Goal: Task Accomplishment & Management: Manage account settings

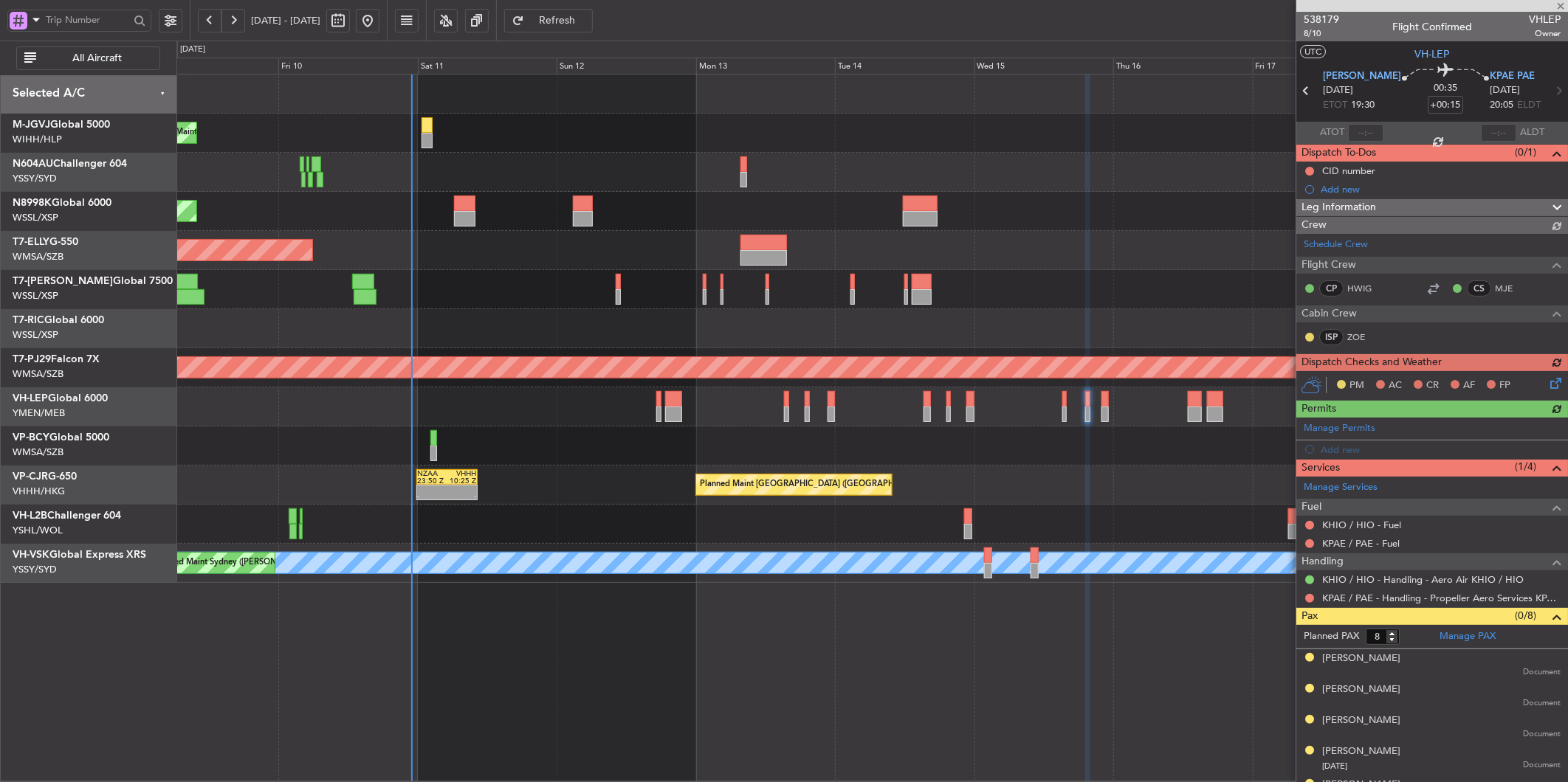
click at [652, 303] on div "Planned Maint [GEOGRAPHIC_DATA] (Seletar)" at bounding box center [872, 289] width 1391 height 39
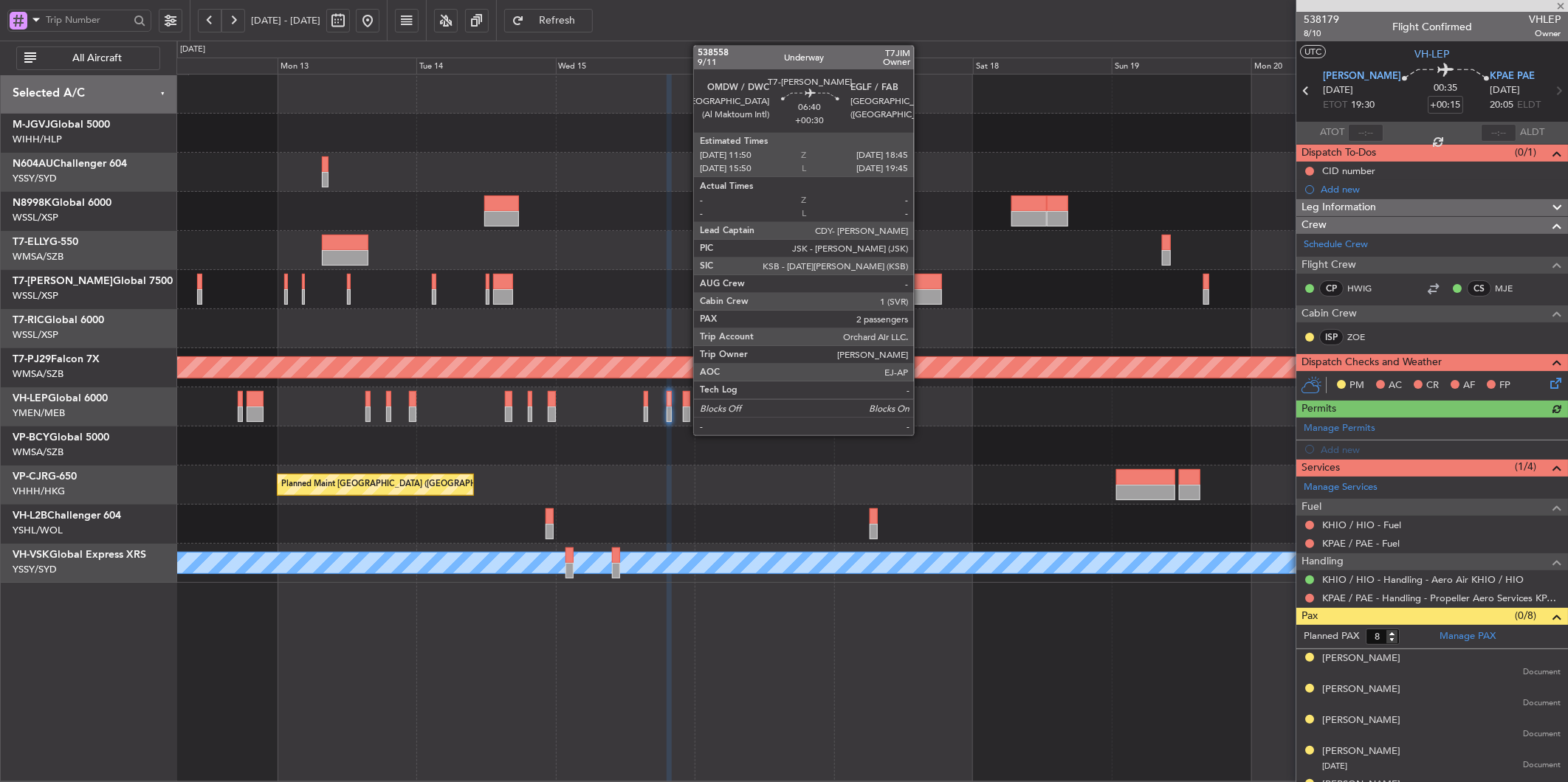
click at [921, 284] on div at bounding box center [921, 281] width 41 height 15
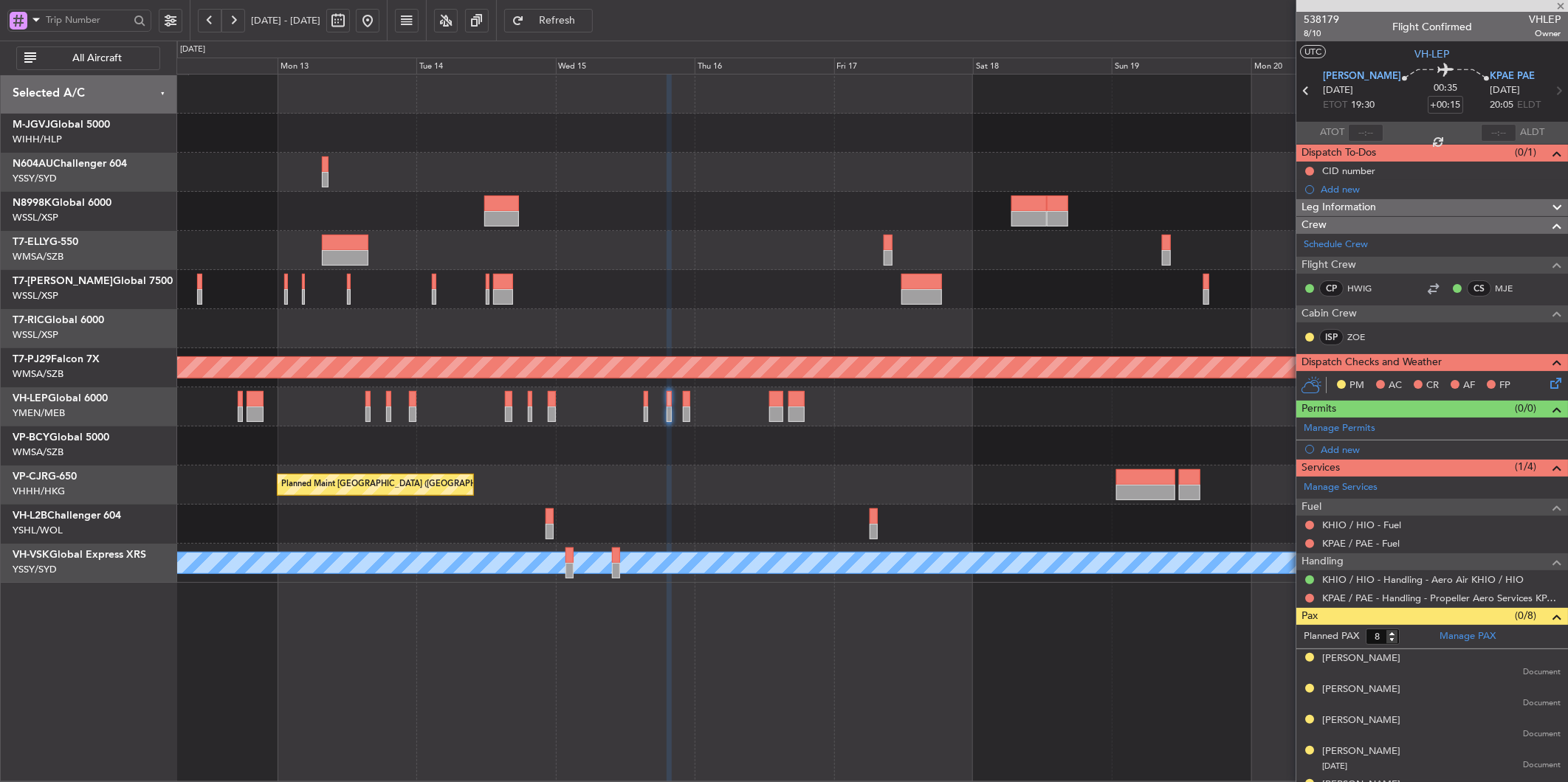
type input "+00:30"
type input "2"
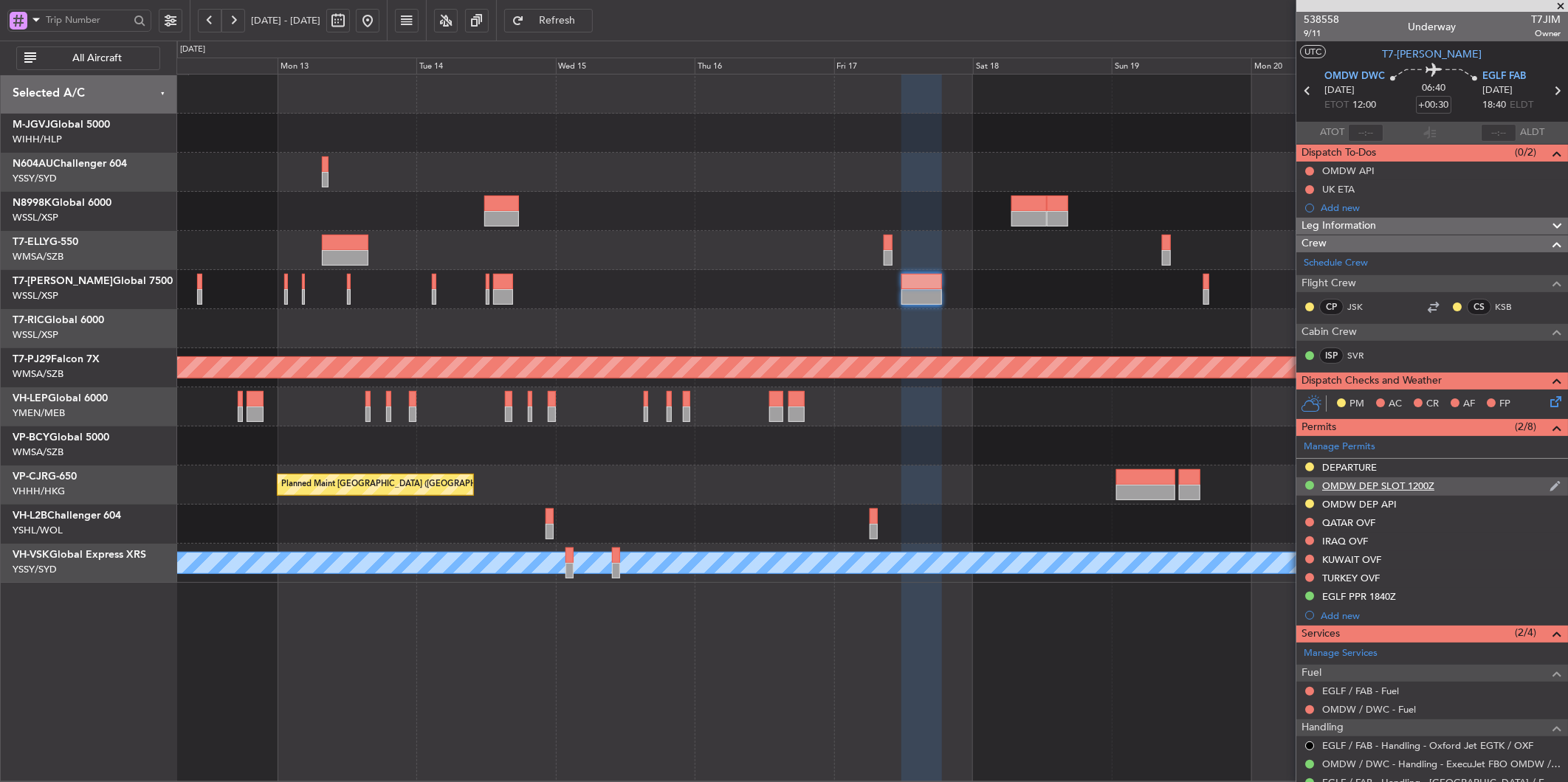
scroll to position [118, 0]
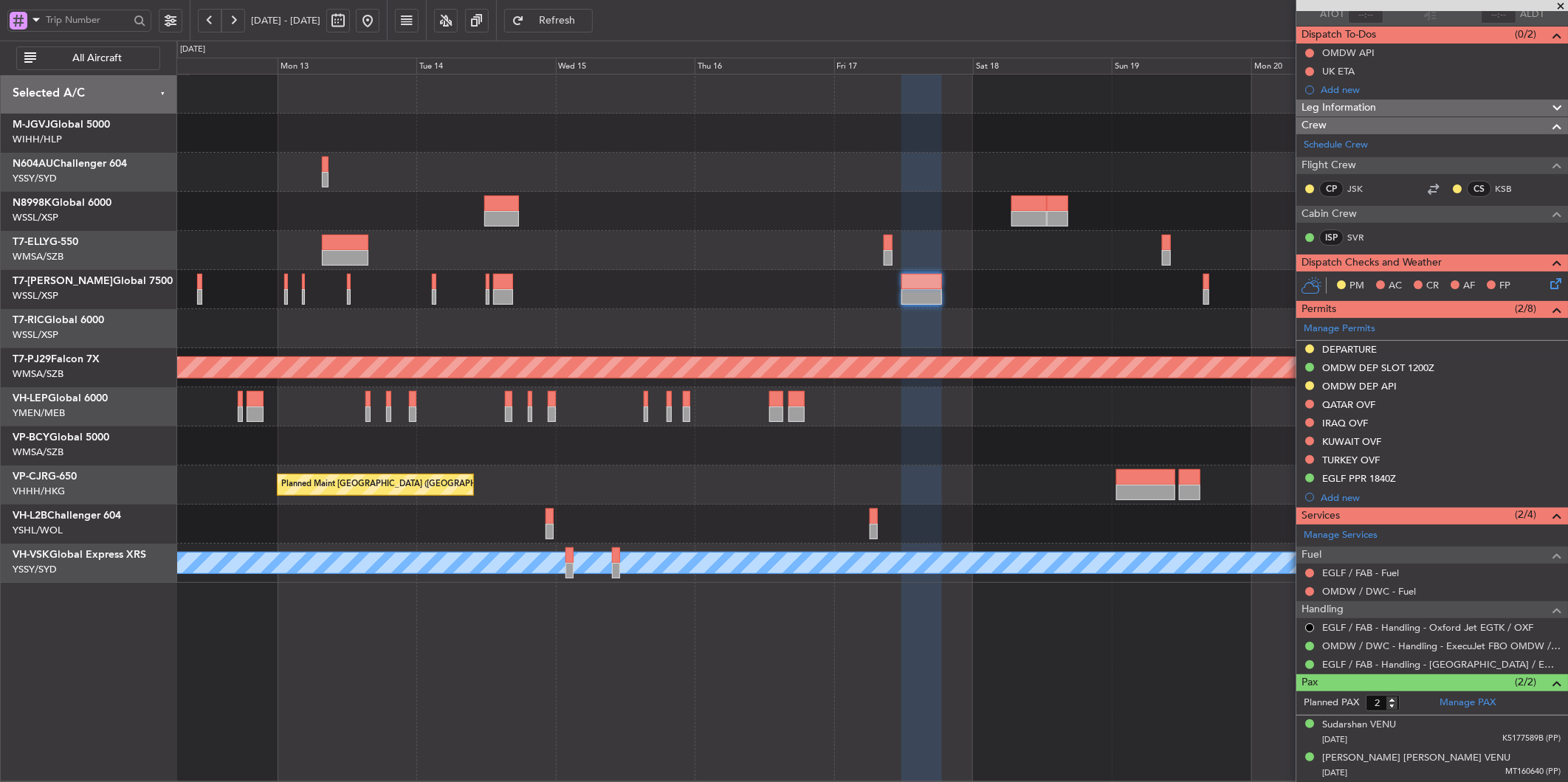
click at [592, 699] on div "Planned Maint [GEOGRAPHIC_DATA] ([GEOGRAPHIC_DATA] Intl) Planned Maint [GEOGRAP…" at bounding box center [872, 428] width 1391 height 708
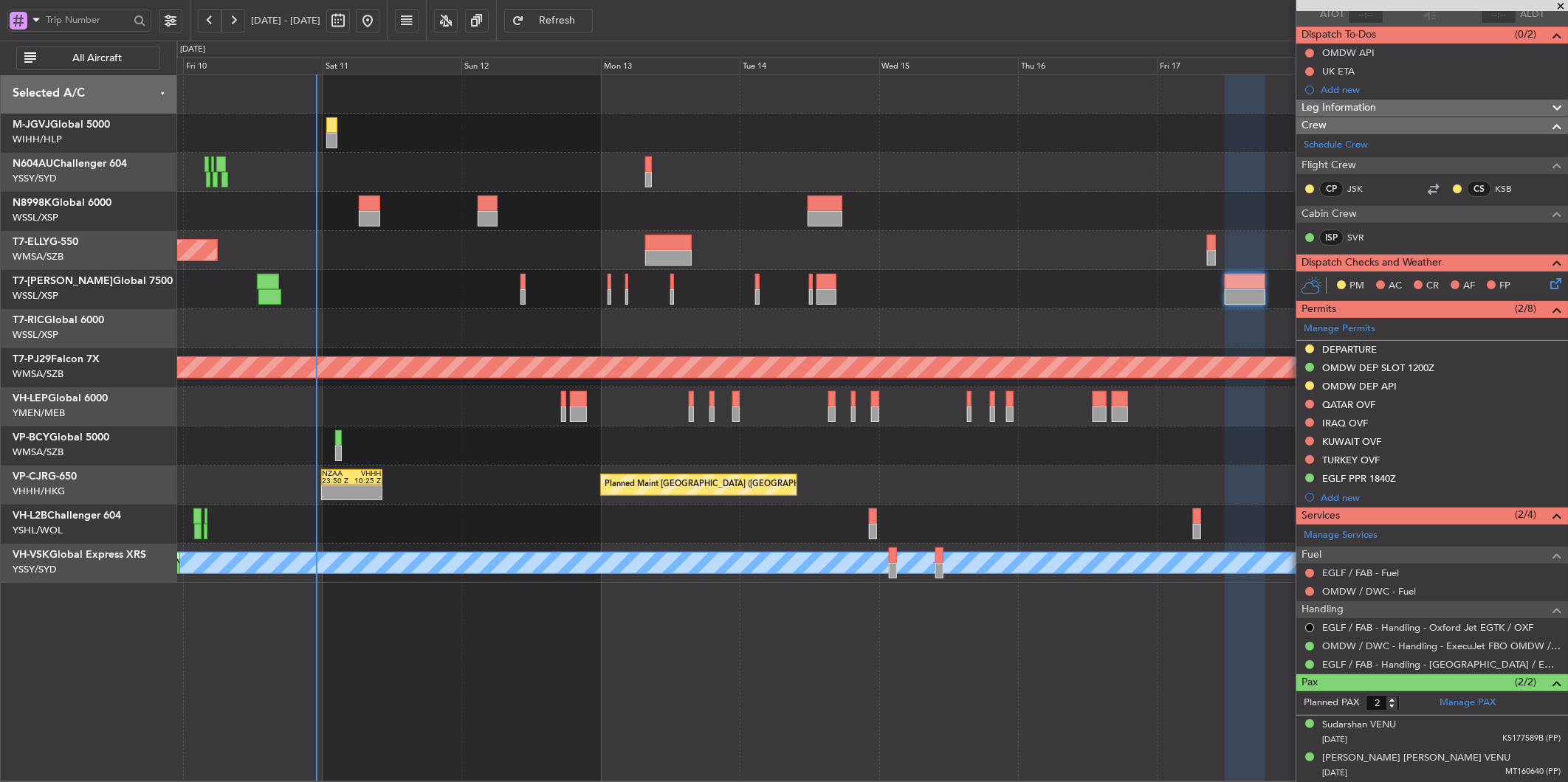
click at [838, 606] on div "Planned Maint [GEOGRAPHIC_DATA] (Seletar) Planned Maint [GEOGRAPHIC_DATA] (Sele…" at bounding box center [872, 428] width 1391 height 708
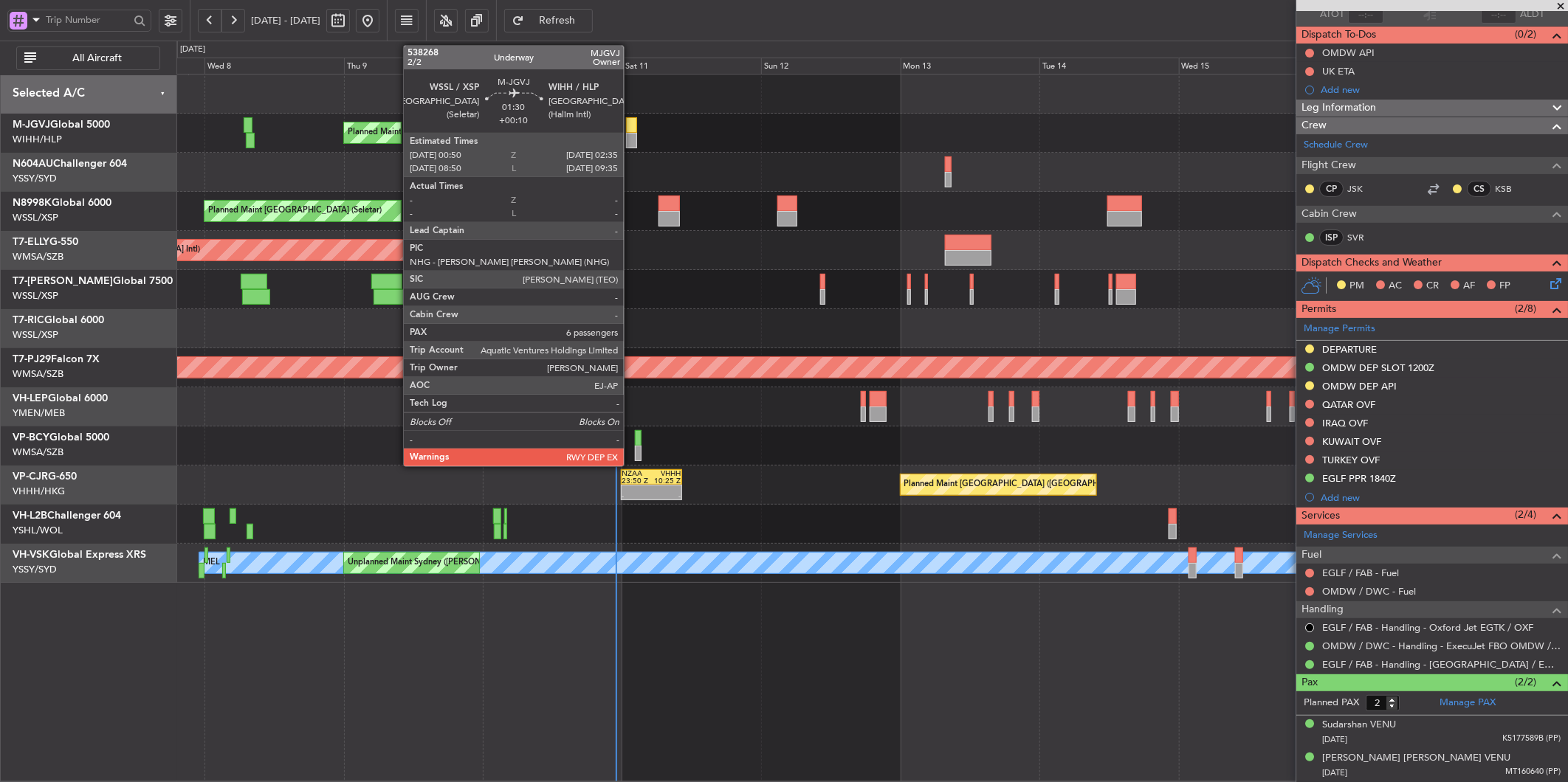
click at [631, 121] on div at bounding box center [631, 125] width 11 height 15
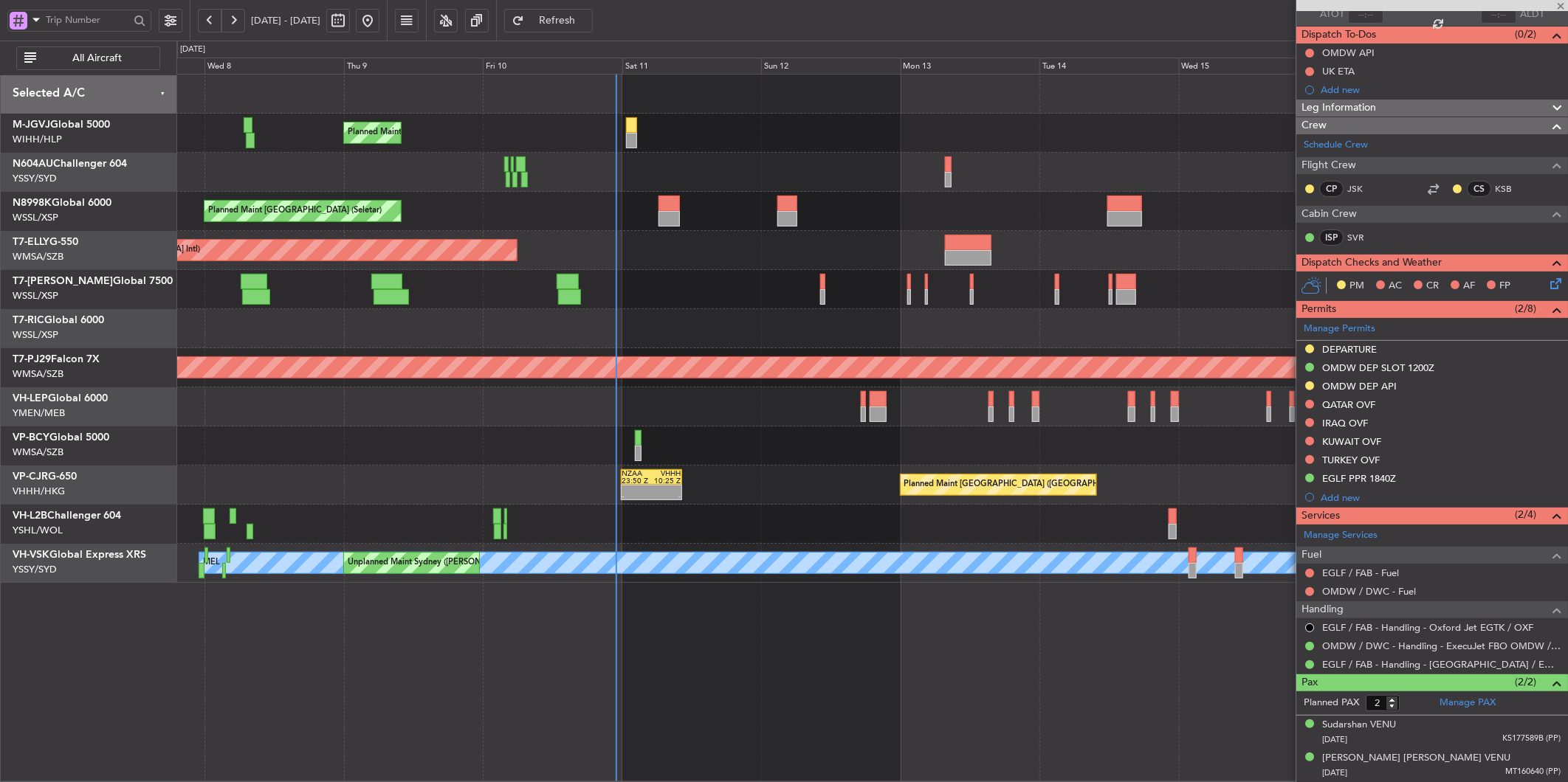
type input "+00:10"
type input "6"
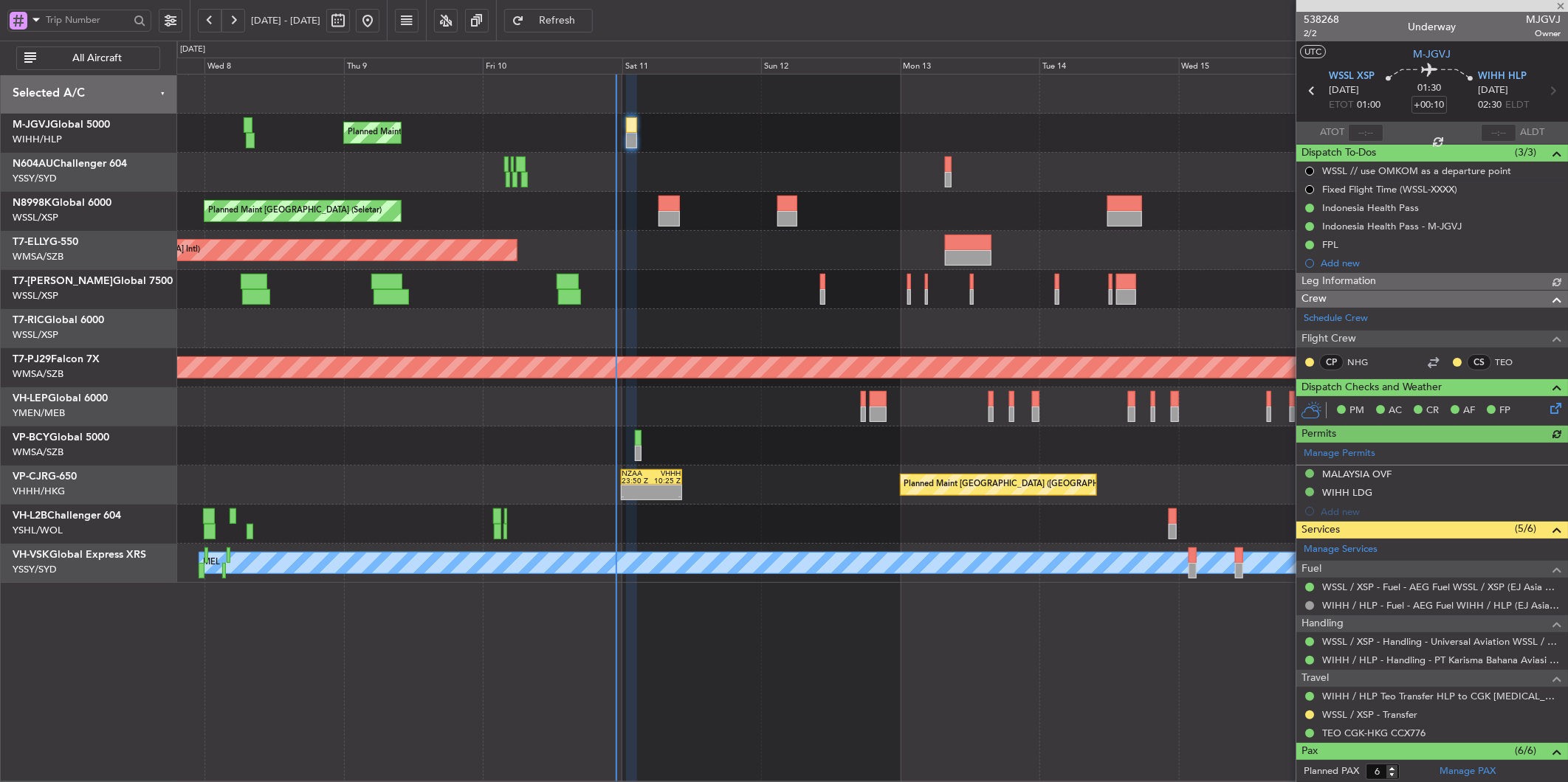
type input "[PERSON_NAME] (HHAFI)"
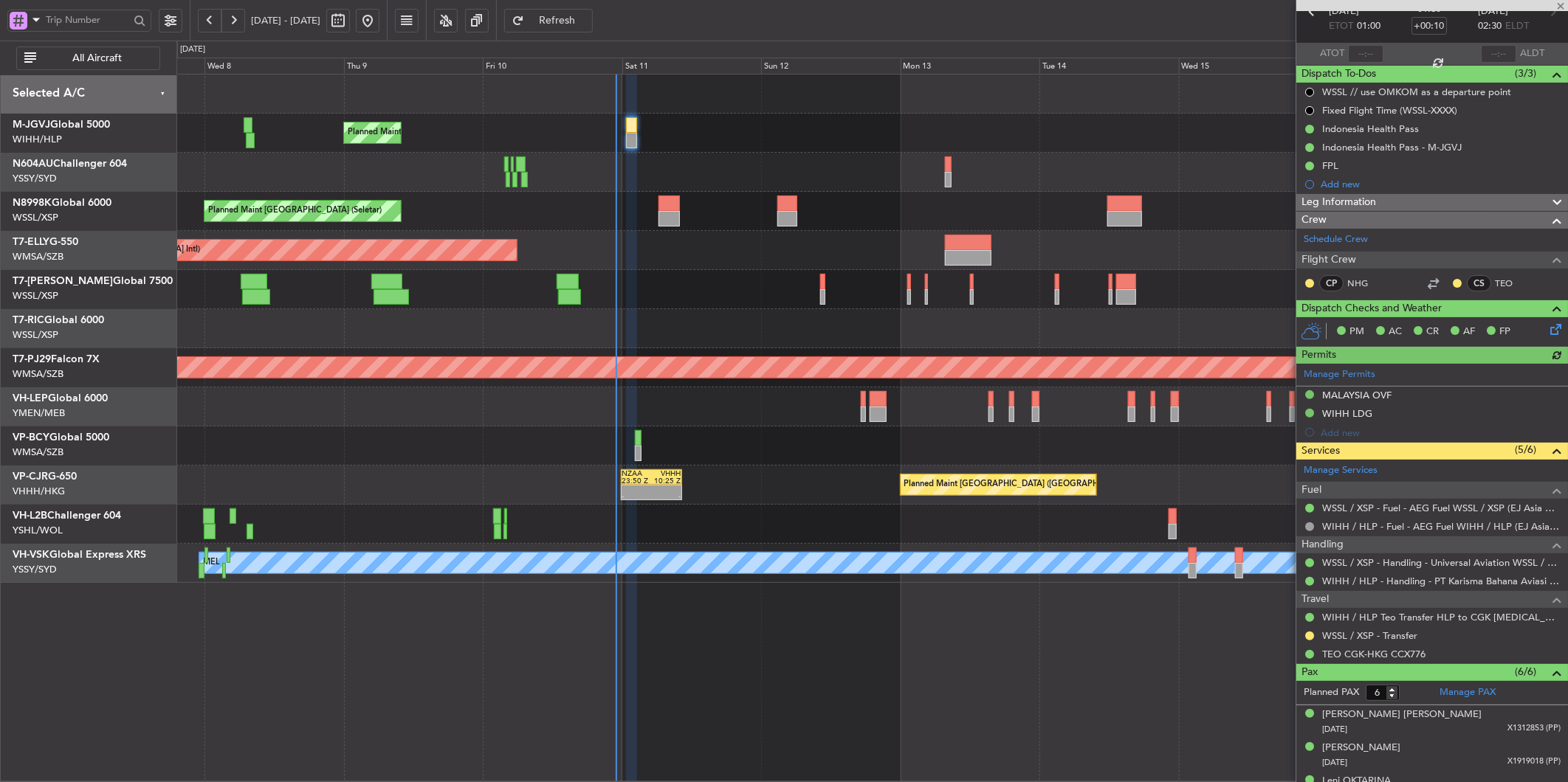
scroll to position [201, 0]
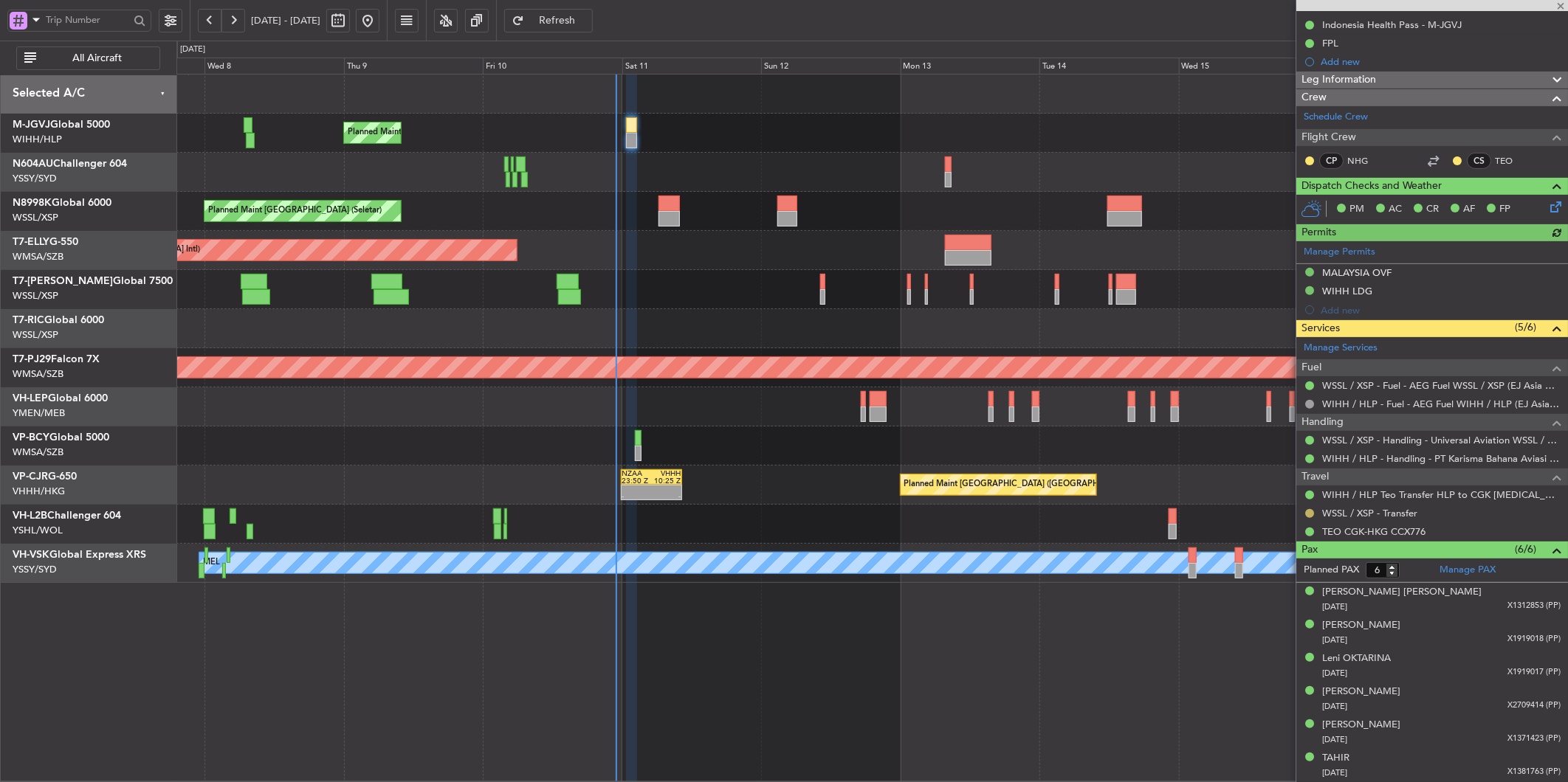
click at [1310, 513] on button at bounding box center [1309, 514] width 9 height 9
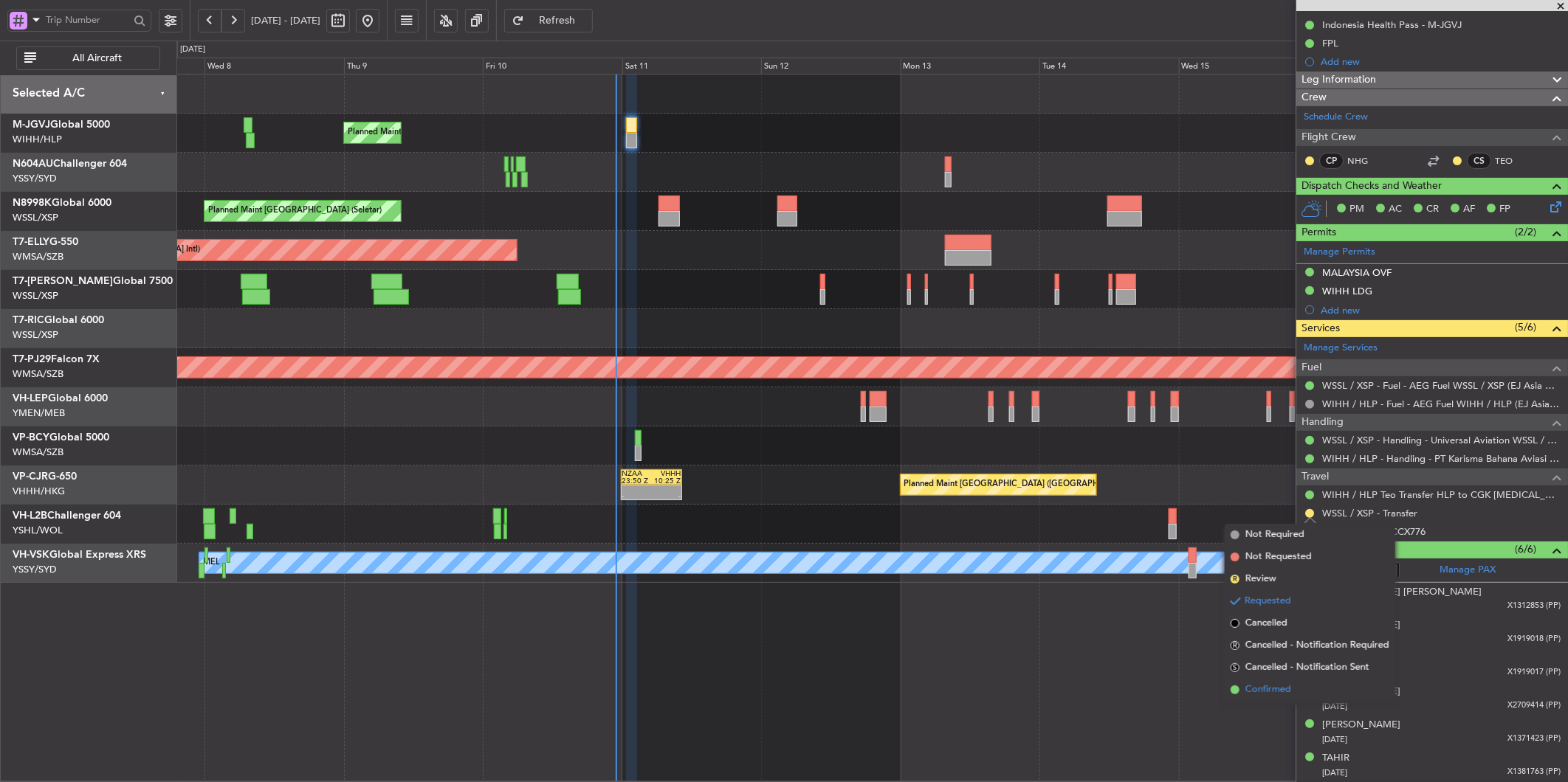
click at [1270, 699] on li "Confirmed" at bounding box center [1309, 690] width 171 height 22
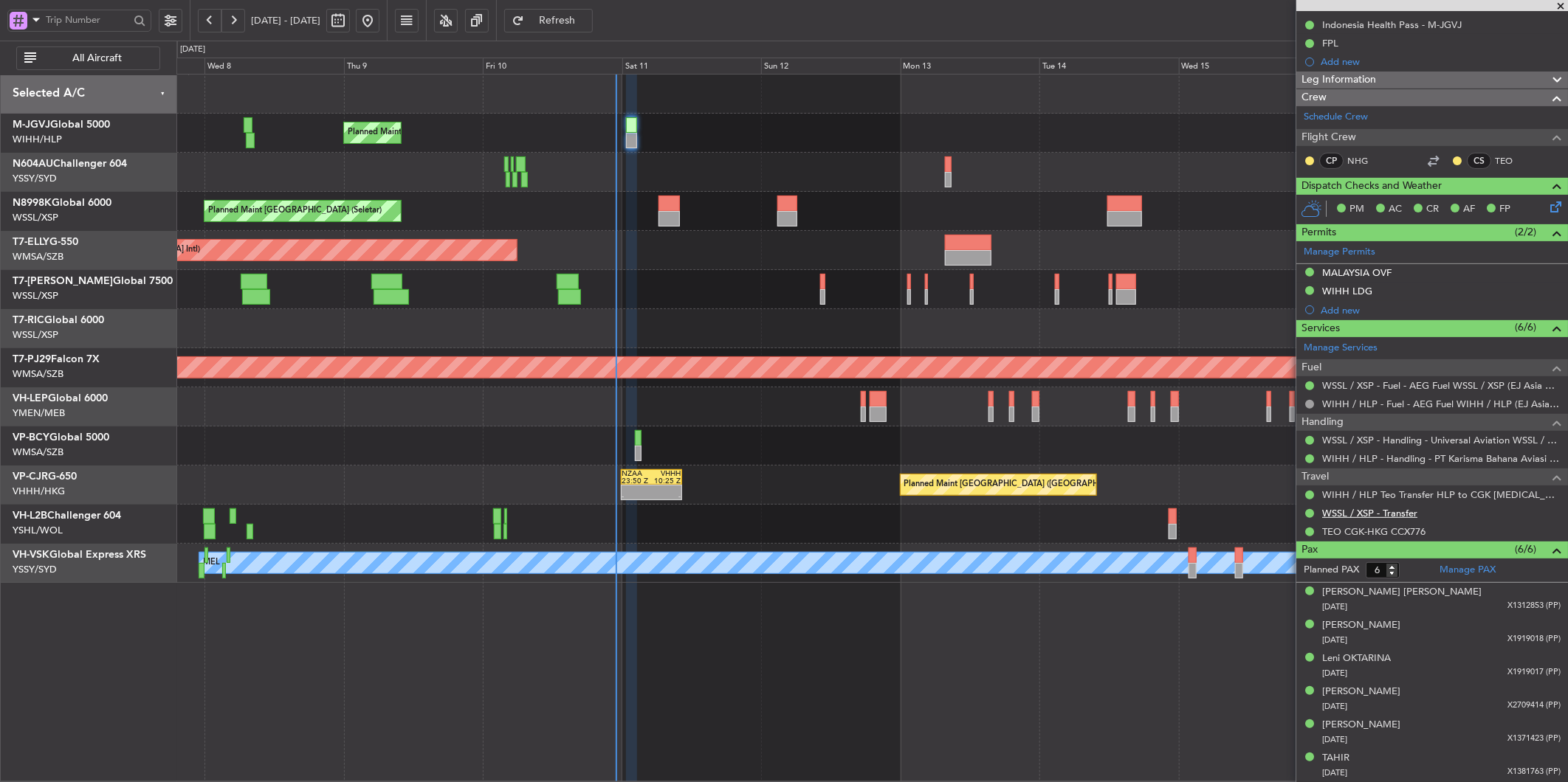
click at [1376, 514] on link "WSSL / XSP - Transfer" at bounding box center [1369, 513] width 95 height 12
type input "[PERSON_NAME] (HHAFI)"
click at [1447, 495] on link "WIHH / HLP Teo Transfer HLP to CGK [MEDICAL_DATA]" at bounding box center [1441, 495] width 239 height 12
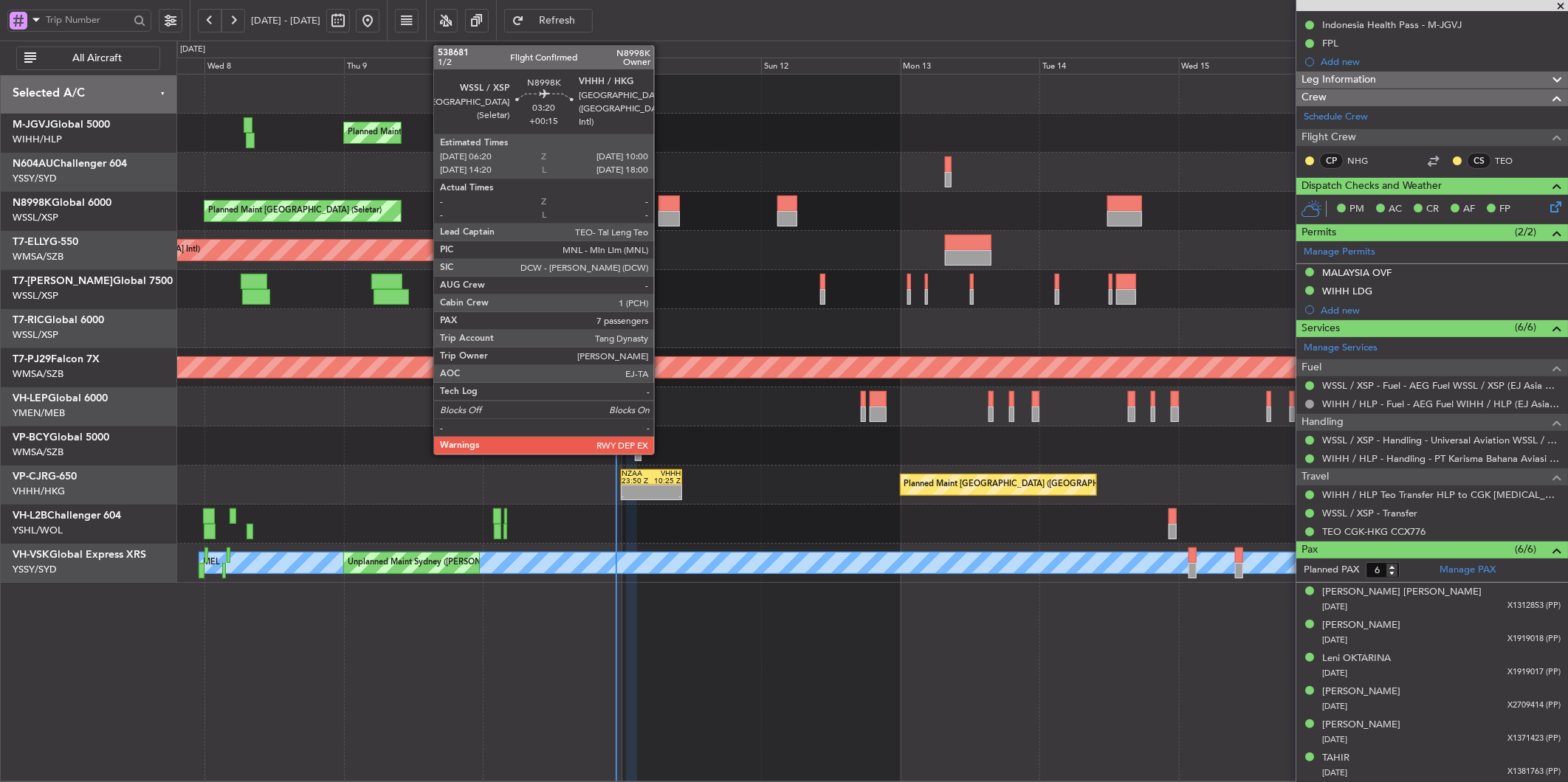
click at [662, 219] on div at bounding box center [669, 219] width 21 height 15
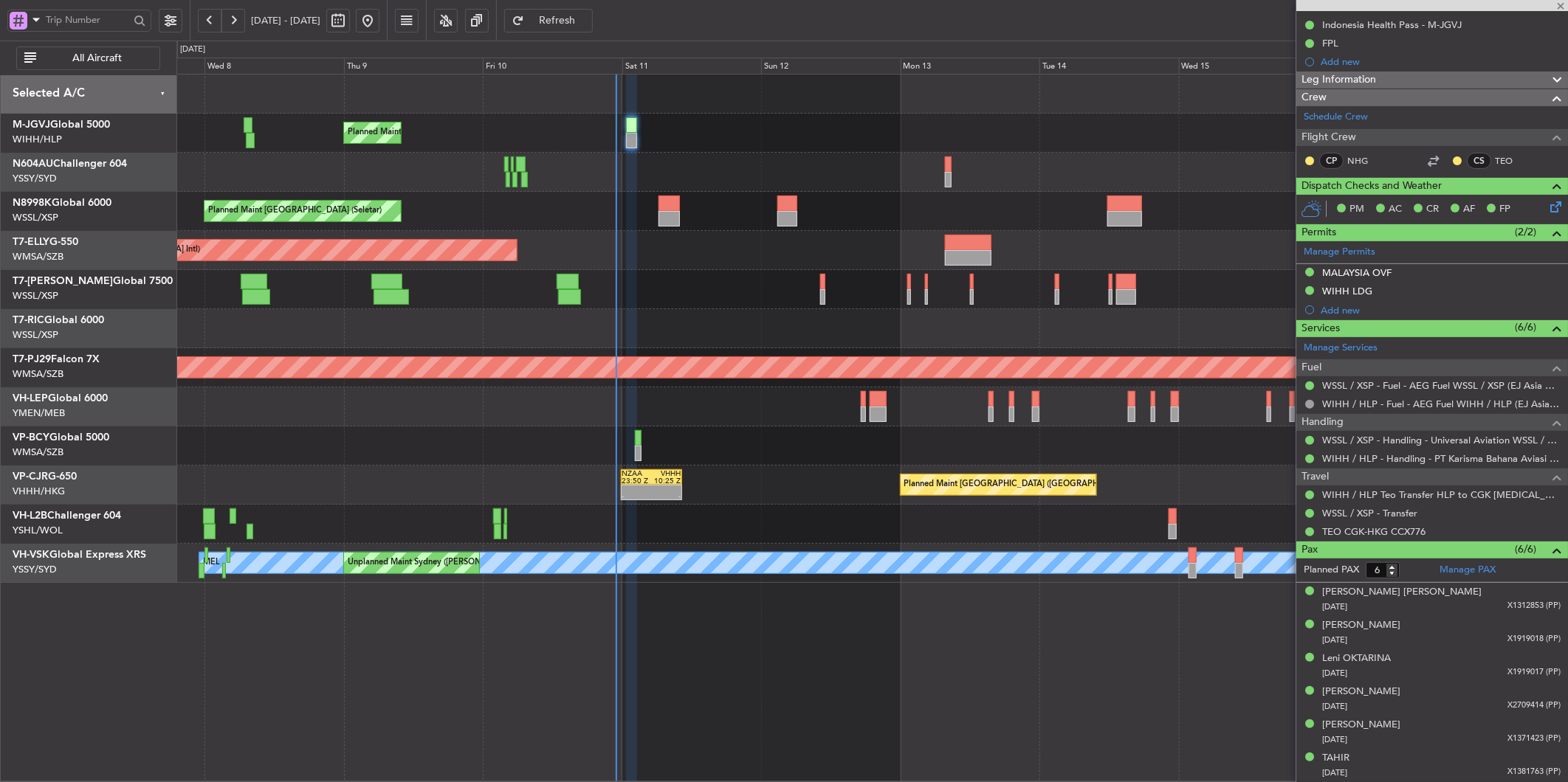
type input "+00:15"
type input "7"
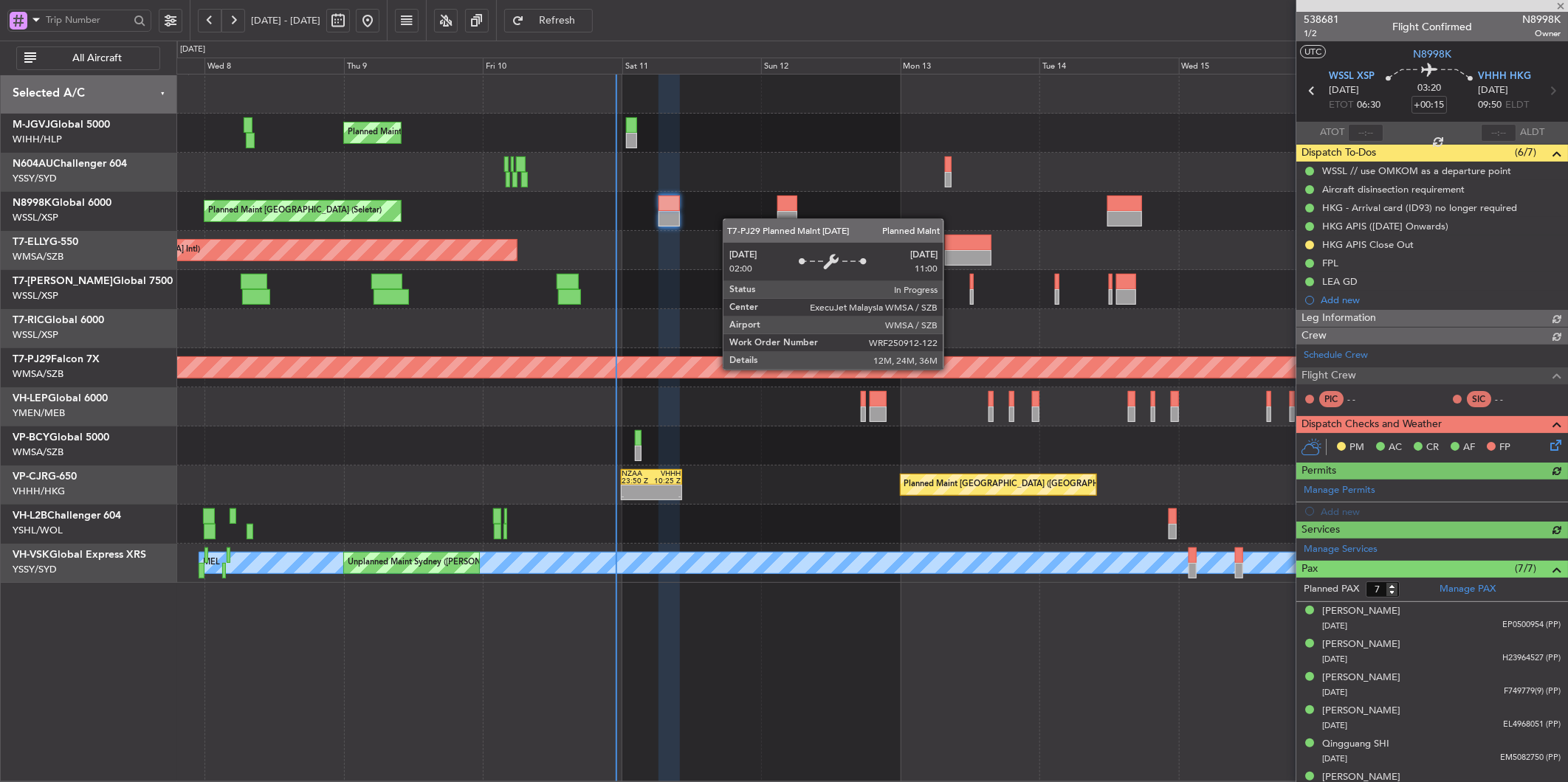
type input "[PERSON_NAME] (HHAFI)"
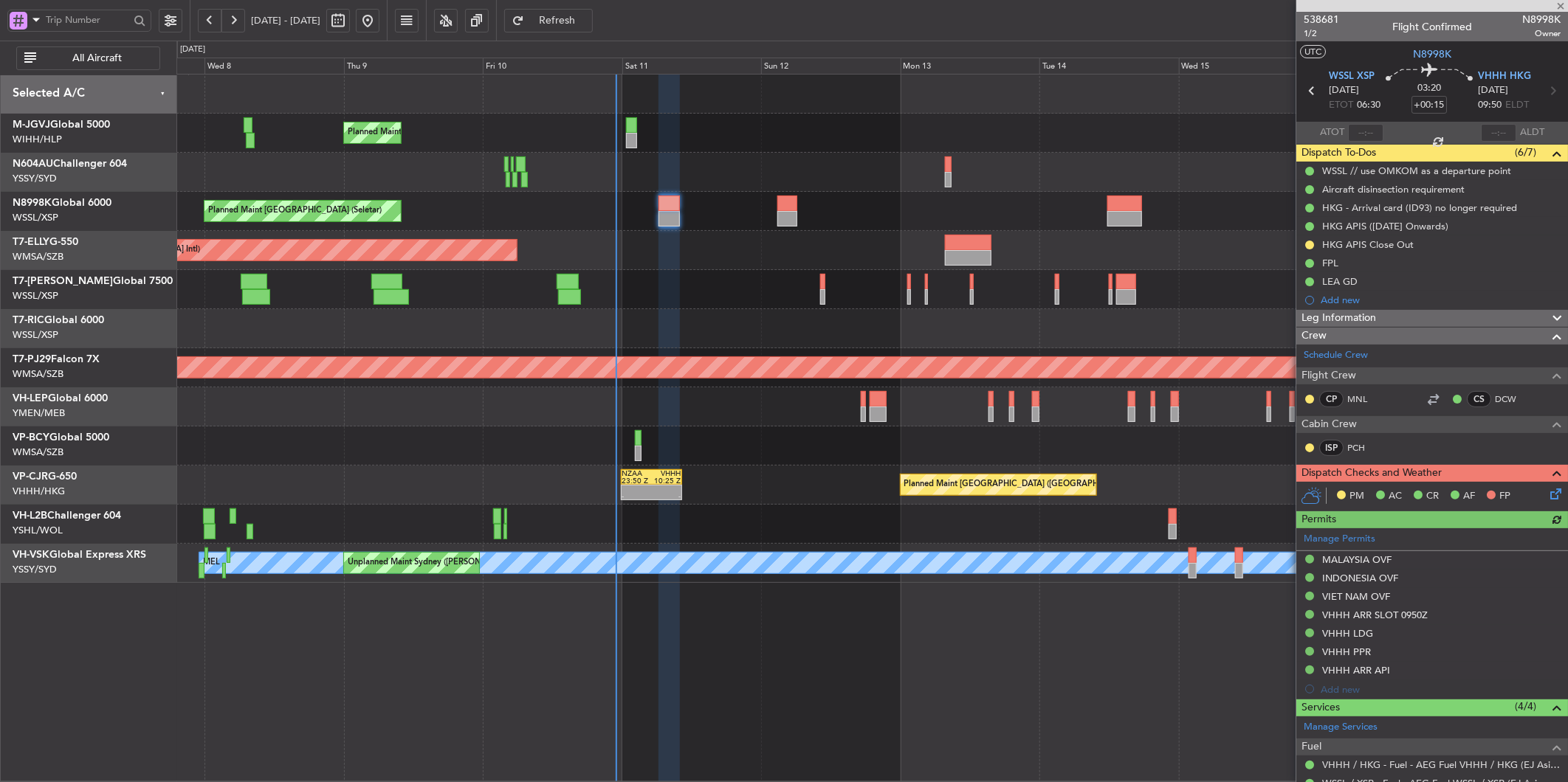
click at [1547, 493] on icon at bounding box center [1553, 491] width 11 height 11
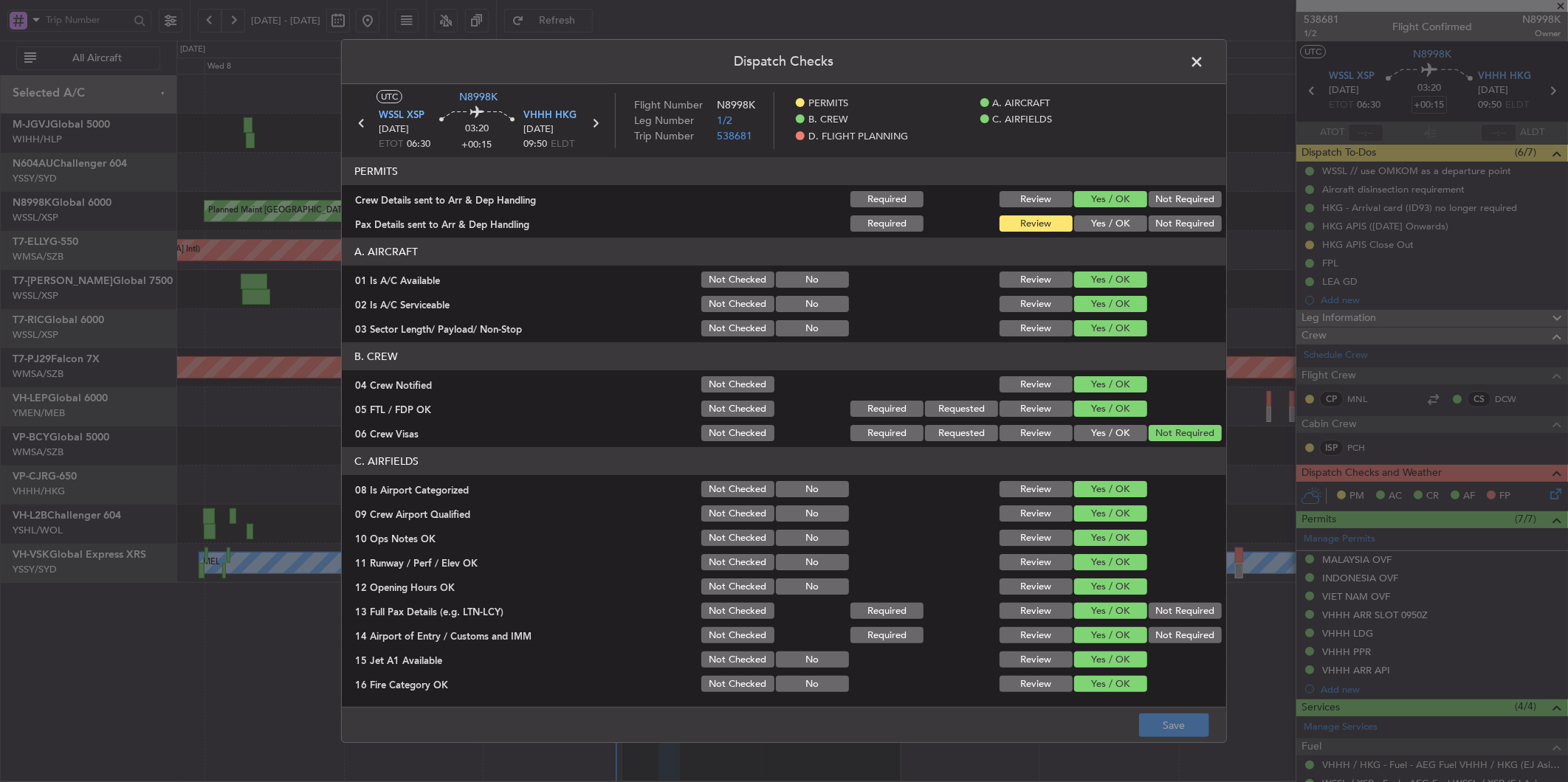
click at [1098, 219] on button "Yes / OK" at bounding box center [1111, 223] width 73 height 16
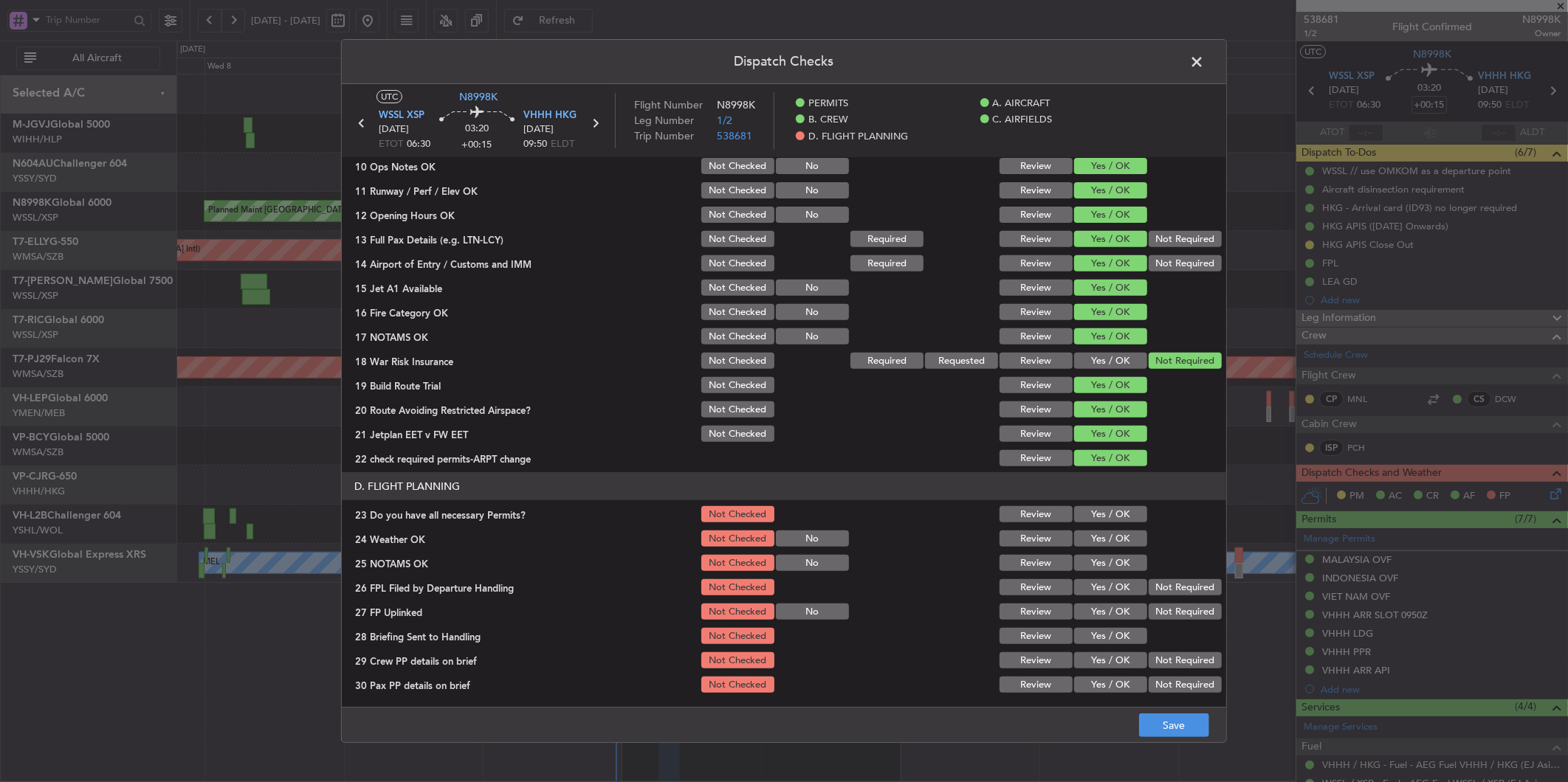
click at [1102, 508] on button "Yes / OK" at bounding box center [1111, 514] width 73 height 16
click at [1102, 528] on div "Yes / OK" at bounding box center [1108, 538] width 74 height 21
click at [1102, 544] on button "Yes / OK" at bounding box center [1111, 538] width 73 height 16
click at [1104, 563] on button "Yes / OK" at bounding box center [1111, 563] width 73 height 16
click at [1097, 586] on button "Yes / OK" at bounding box center [1111, 587] width 73 height 16
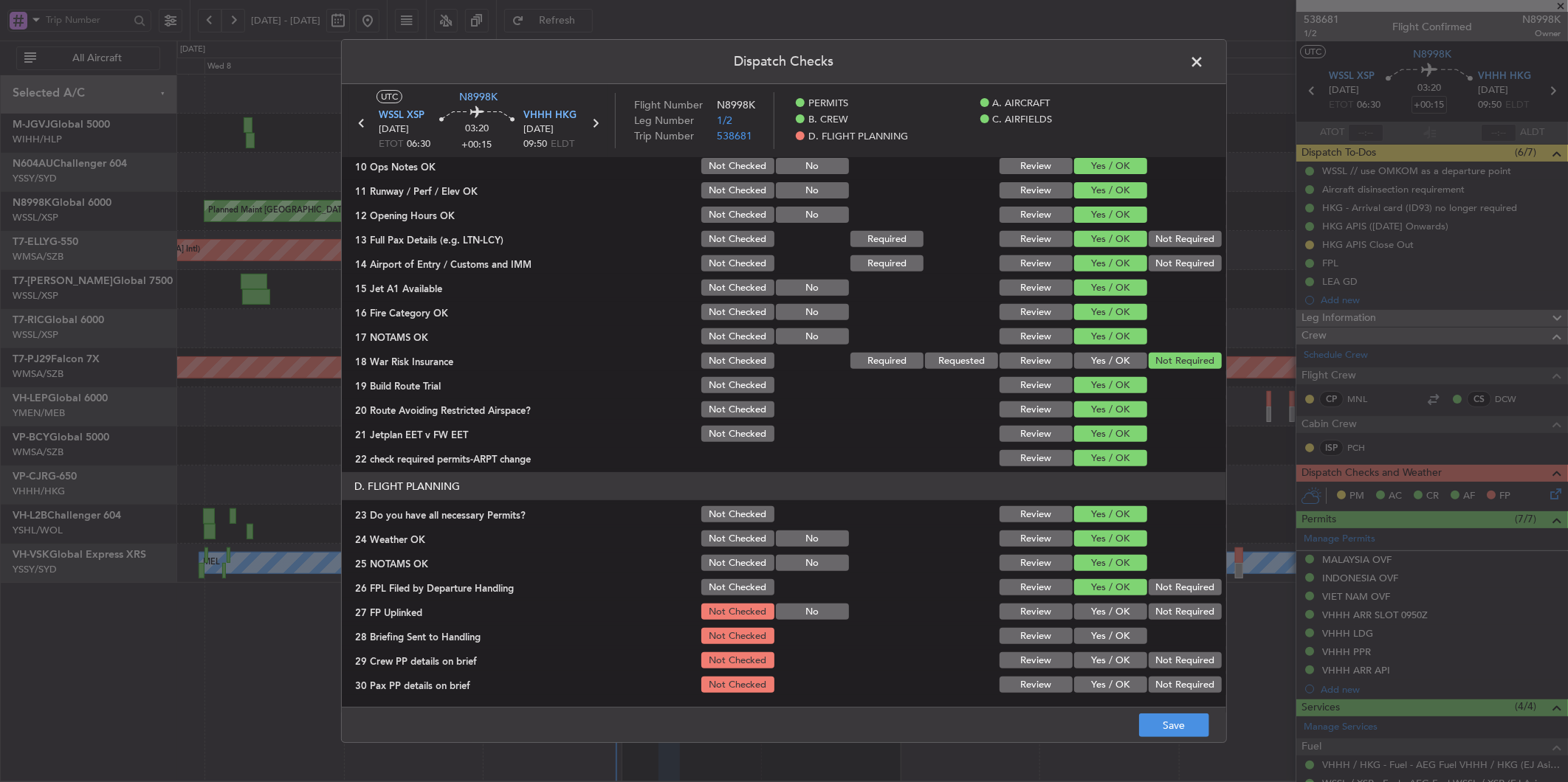
click at [1098, 618] on button "Yes / OK" at bounding box center [1111, 611] width 73 height 16
click at [1101, 644] on div "Yes / OK" at bounding box center [1108, 635] width 74 height 21
click at [1101, 664] on button "Yes / OK" at bounding box center [1111, 660] width 73 height 16
click at [1098, 644] on div "Yes / OK" at bounding box center [1108, 635] width 74 height 21
click at [1097, 681] on button "Yes / OK" at bounding box center [1111, 684] width 73 height 16
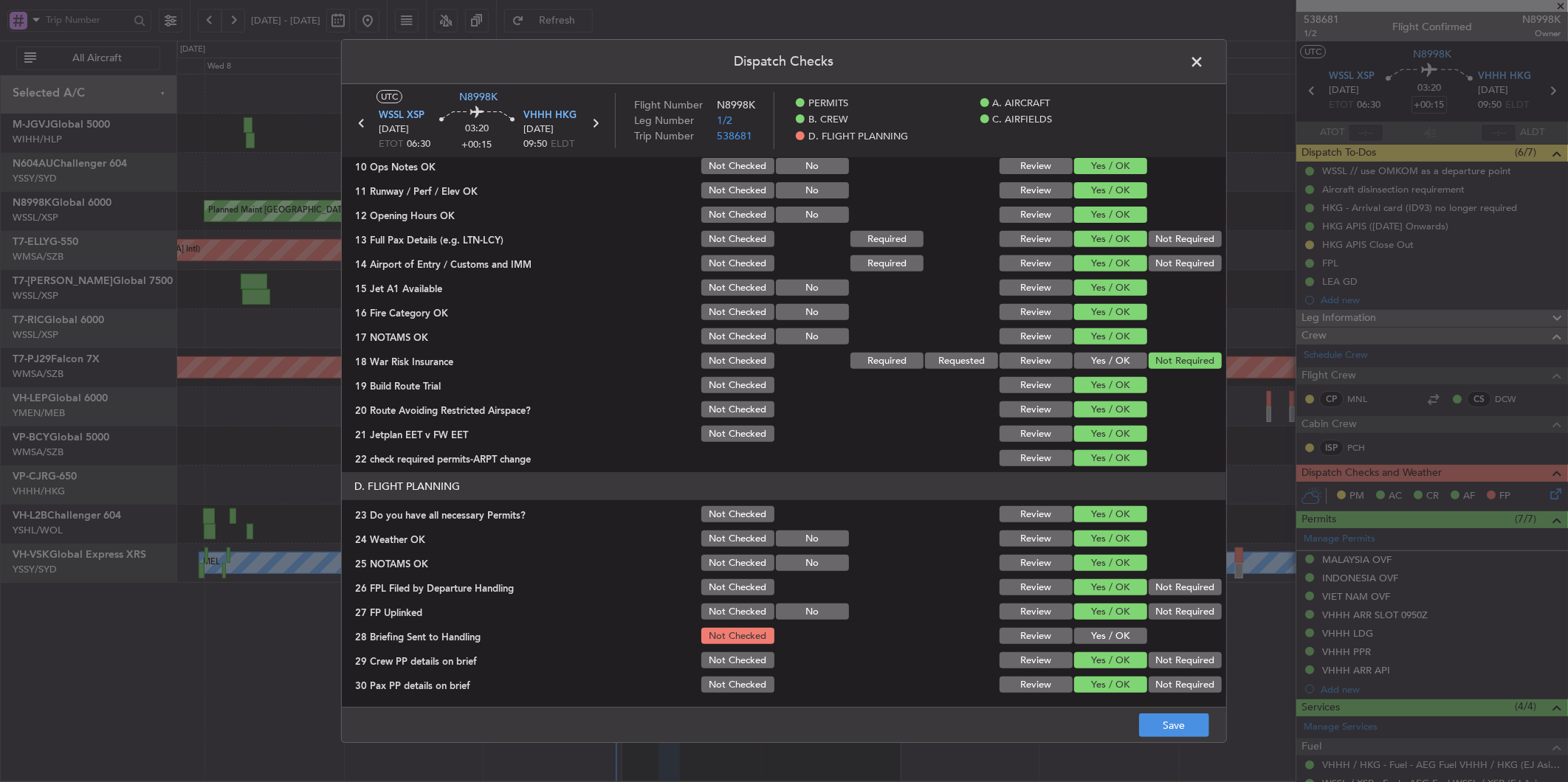
click at [1106, 635] on button "Yes / OK" at bounding box center [1111, 635] width 73 height 16
click at [1164, 725] on button "Save" at bounding box center [1174, 725] width 70 height 24
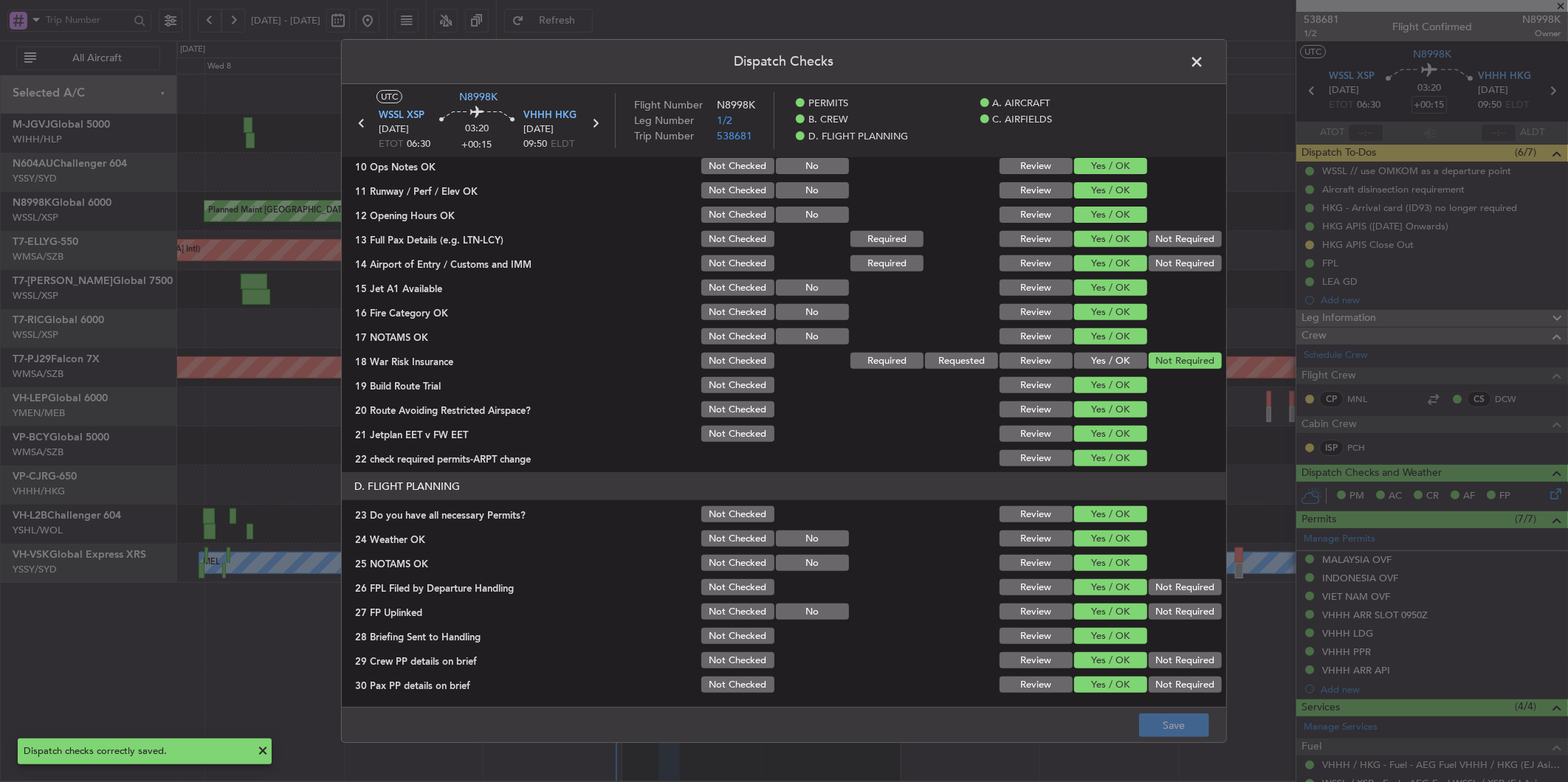
click at [1204, 70] on span at bounding box center [1204, 66] width 0 height 30
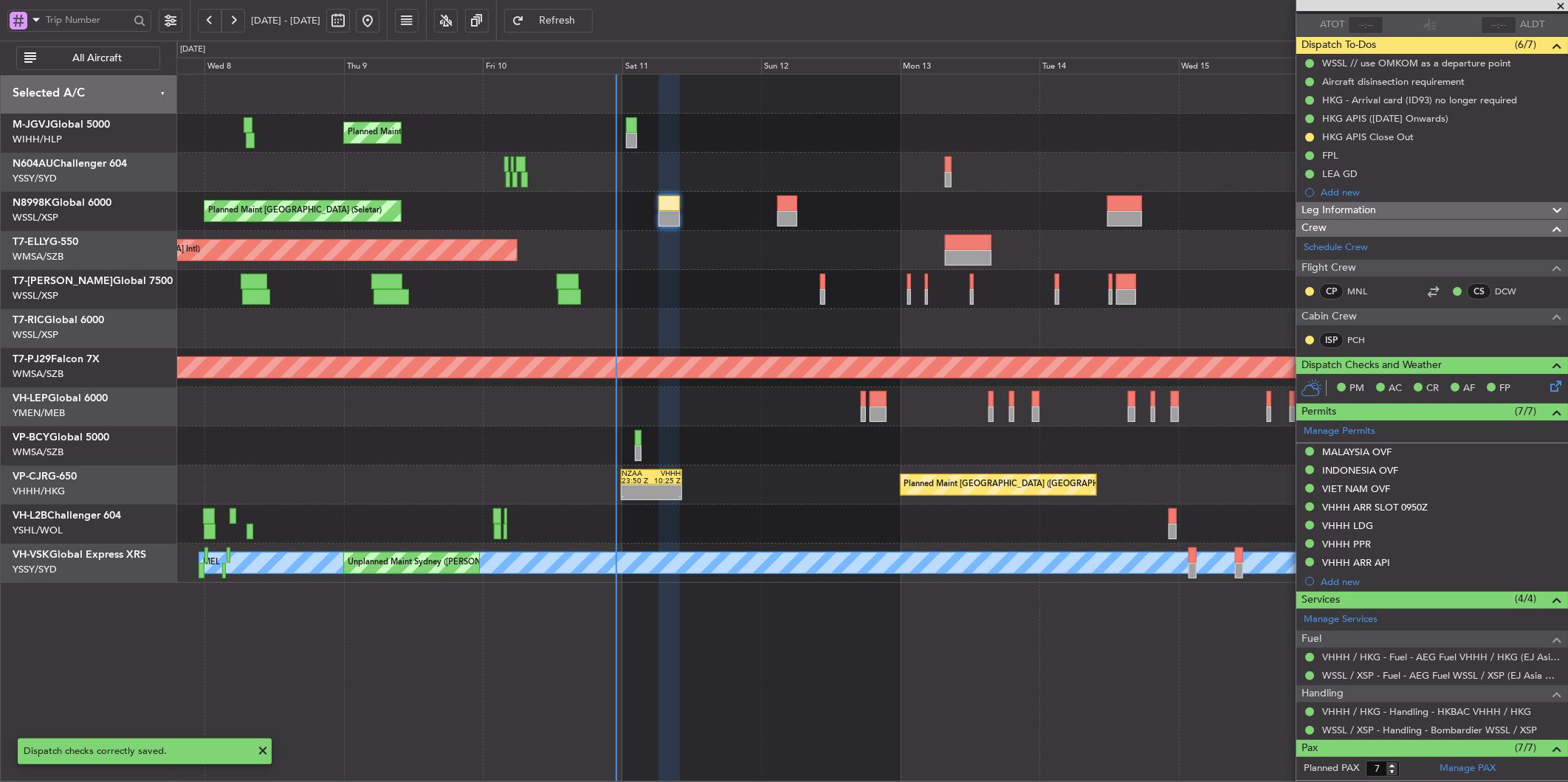
scroll to position [0, 0]
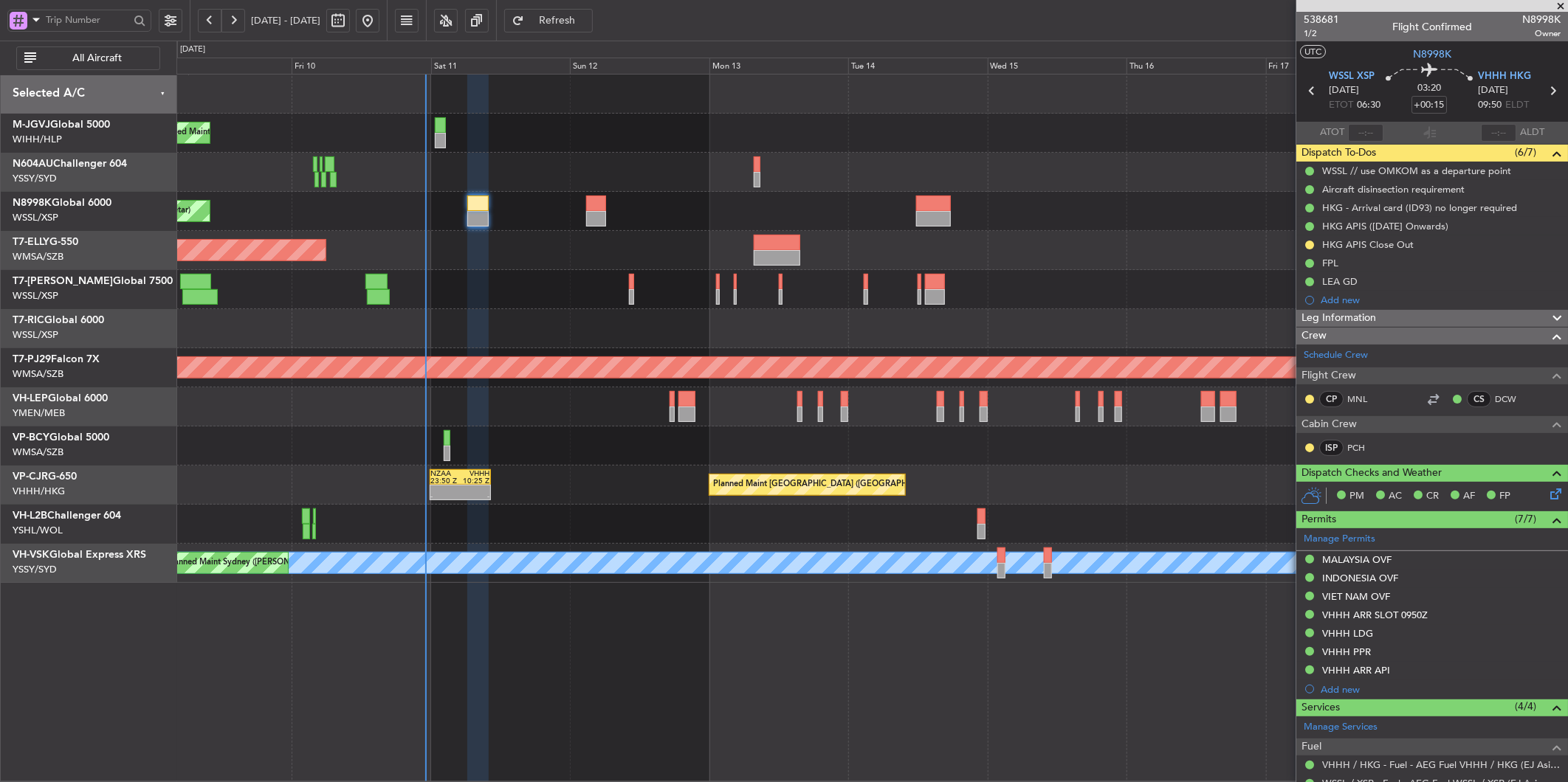
click at [502, 307] on div "Planned Maint [GEOGRAPHIC_DATA] (Seletar) Planned Maint [GEOGRAPHIC_DATA] (Sele…" at bounding box center [872, 328] width 1391 height 508
click at [763, 489] on div "Planned Maint [GEOGRAPHIC_DATA] ([GEOGRAPHIC_DATA] Intl) - - NZAA 23:50 Z VHHH …" at bounding box center [872, 485] width 1391 height 39
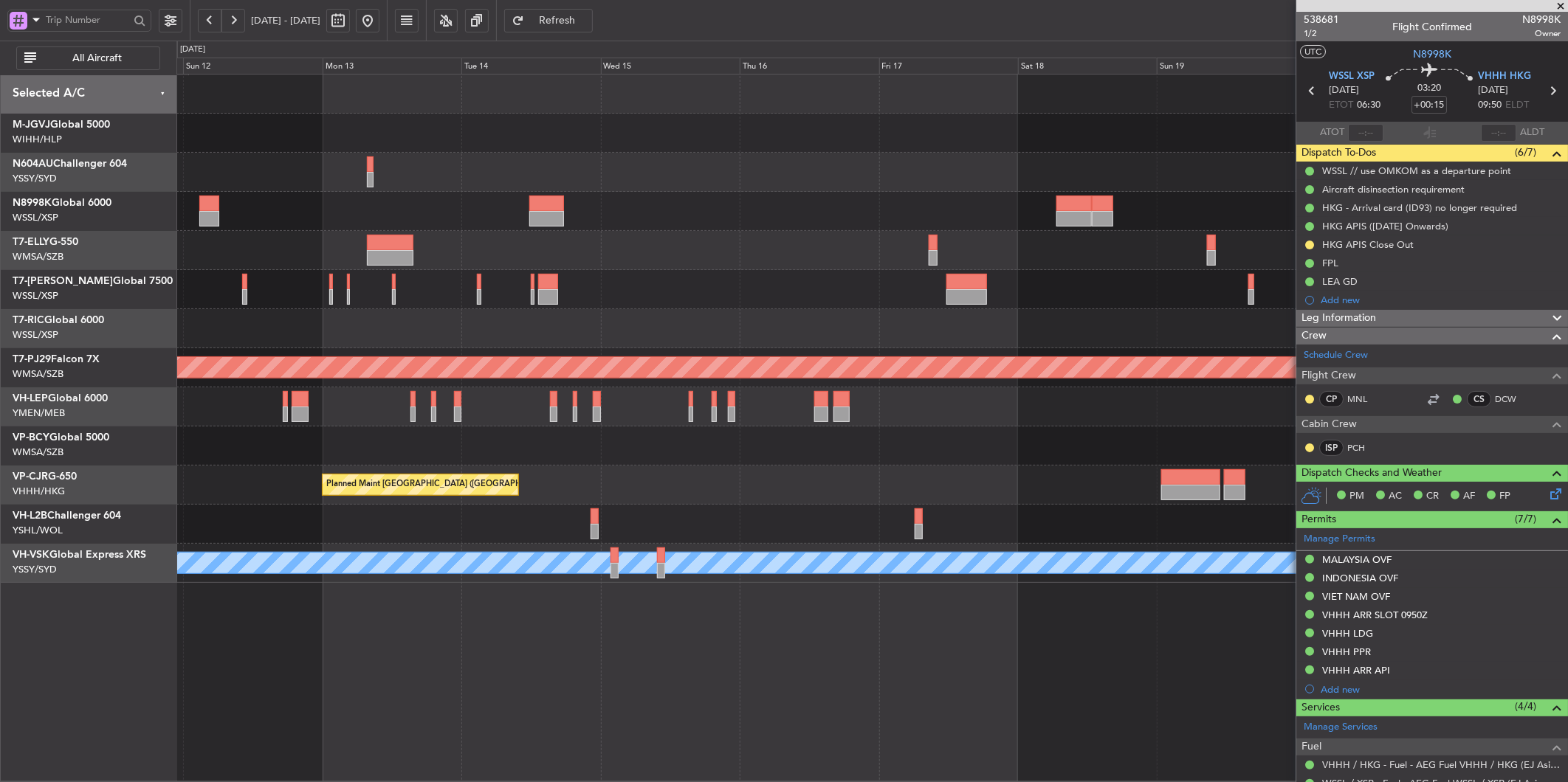
click at [864, 299] on div at bounding box center [872, 289] width 1391 height 39
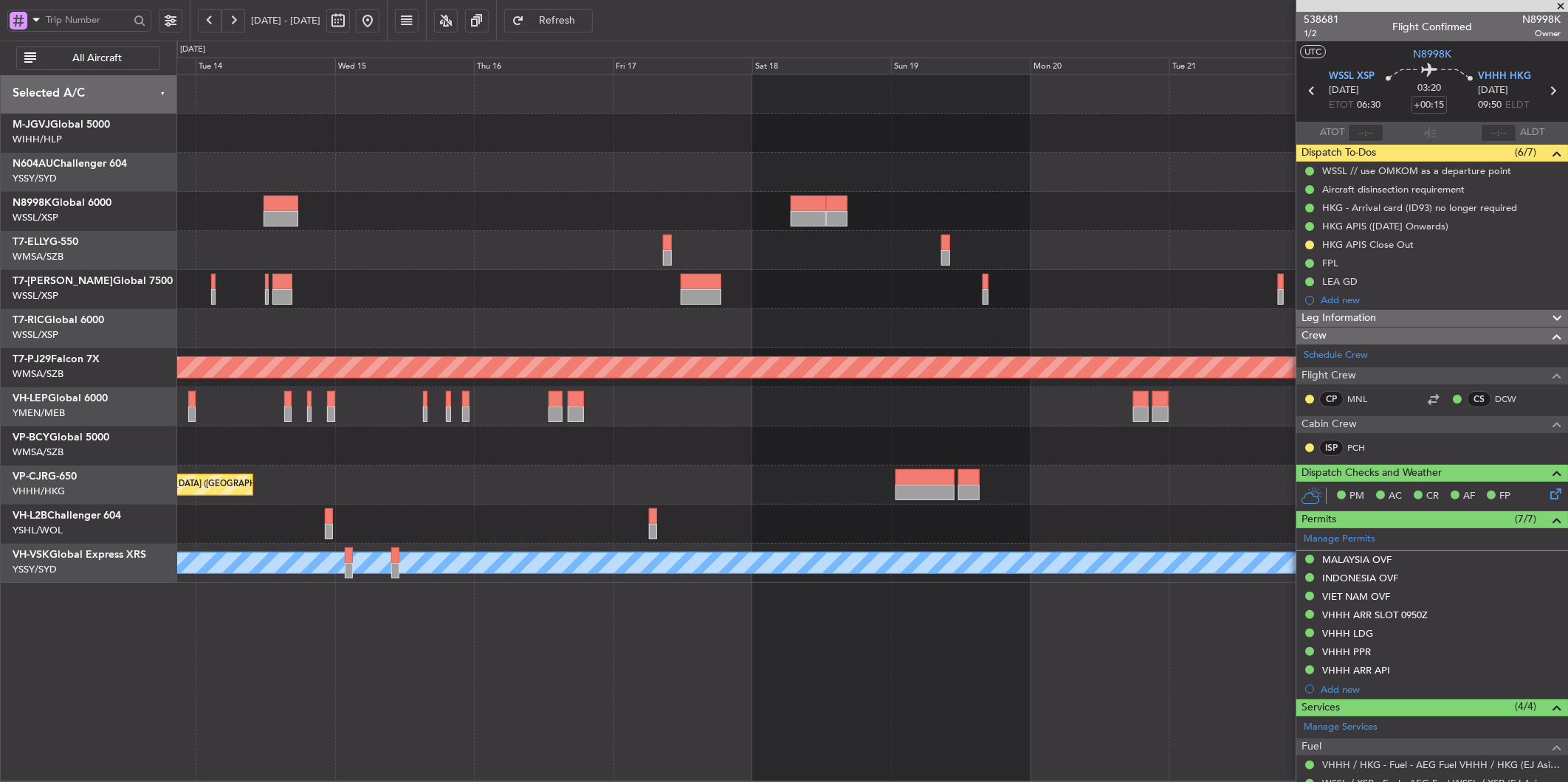
click at [919, 312] on div at bounding box center [872, 328] width 1391 height 39
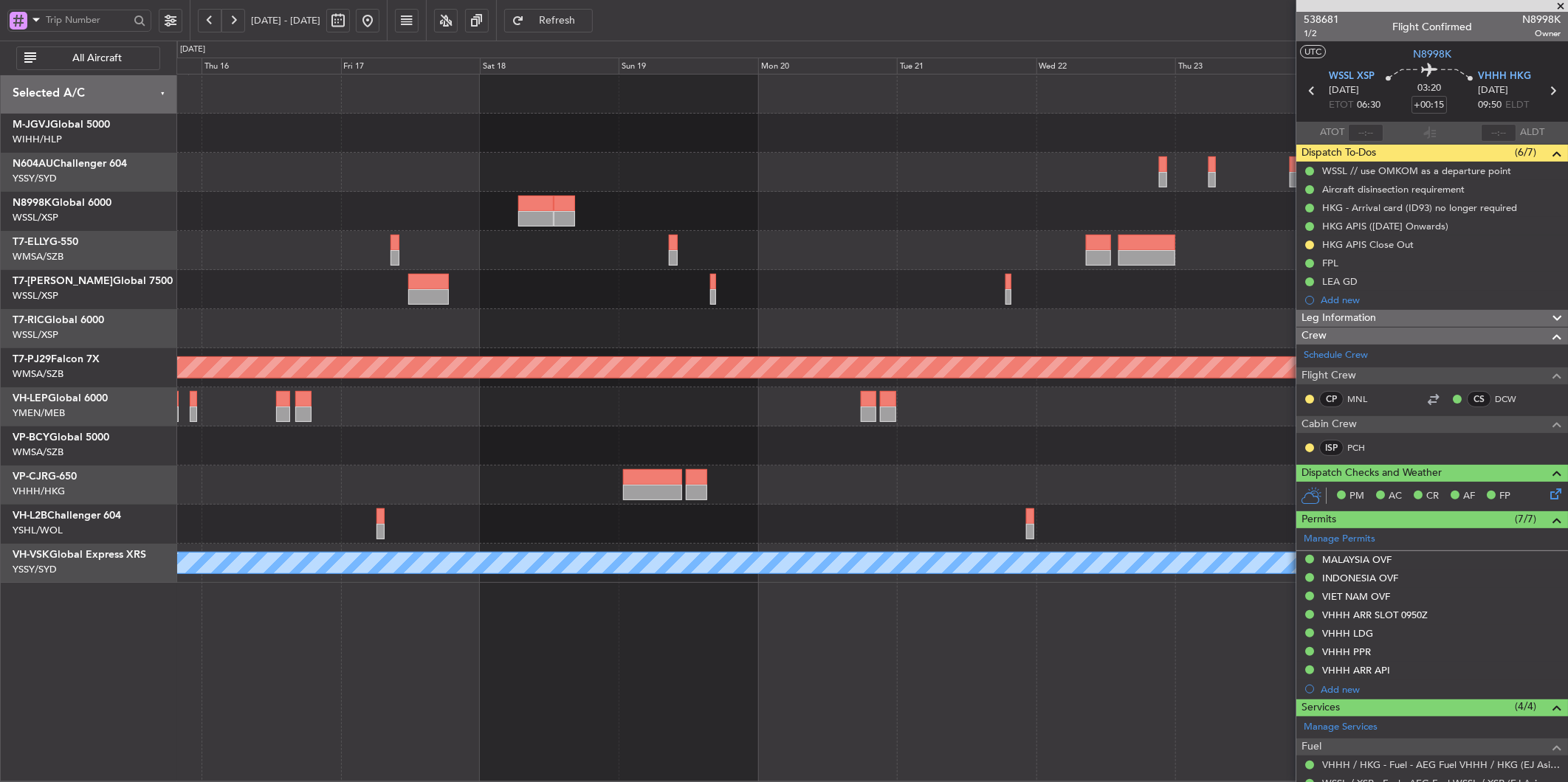
click at [886, 300] on div at bounding box center [872, 289] width 1391 height 39
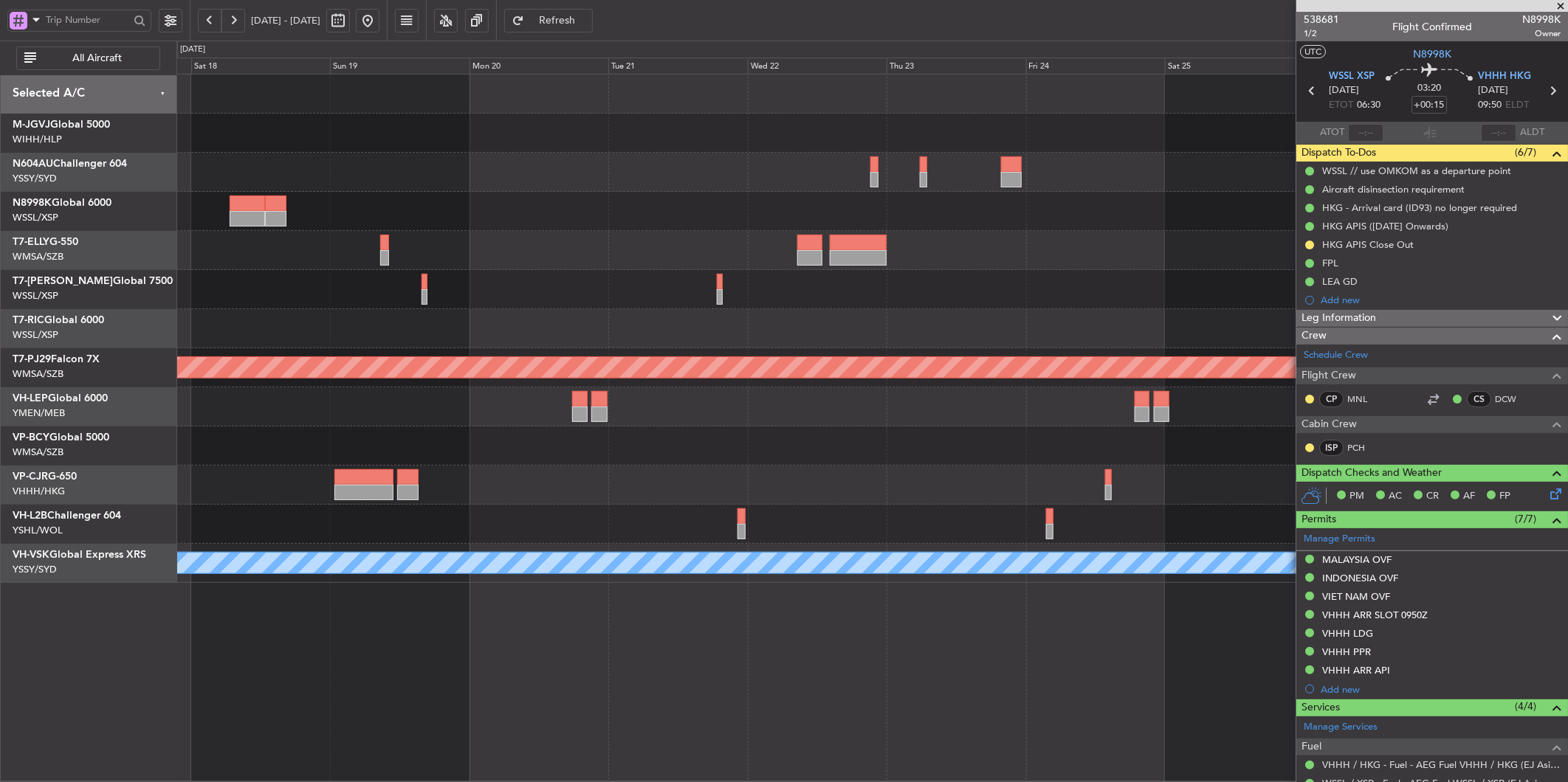
click at [945, 290] on div at bounding box center [872, 289] width 1391 height 39
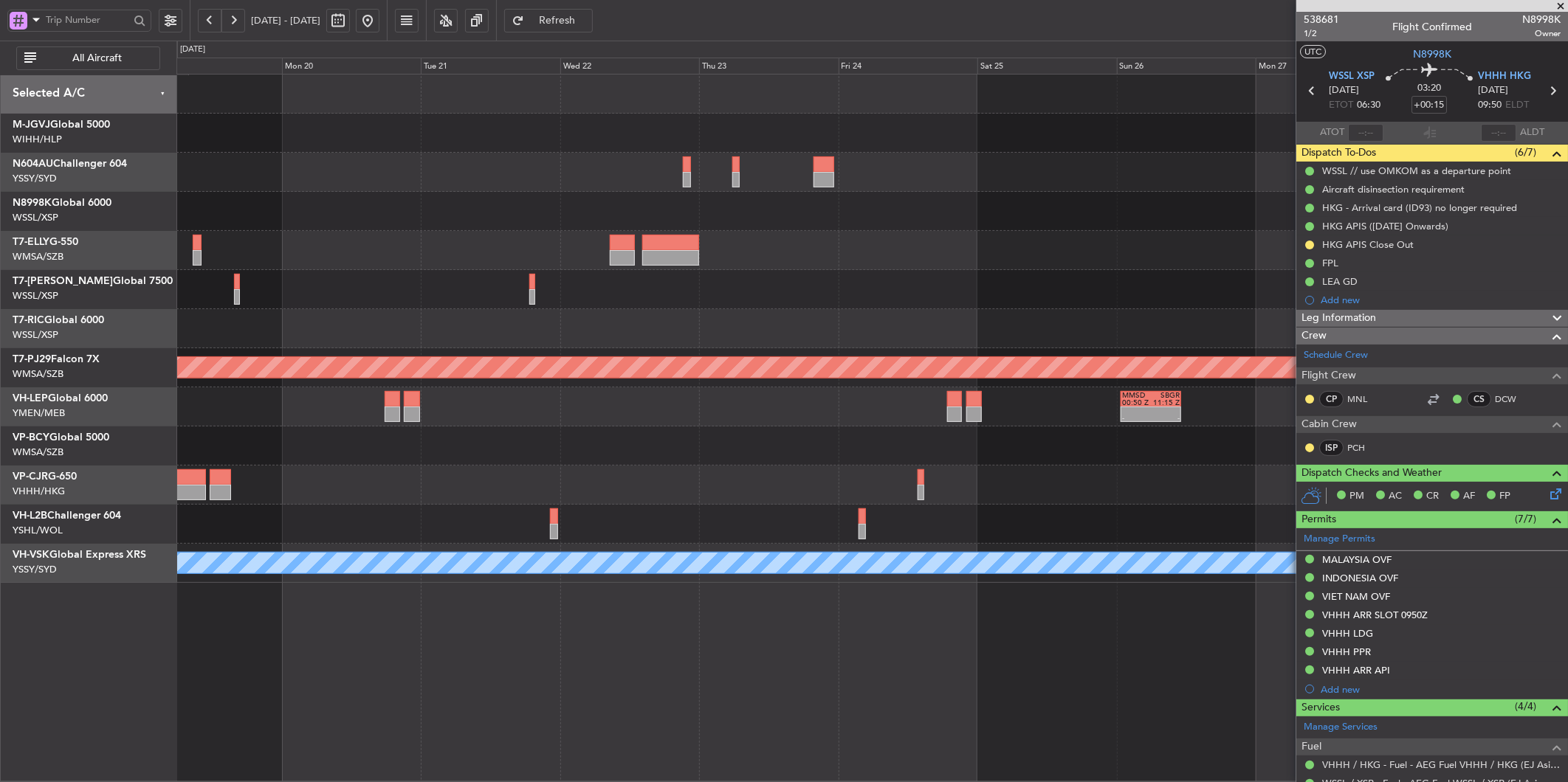
click at [561, 336] on div "Planned Maint [GEOGRAPHIC_DATA] (Sultan [PERSON_NAME] [PERSON_NAME] - Subang) -…" at bounding box center [872, 328] width 1391 height 508
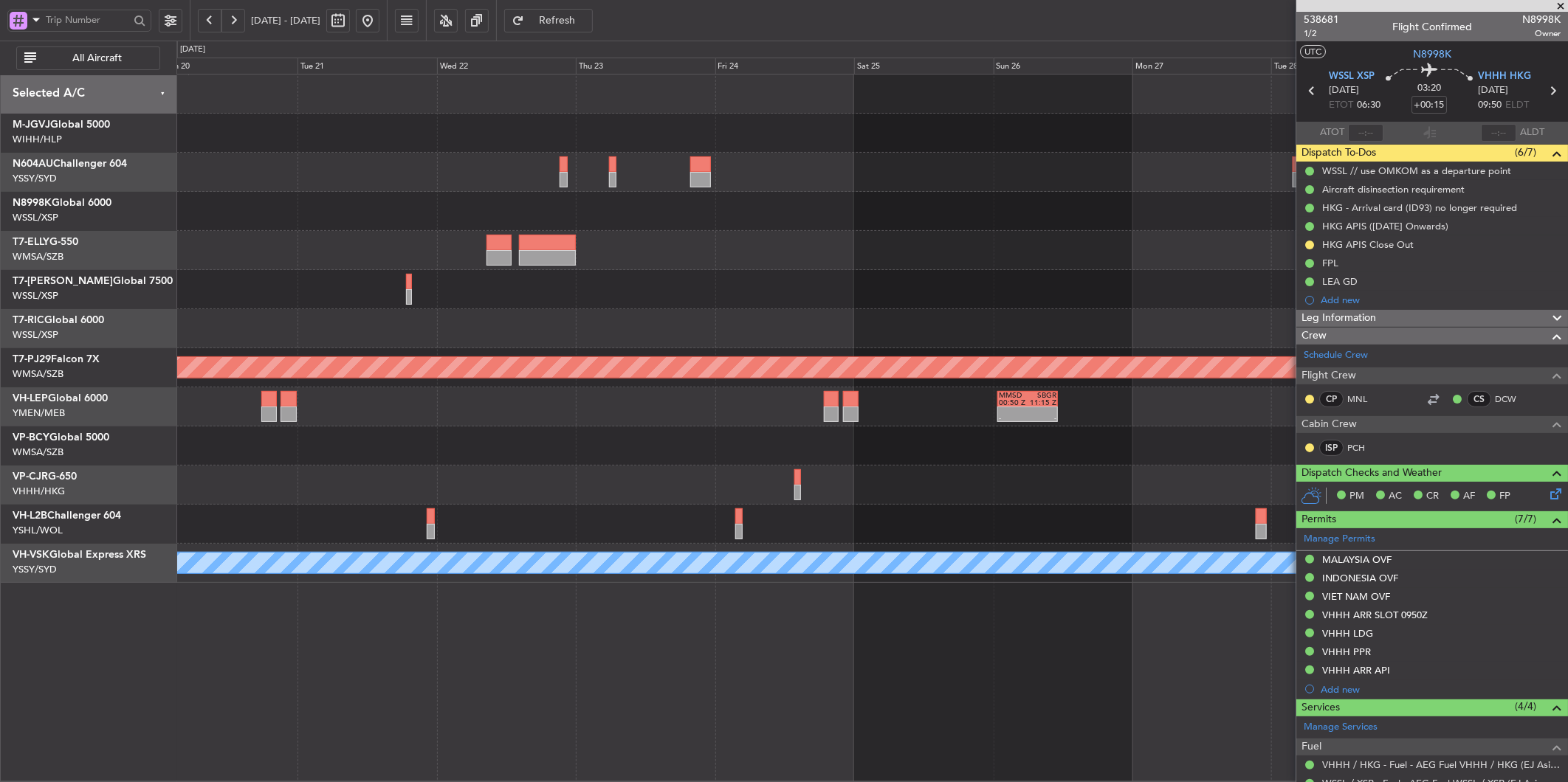
click at [949, 304] on div at bounding box center [872, 289] width 1391 height 39
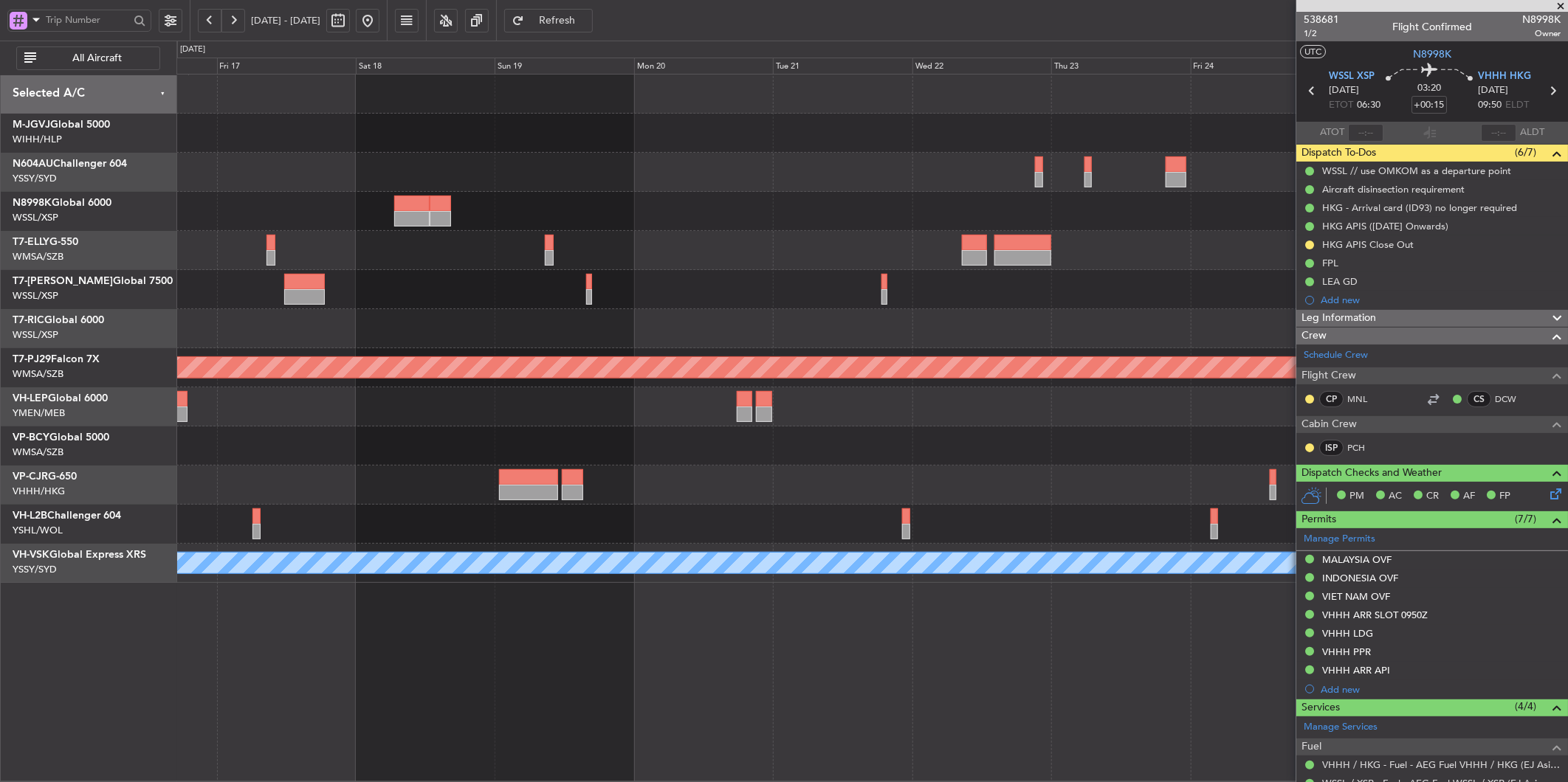
click at [916, 339] on div at bounding box center [872, 328] width 1391 height 39
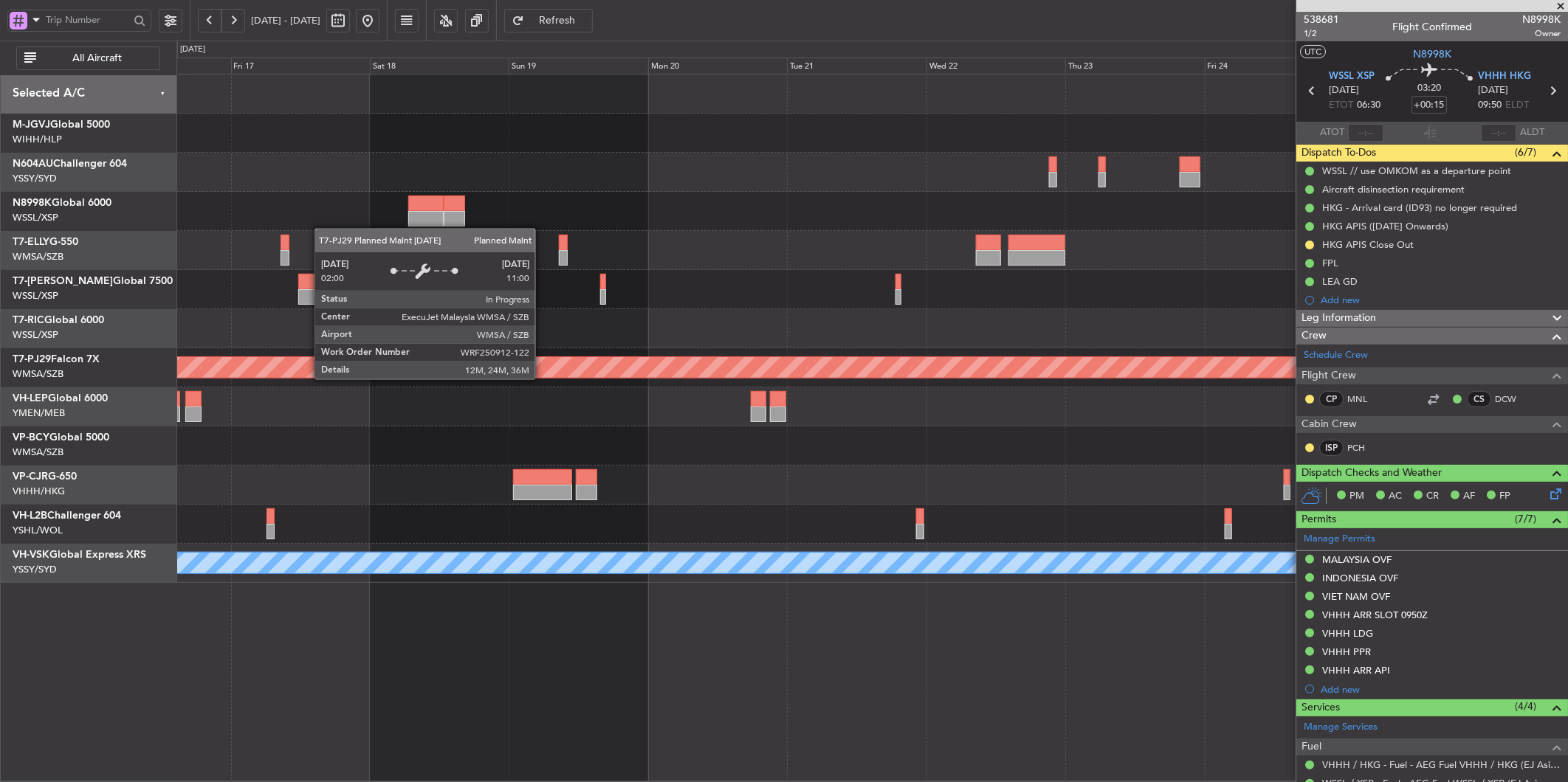
click at [784, 398] on div "Planned Maint [GEOGRAPHIC_DATA] (Sultan [PERSON_NAME] [PERSON_NAME] - Subang) -…" at bounding box center [872, 328] width 1391 height 508
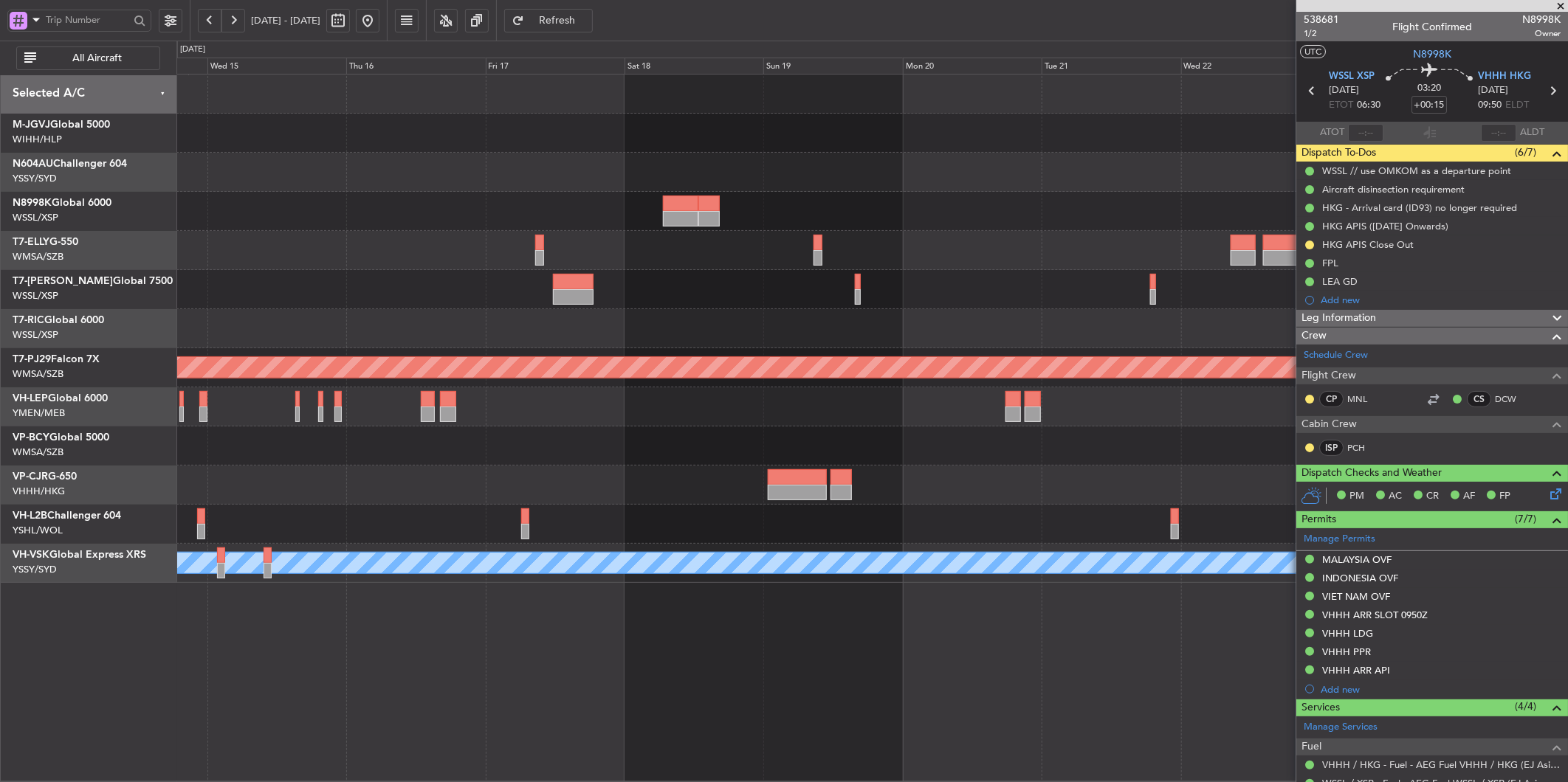
click at [801, 444] on div at bounding box center [872, 446] width 1391 height 39
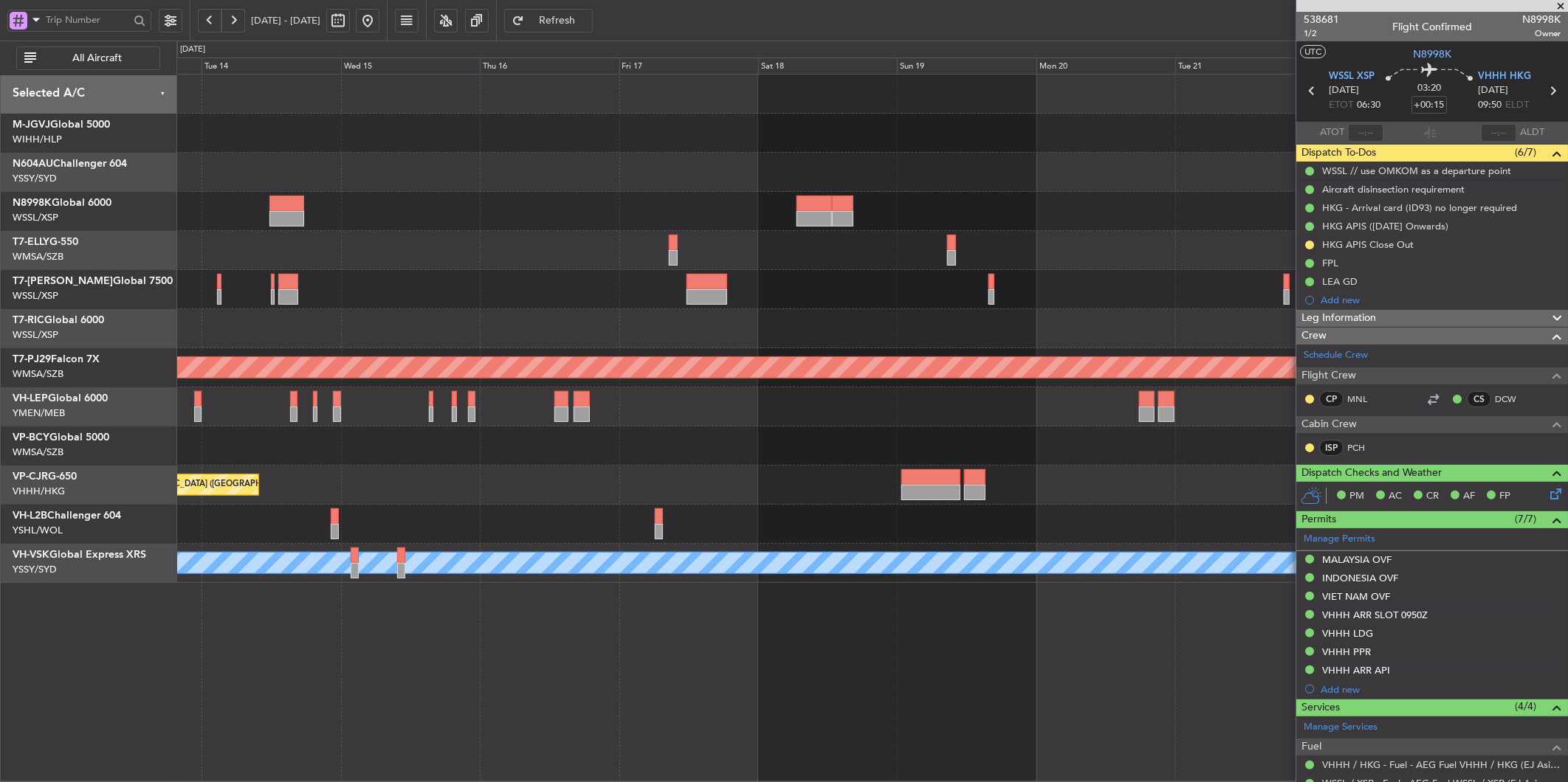
click at [483, 430] on div at bounding box center [872, 446] width 1391 height 39
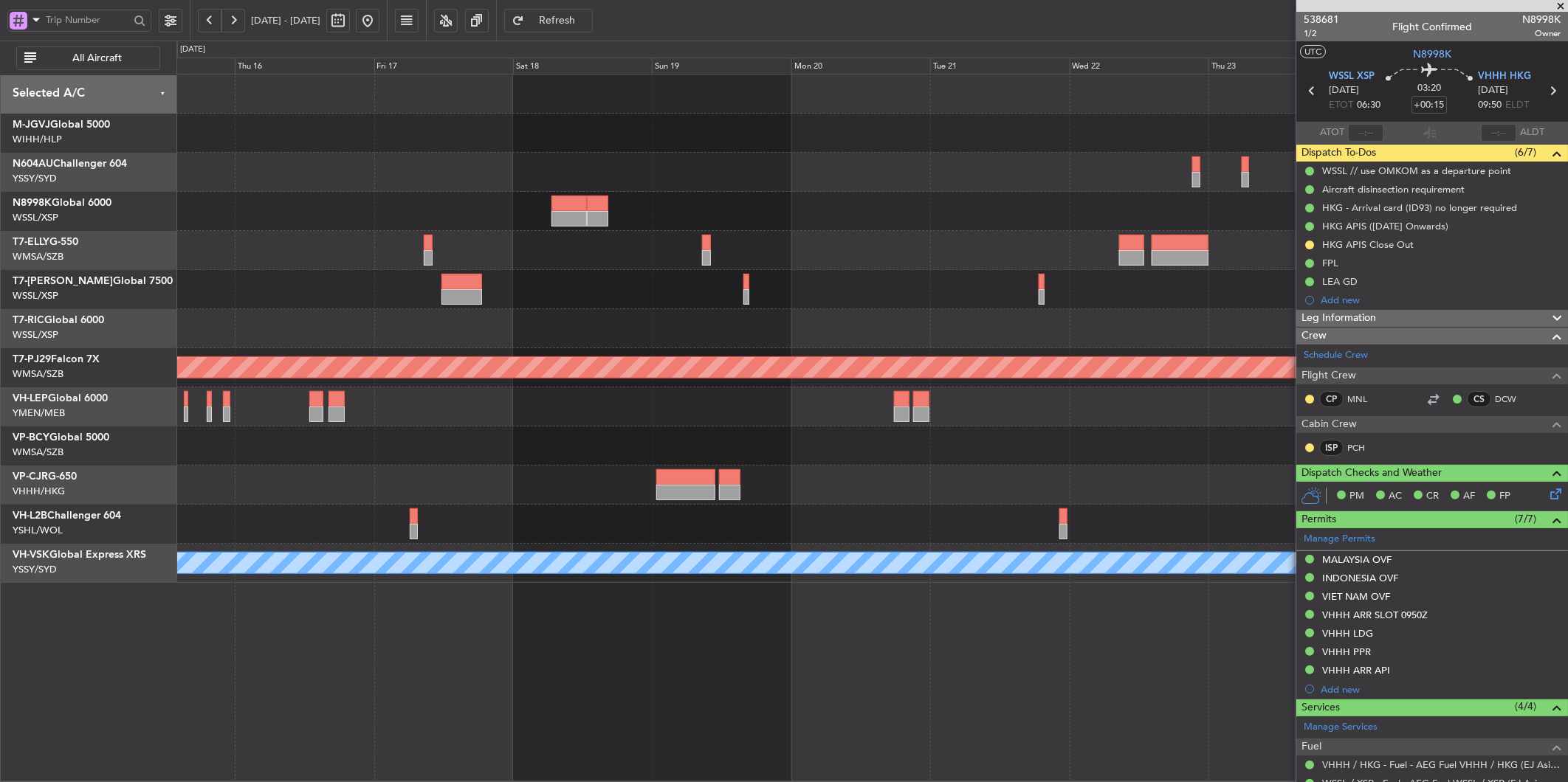
click at [652, 428] on div at bounding box center [872, 446] width 1391 height 39
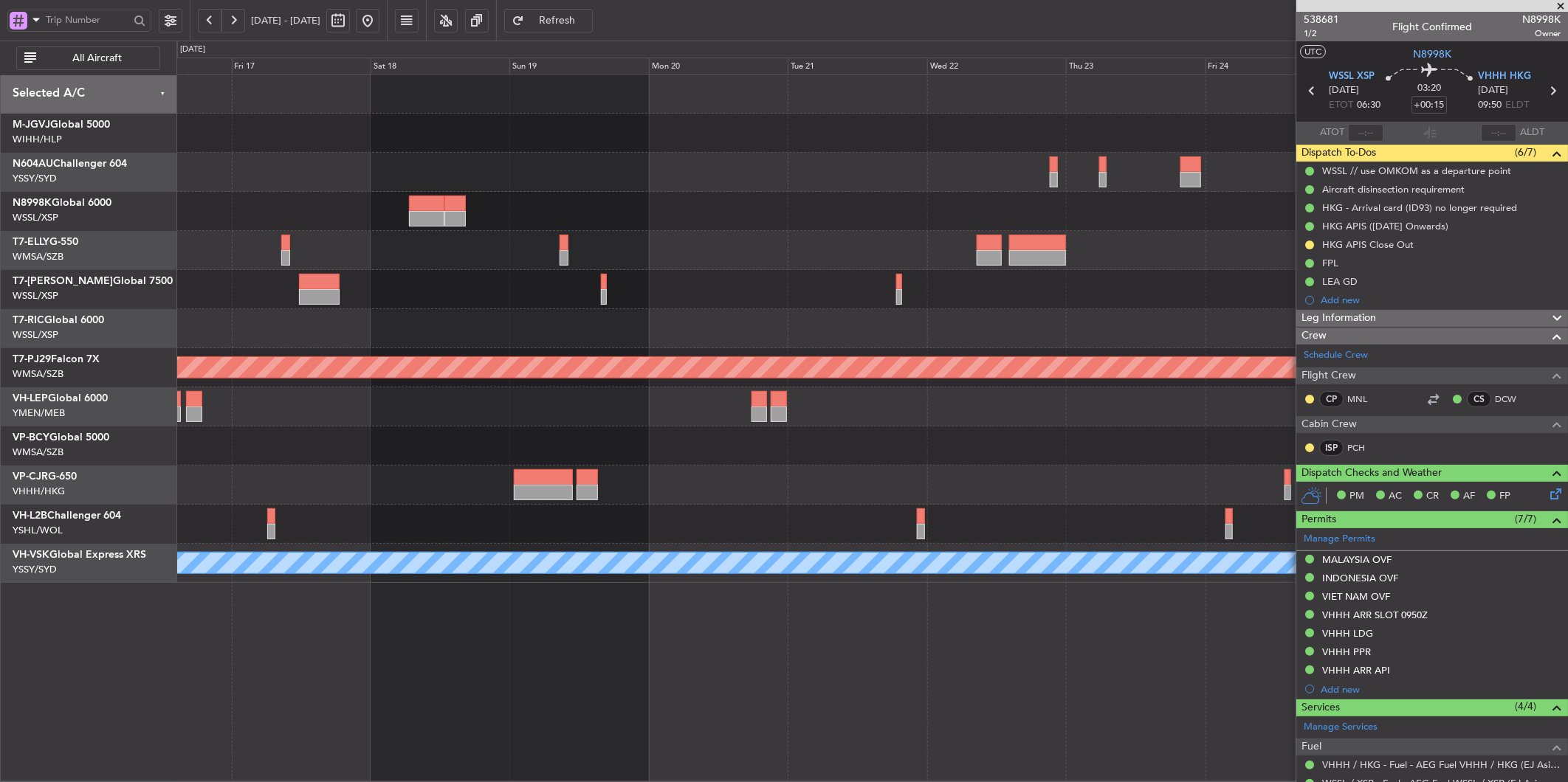
click at [760, 443] on div at bounding box center [872, 446] width 1391 height 39
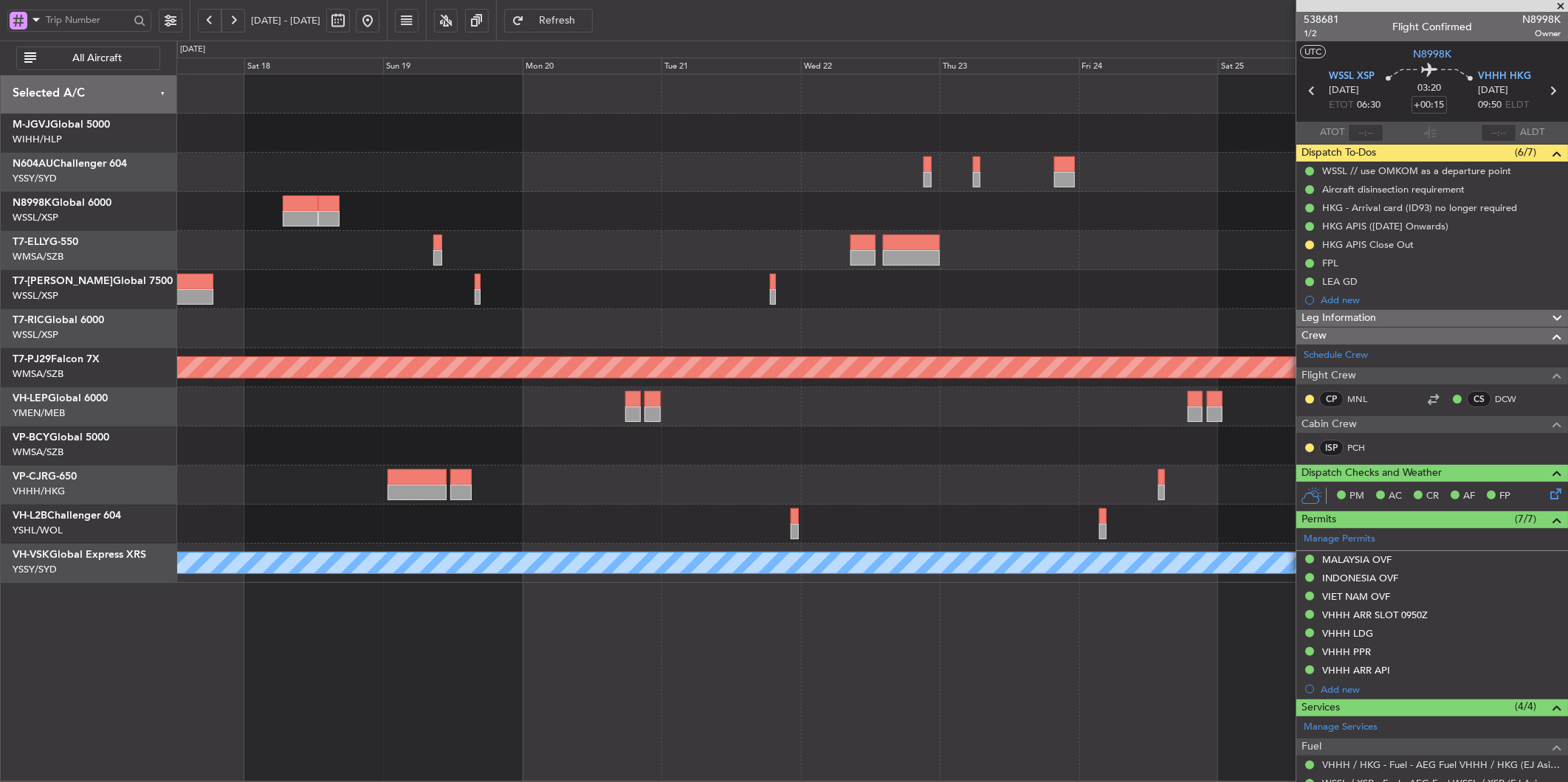
click at [659, 446] on div at bounding box center [872, 446] width 1391 height 39
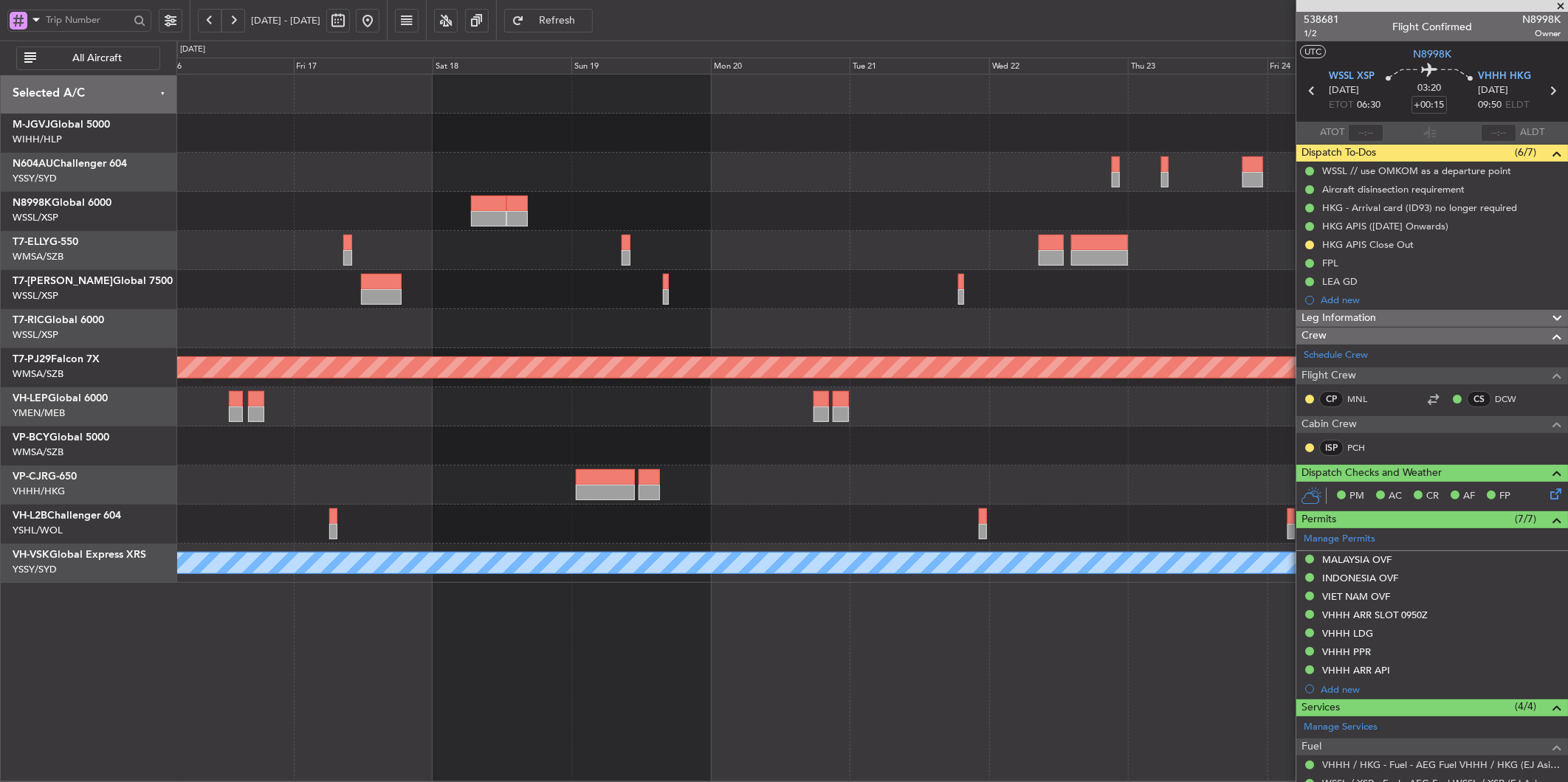
click at [623, 404] on div "- - MMSD 00:50 Z SBGR 11:15 Z" at bounding box center [872, 407] width 1391 height 39
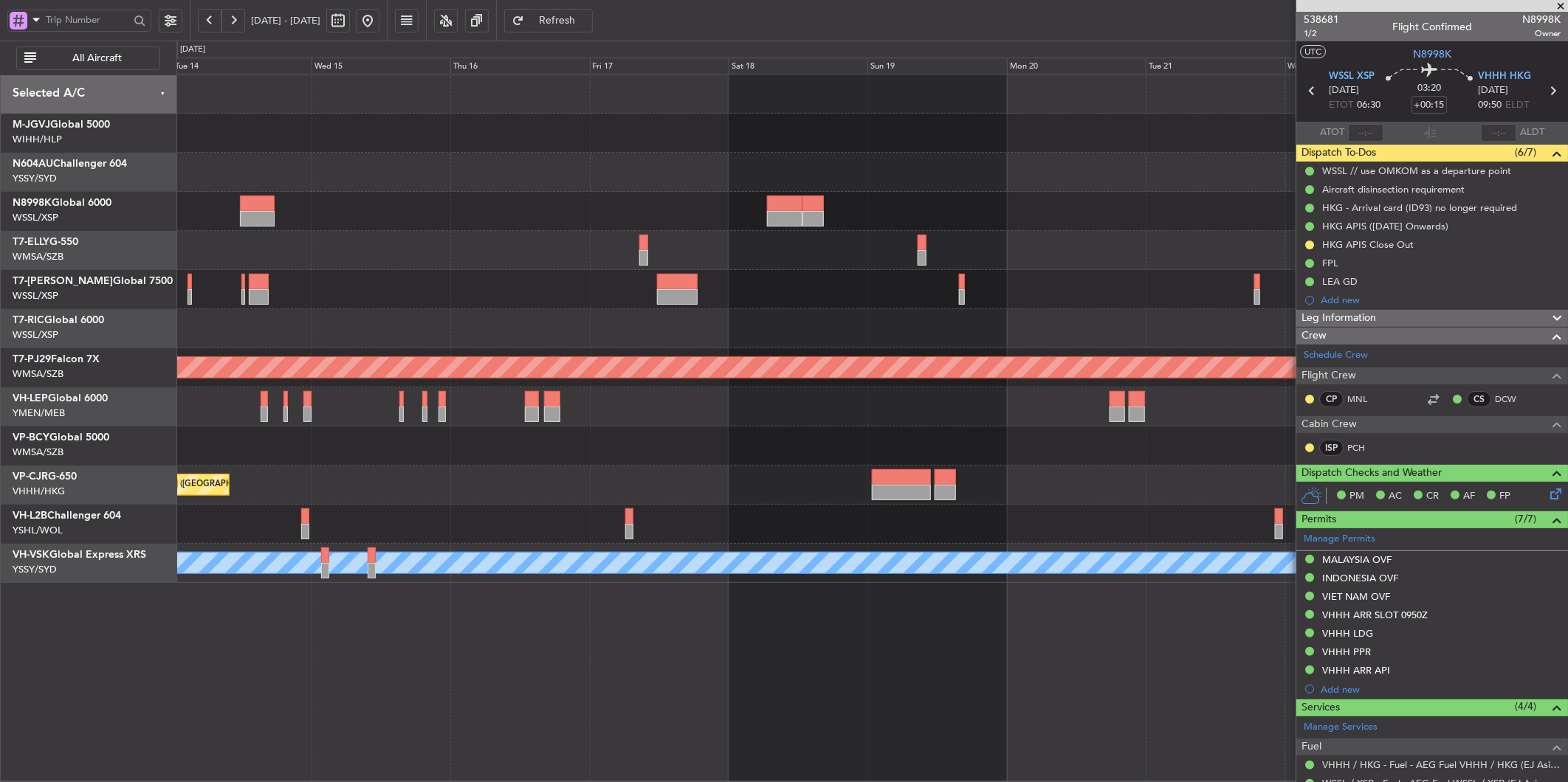
click at [540, 414] on div "- - MMSD 00:50 Z SBGR 11:15 Z" at bounding box center [872, 407] width 1391 height 39
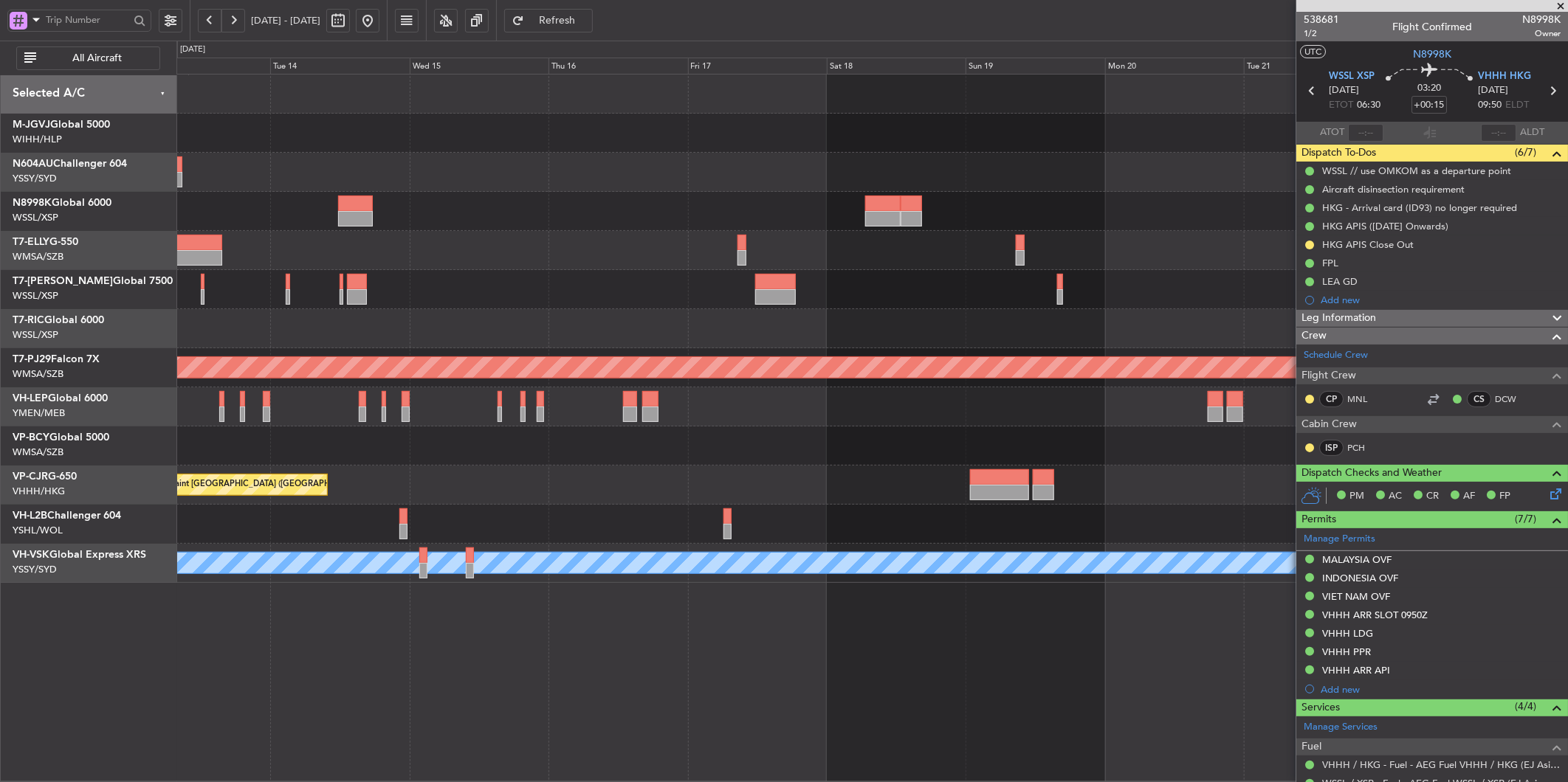
click at [884, 428] on div "Planned Maint [GEOGRAPHIC_DATA] (Sultan [PERSON_NAME] [PERSON_NAME] - Subang) P…" at bounding box center [872, 328] width 1391 height 508
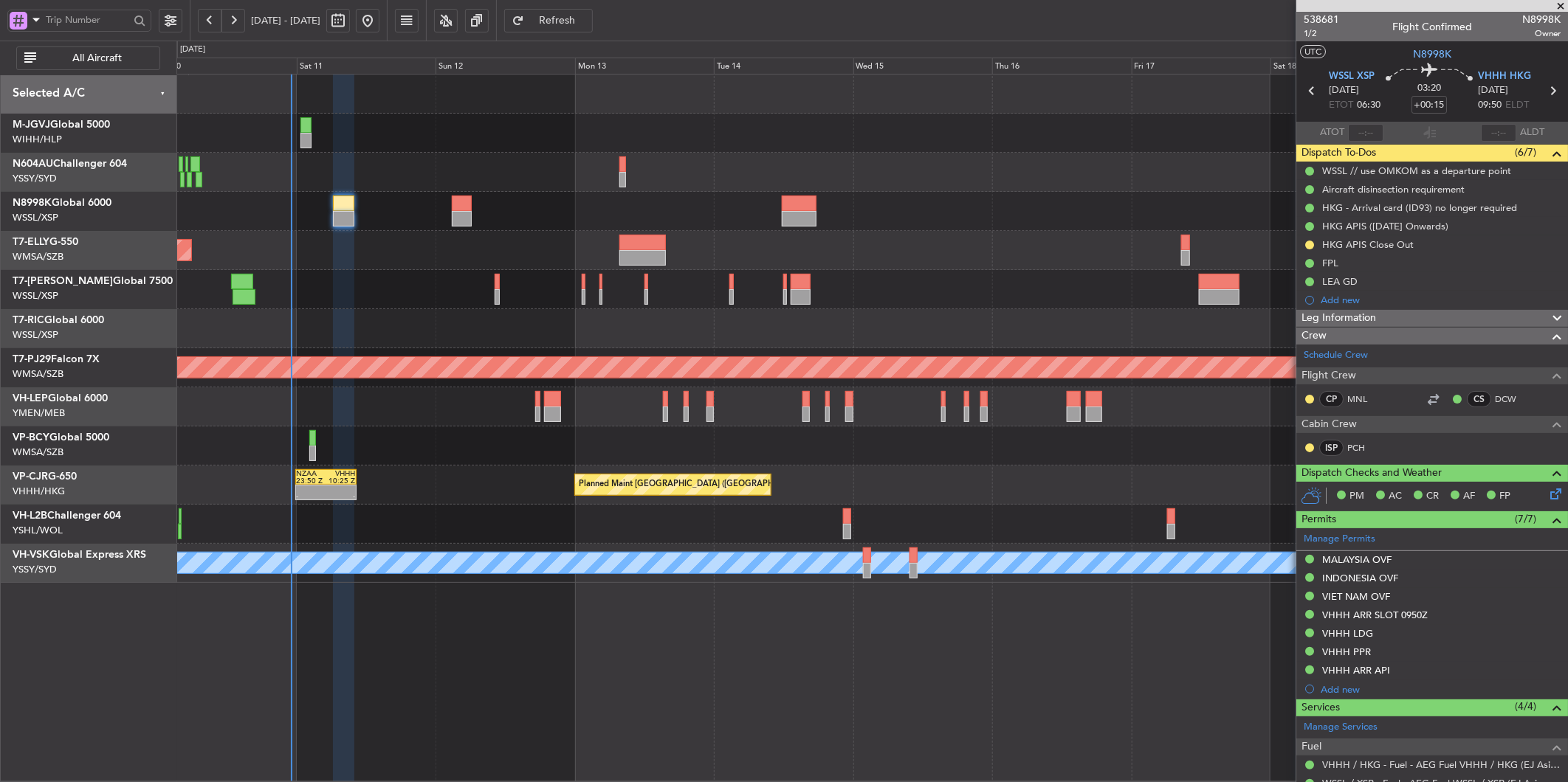
click at [532, 439] on div at bounding box center [872, 446] width 1391 height 39
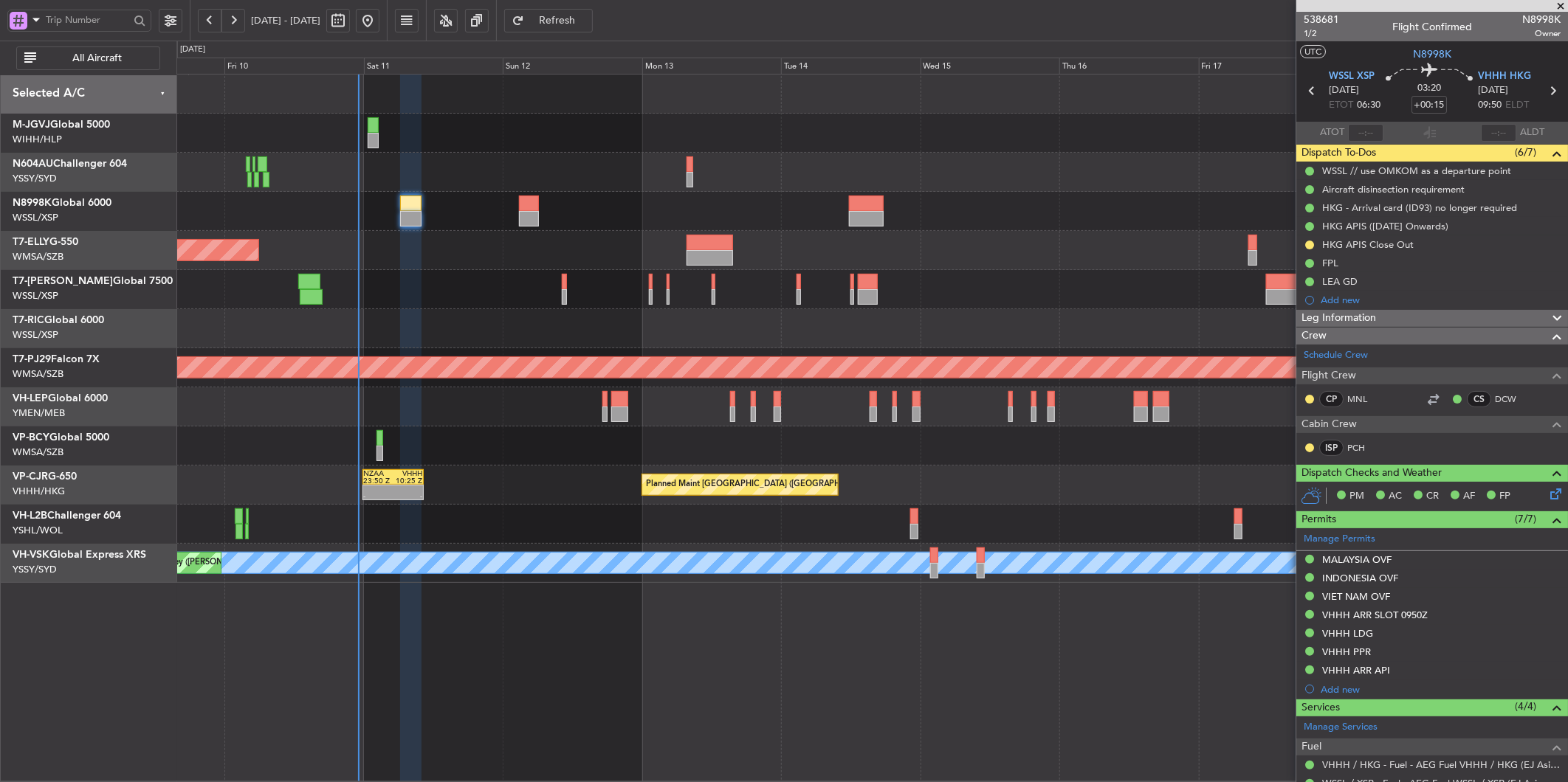
click at [685, 346] on div "Planned Maint [GEOGRAPHIC_DATA] (Seletar) Planned Maint [GEOGRAPHIC_DATA] (Sele…" at bounding box center [872, 328] width 1391 height 508
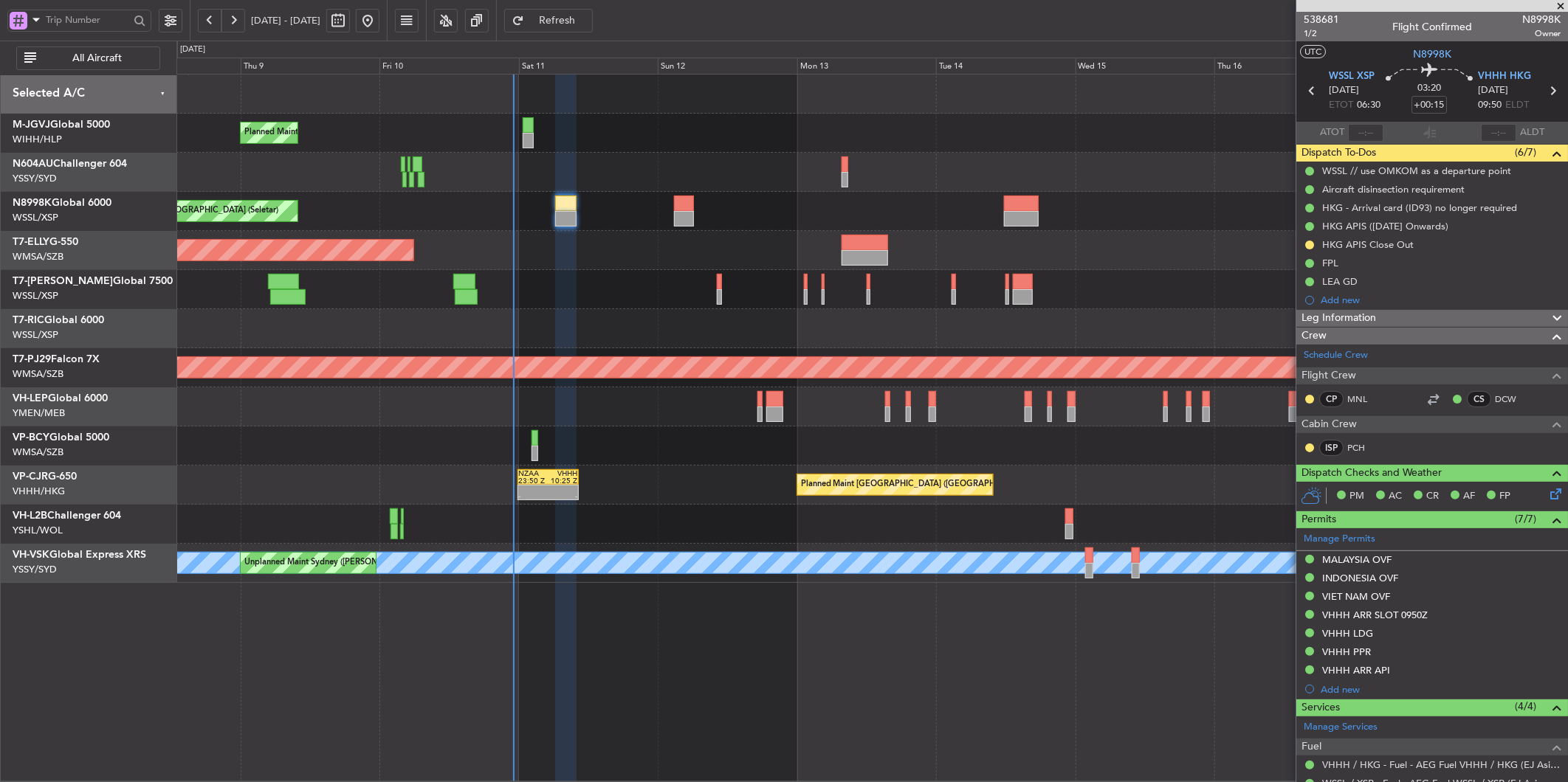
click at [684, 306] on div "Planned Maint [GEOGRAPHIC_DATA] (Seletar)" at bounding box center [872, 289] width 1391 height 39
click at [727, 326] on div at bounding box center [872, 328] width 1391 height 39
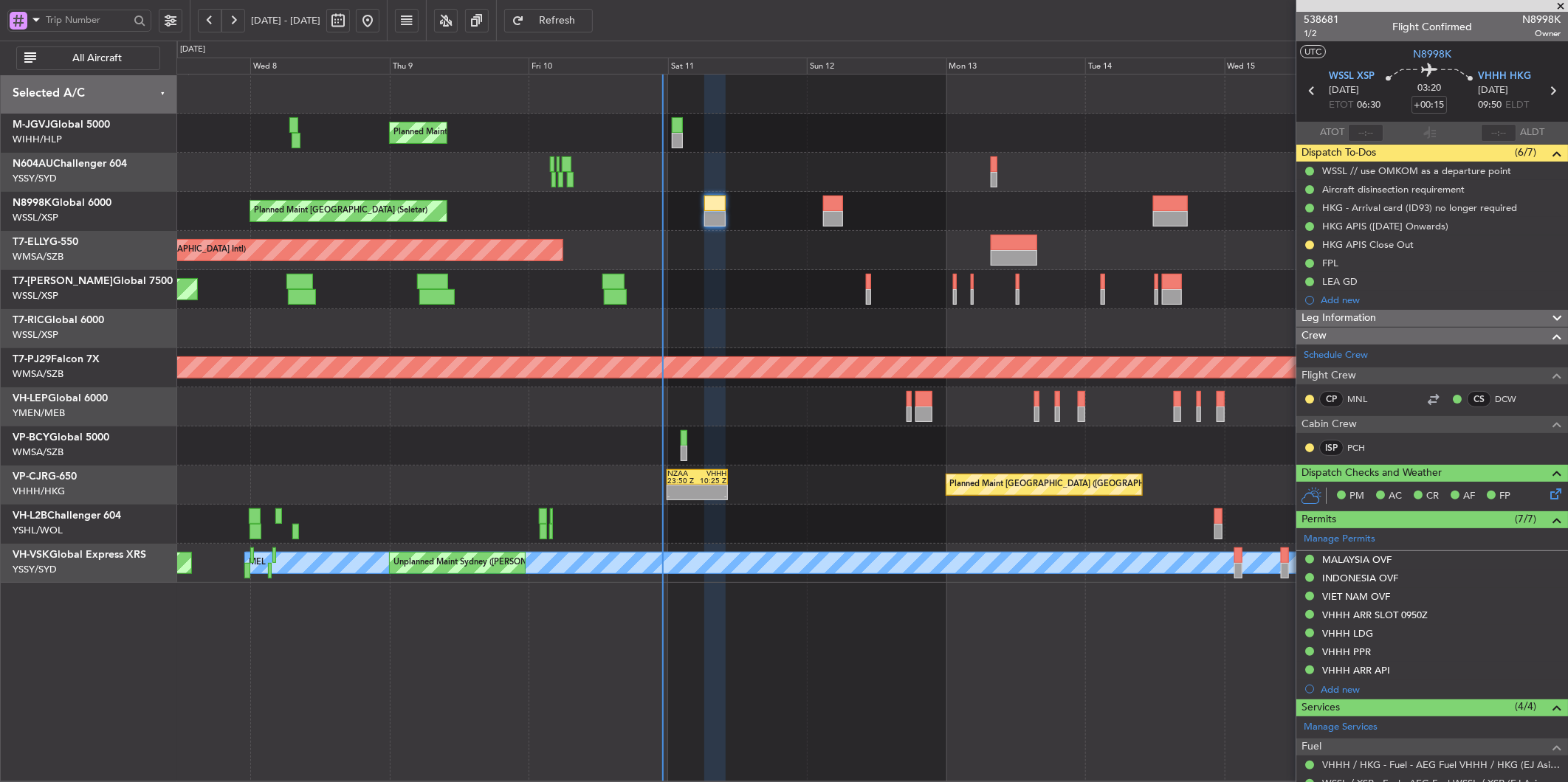
click at [792, 499] on div "Planned Maint [GEOGRAPHIC_DATA] ([GEOGRAPHIC_DATA] Intl) - - NZAA 23:50 Z VHHH …" at bounding box center [872, 485] width 1391 height 39
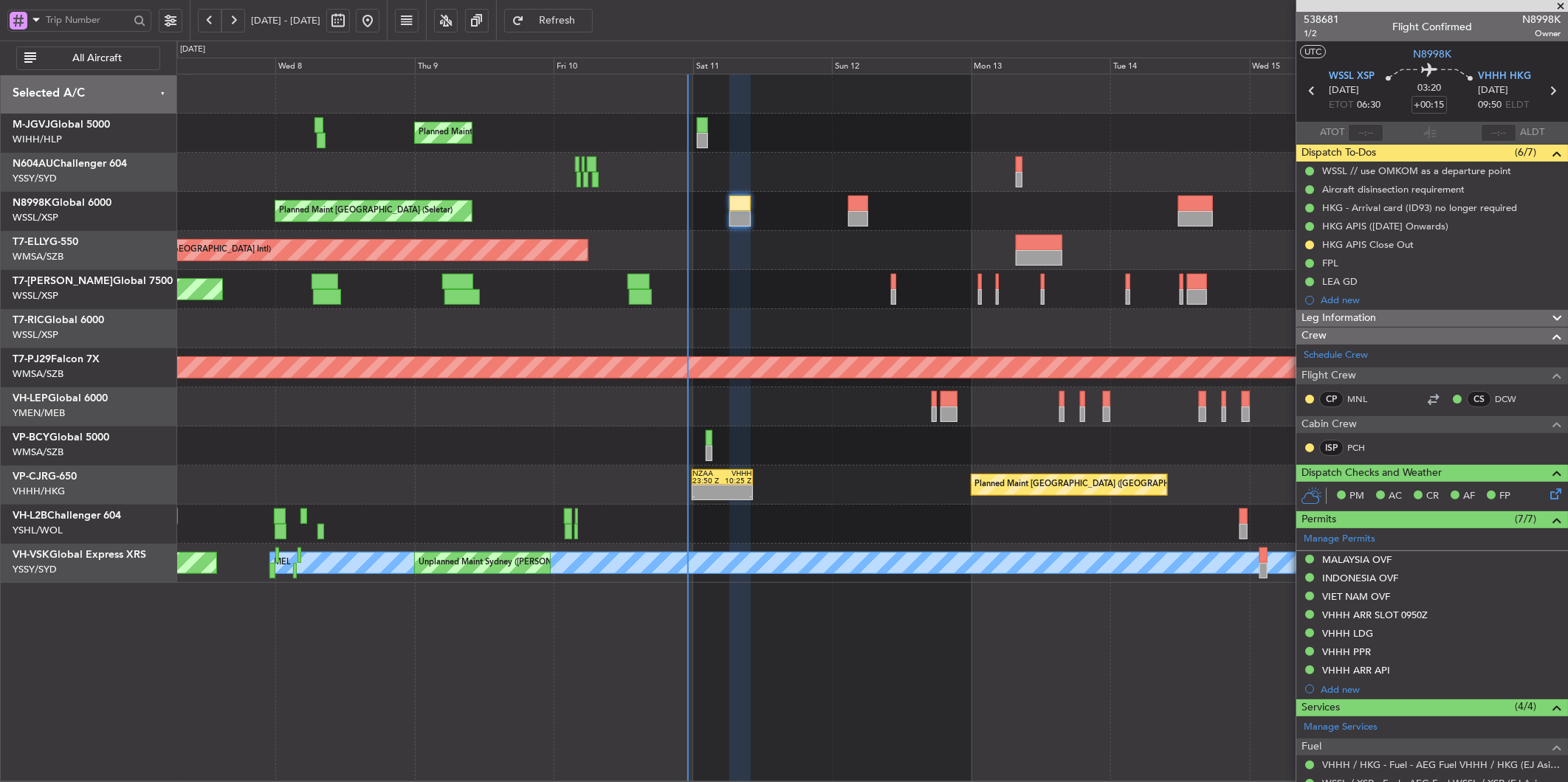
click at [380, 447] on div "Planned Maint [GEOGRAPHIC_DATA] (Seletar) Planned Maint [GEOGRAPHIC_DATA] (Sele…" at bounding box center [872, 328] width 1391 height 508
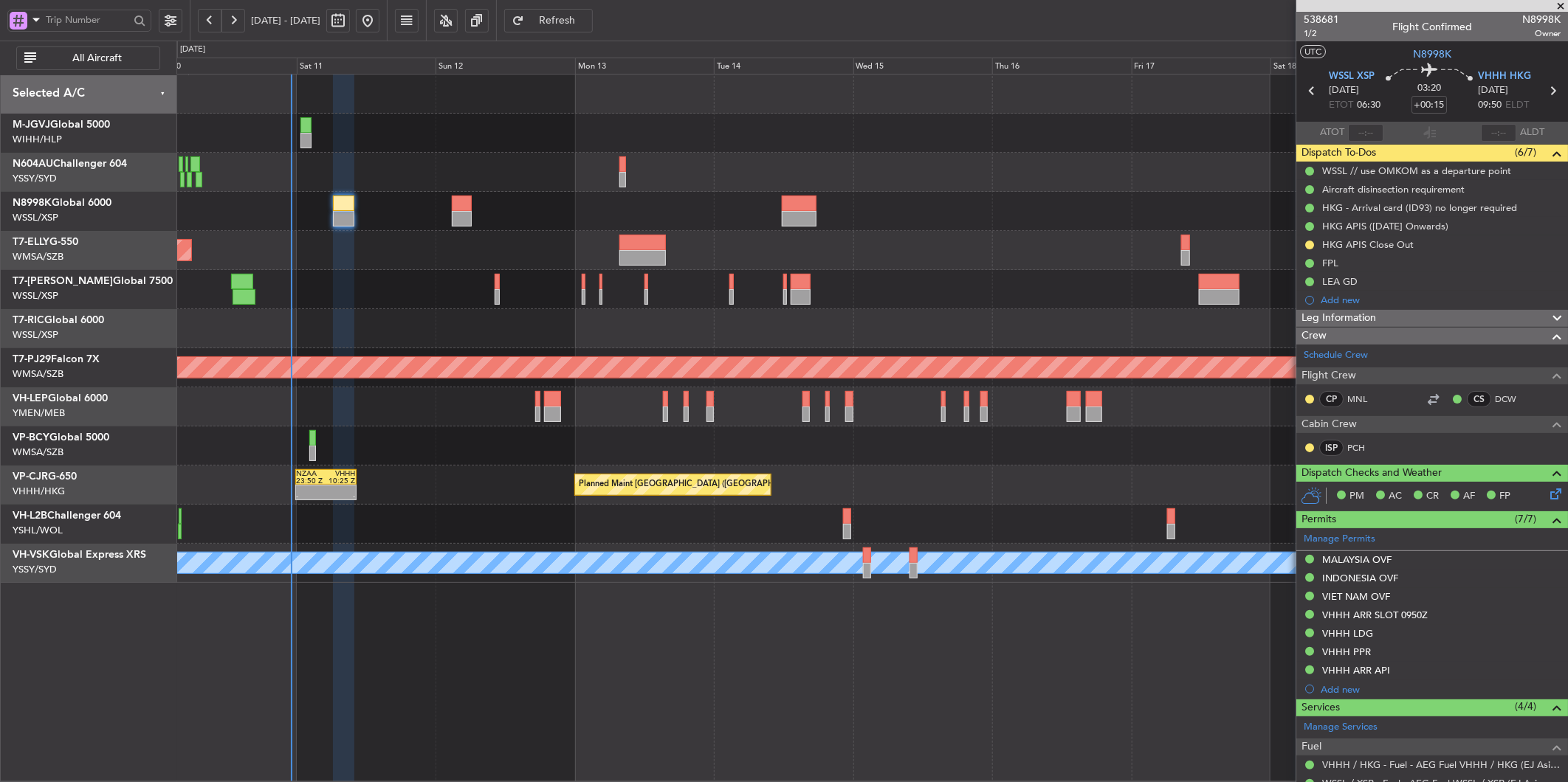
click at [711, 265] on div "Planned Maint [GEOGRAPHIC_DATA] ([GEOGRAPHIC_DATA] Intl)" at bounding box center [872, 250] width 1391 height 39
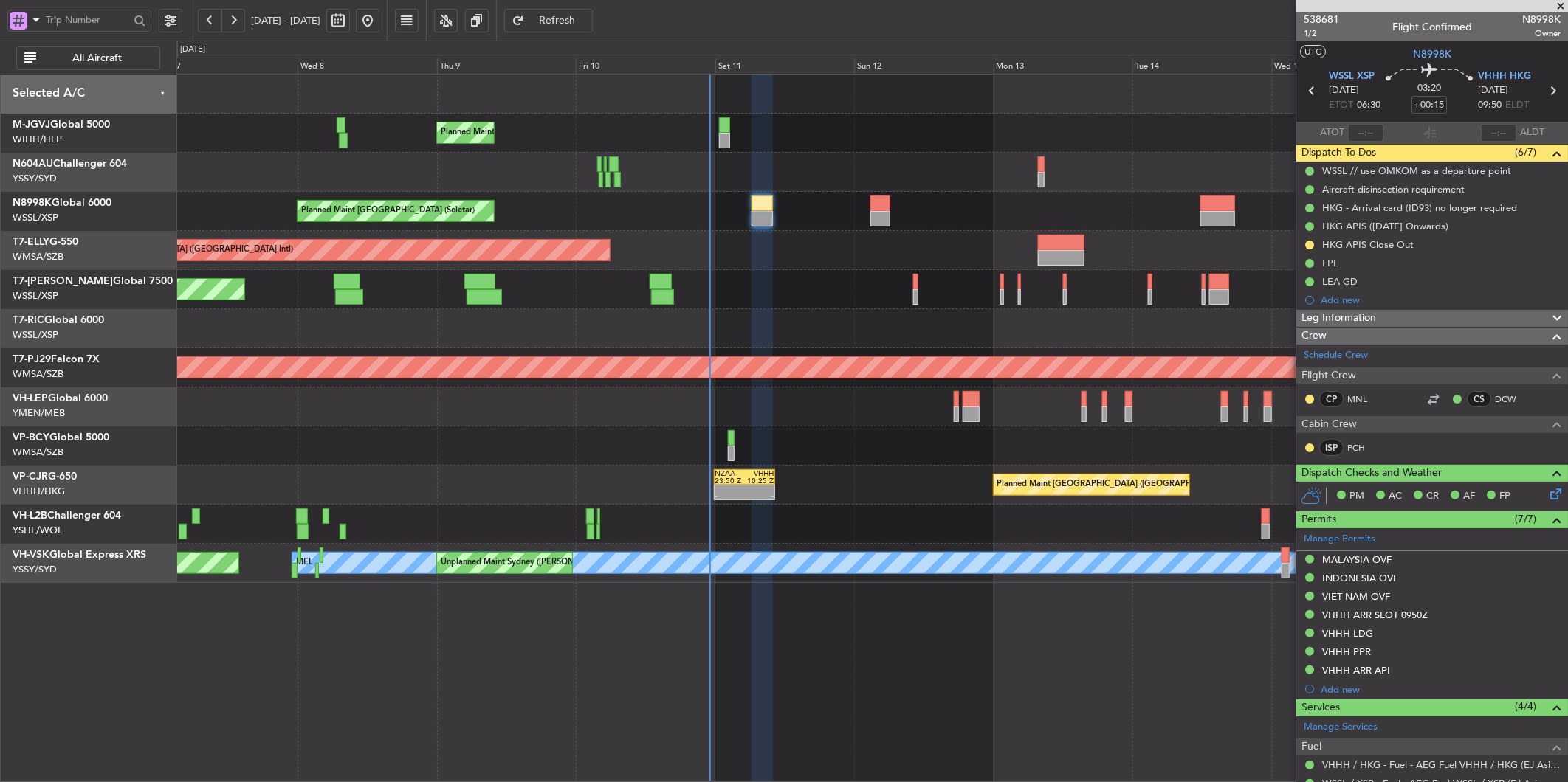
click at [736, 285] on div "Planned Maint [GEOGRAPHIC_DATA] (Seletar)" at bounding box center [872, 289] width 1391 height 39
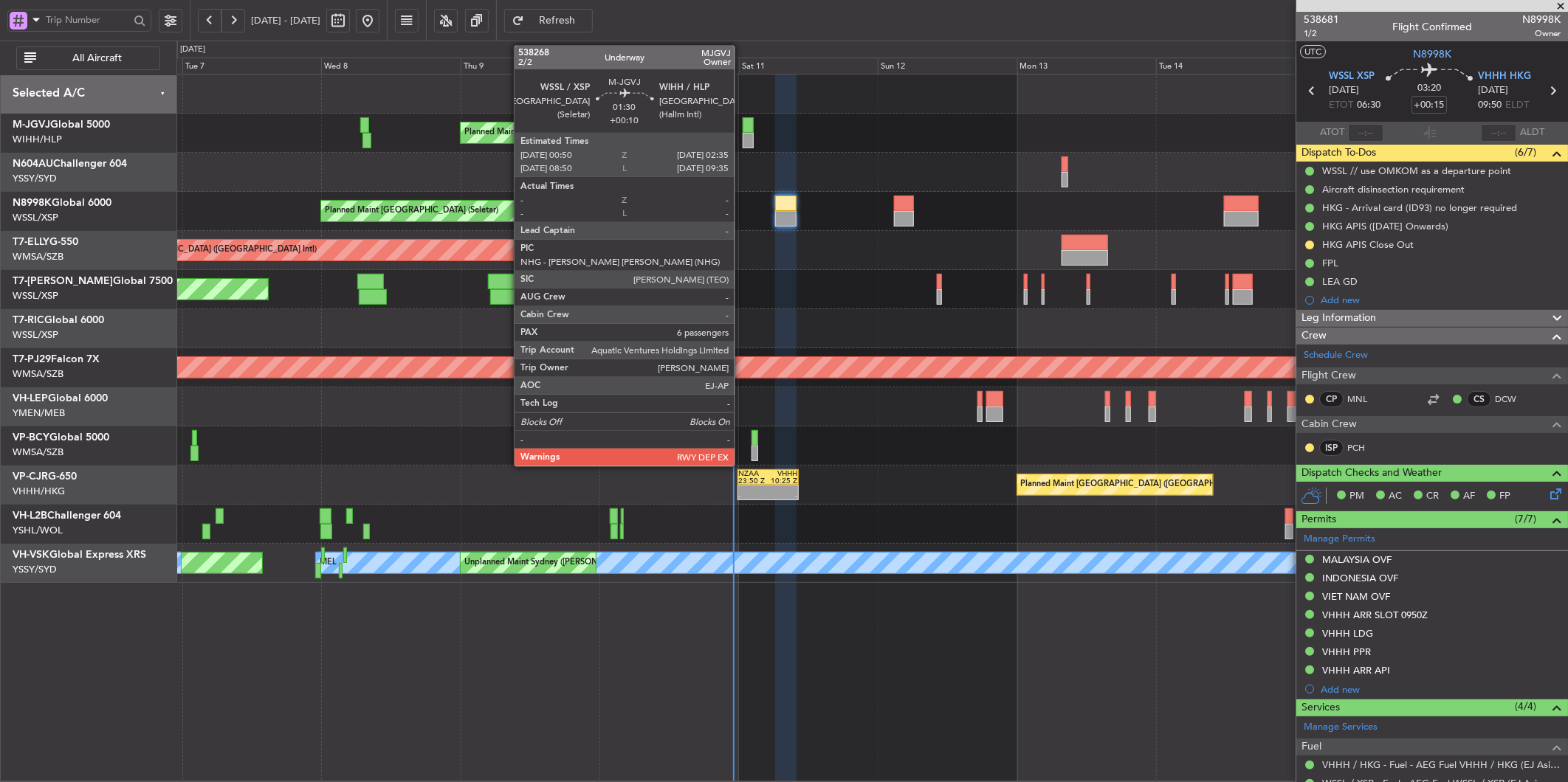
click at [743, 124] on div at bounding box center [748, 125] width 11 height 15
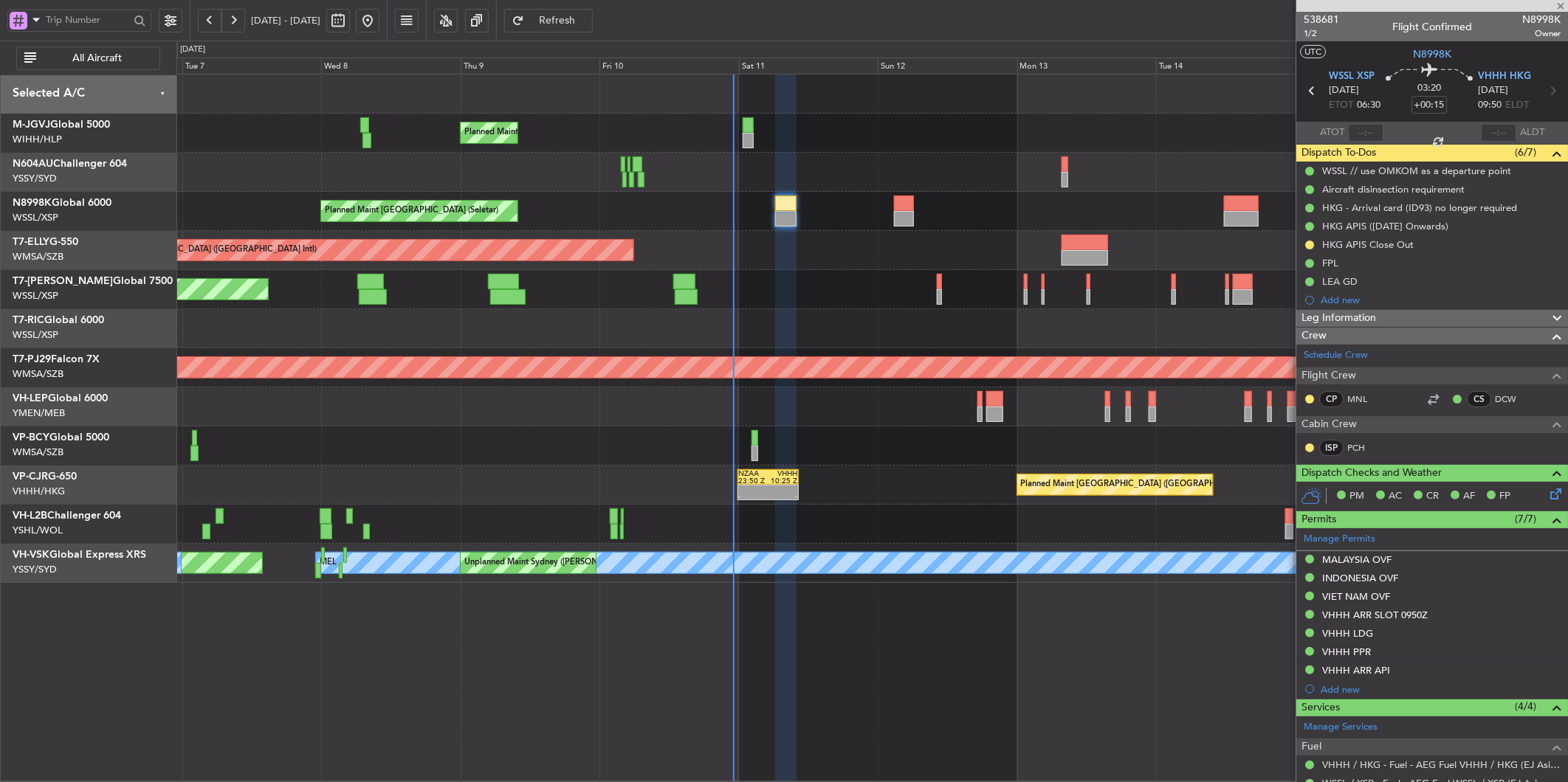
type input "+00:10"
type input "6"
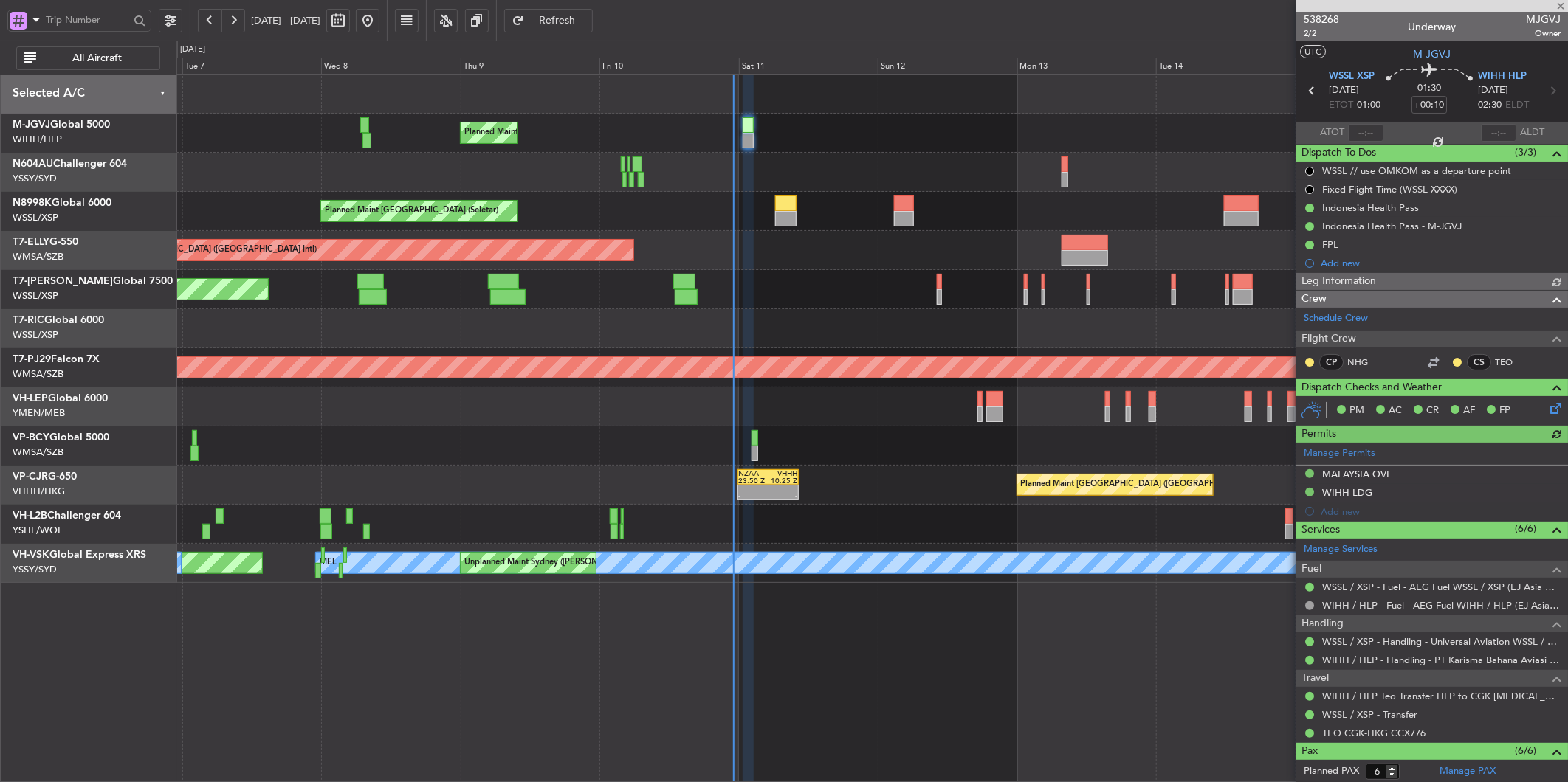
type input "[PERSON_NAME] (HHAFI)"
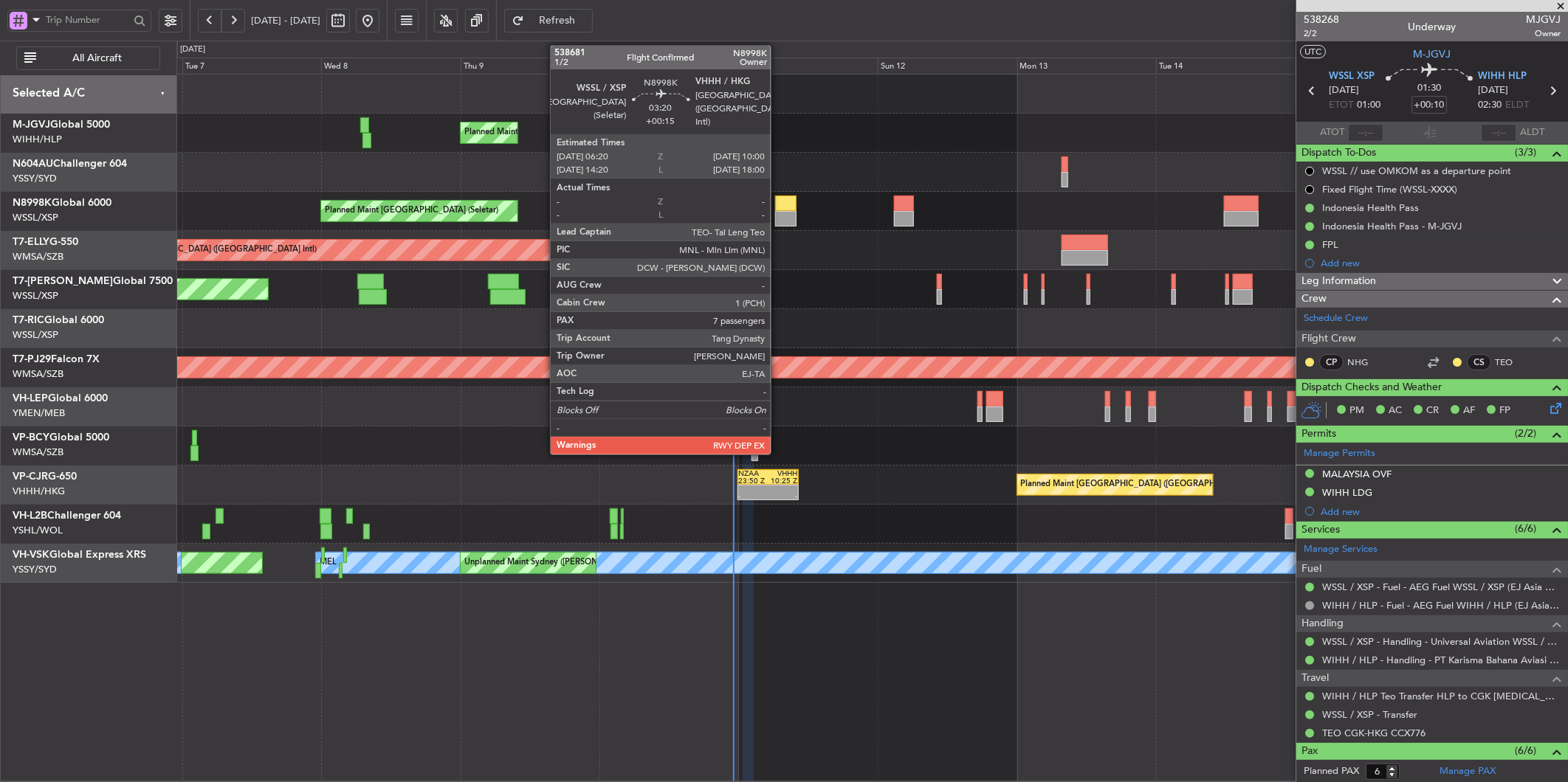
click at [780, 215] on div at bounding box center [786, 219] width 21 height 15
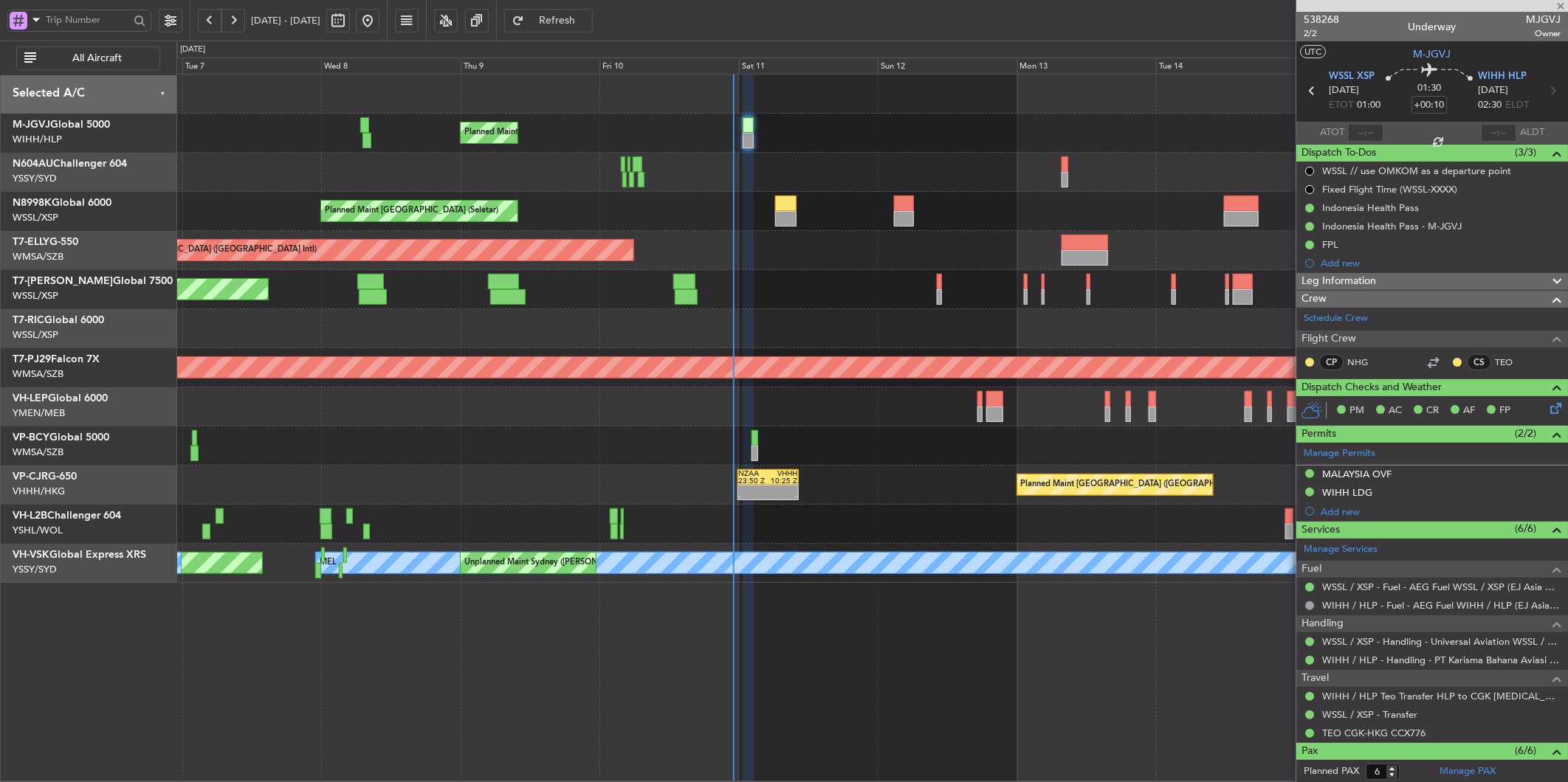
type input "+00:15"
type input "7"
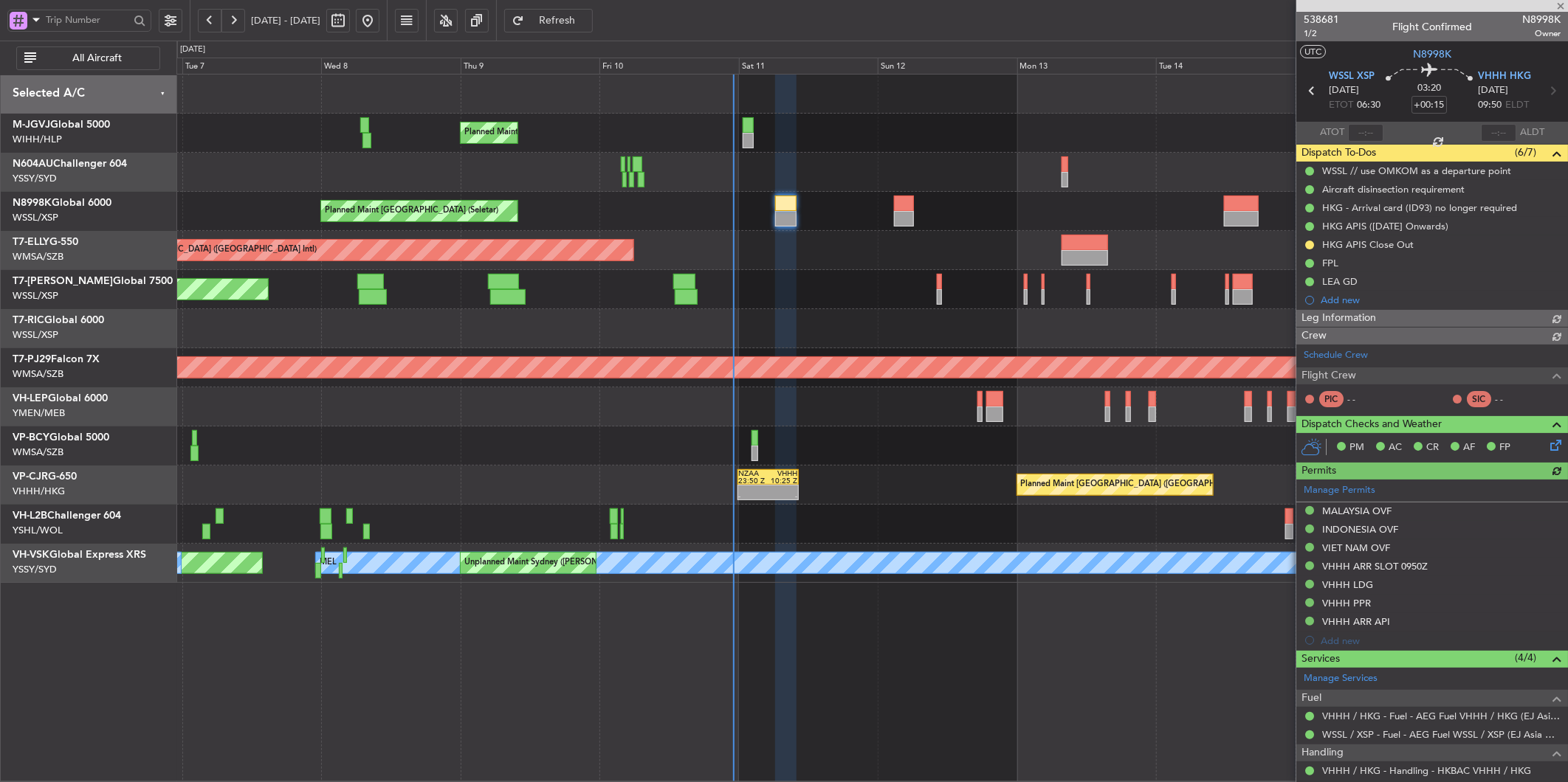
type input "[PERSON_NAME] (HHAFI)"
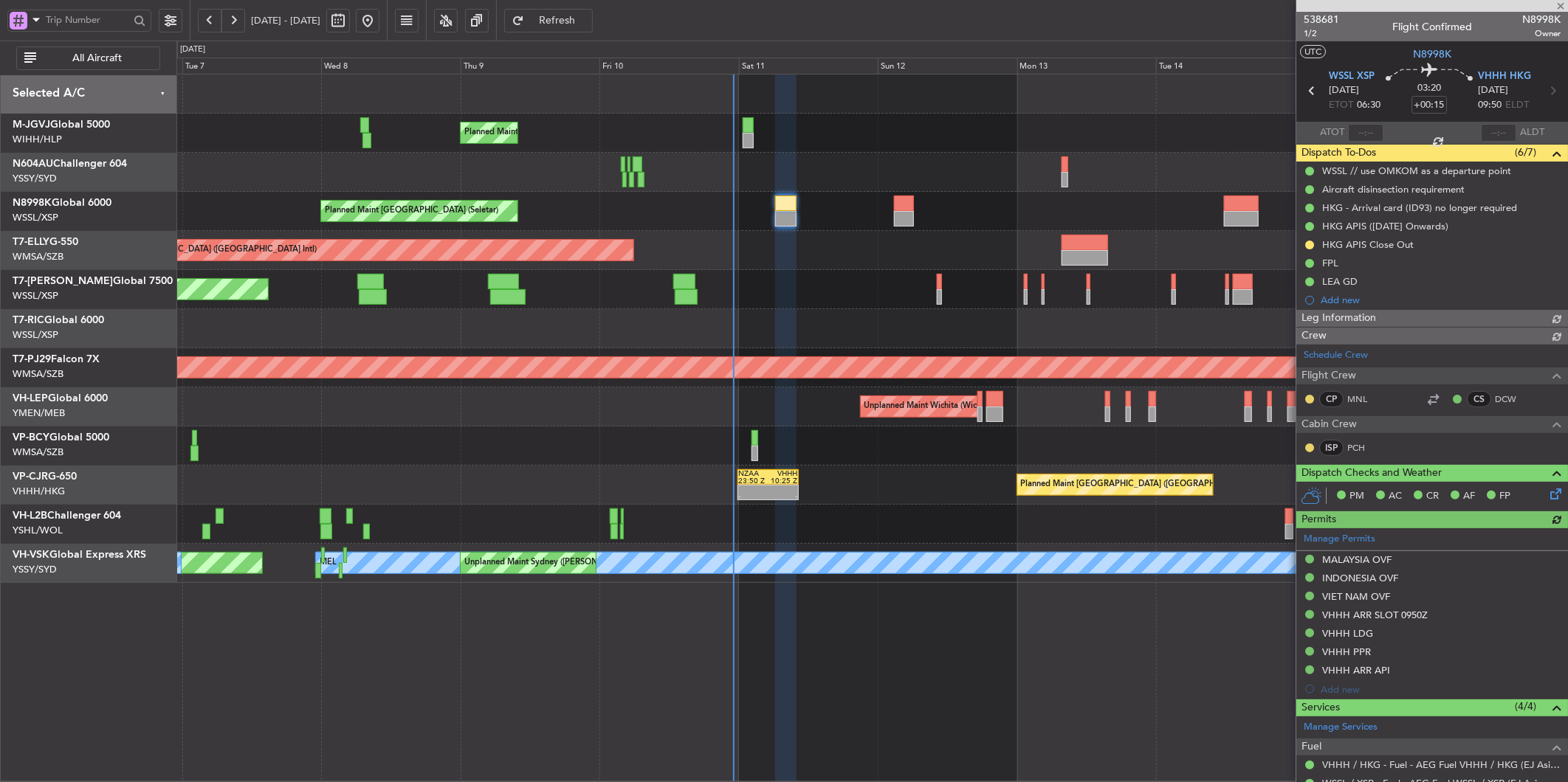
type input "[PERSON_NAME] (HHAFI)"
type input "0"
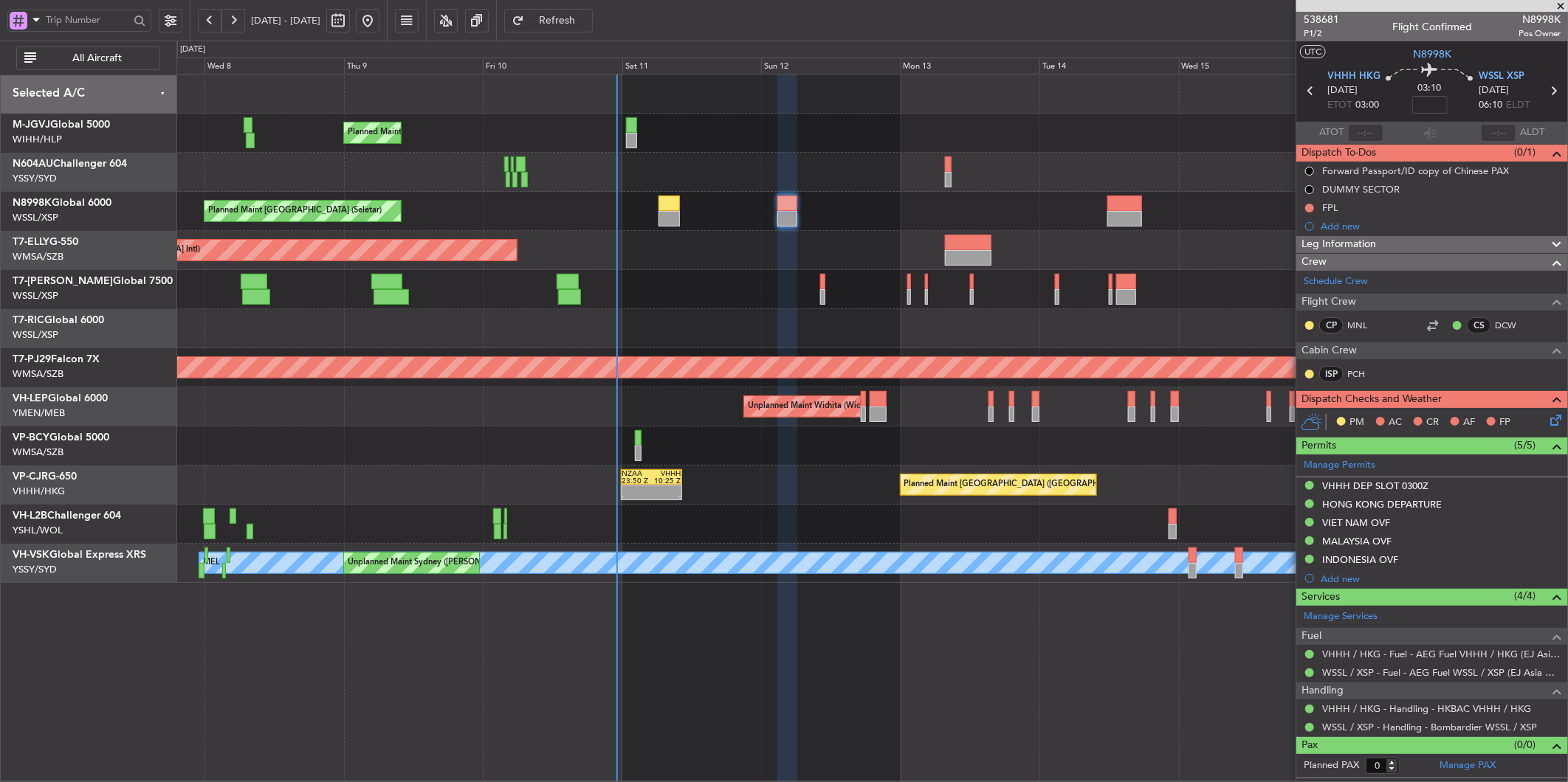
click at [763, 268] on div "Planned Maint [GEOGRAPHIC_DATA] ([GEOGRAPHIC_DATA] Intl)" at bounding box center [872, 250] width 1391 height 39
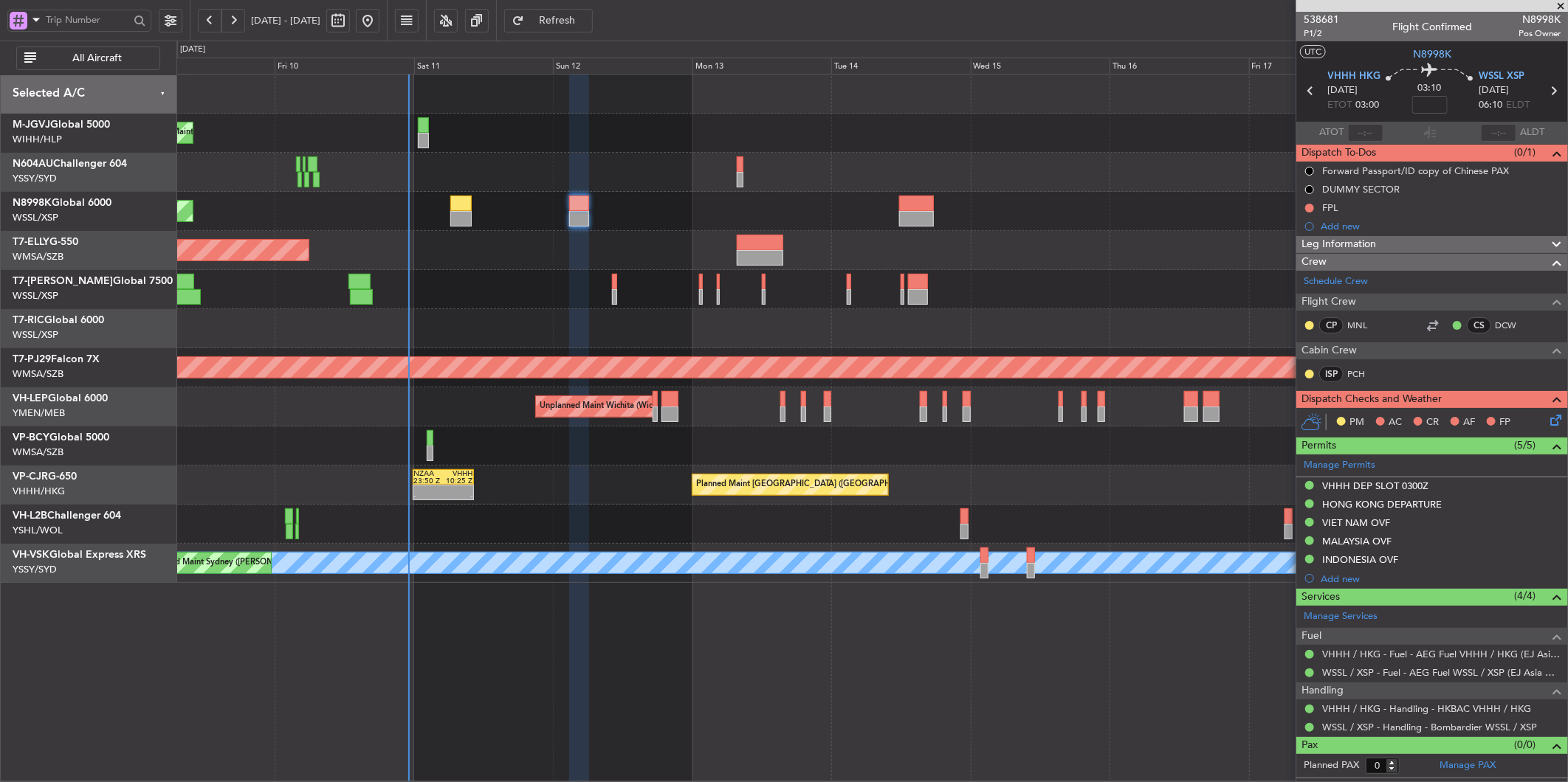
click at [481, 399] on div "Unplanned Maint Wichita (Wichita Mid-continent)" at bounding box center [872, 407] width 1391 height 39
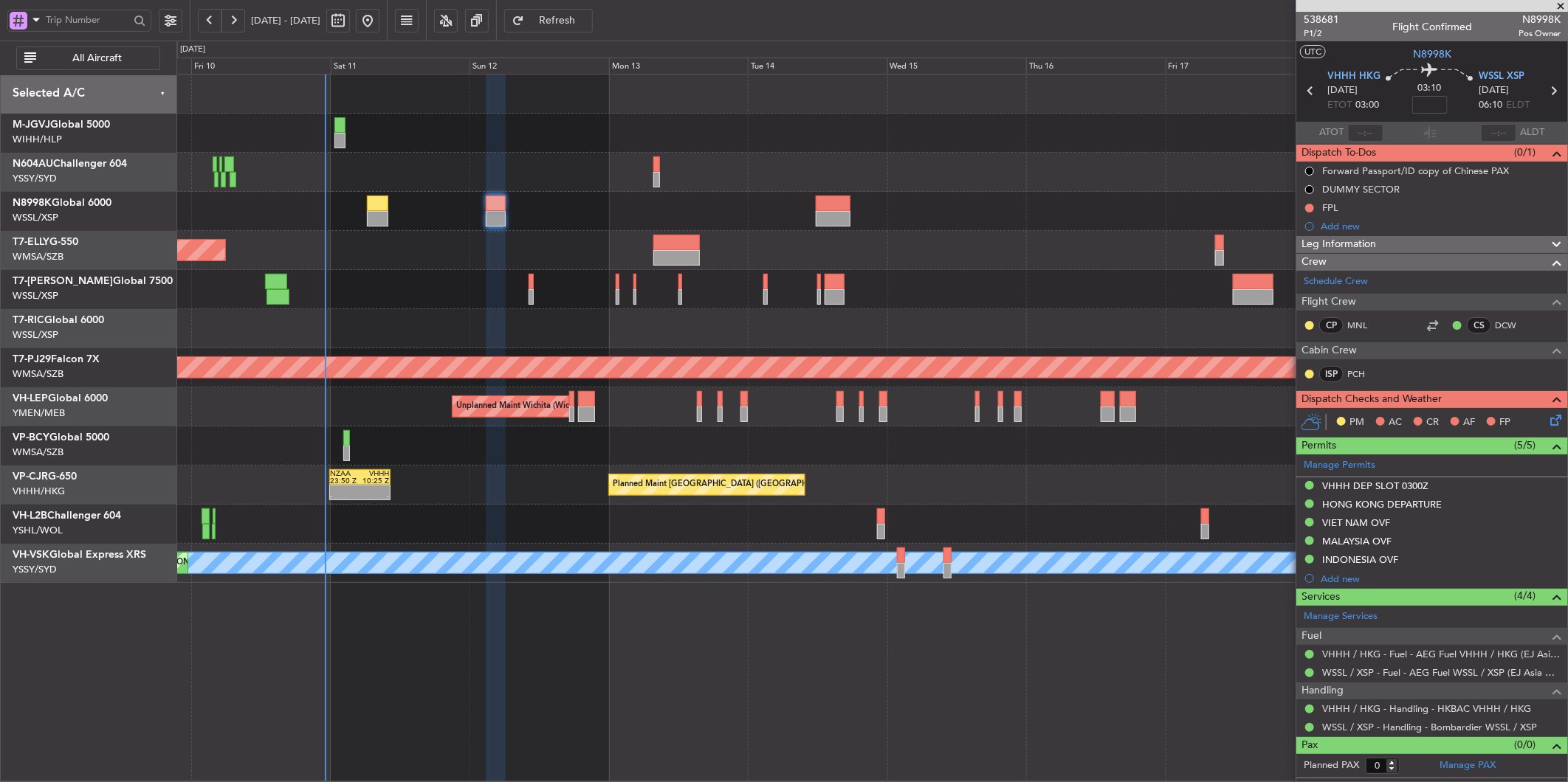
click at [757, 318] on div at bounding box center [872, 328] width 1391 height 39
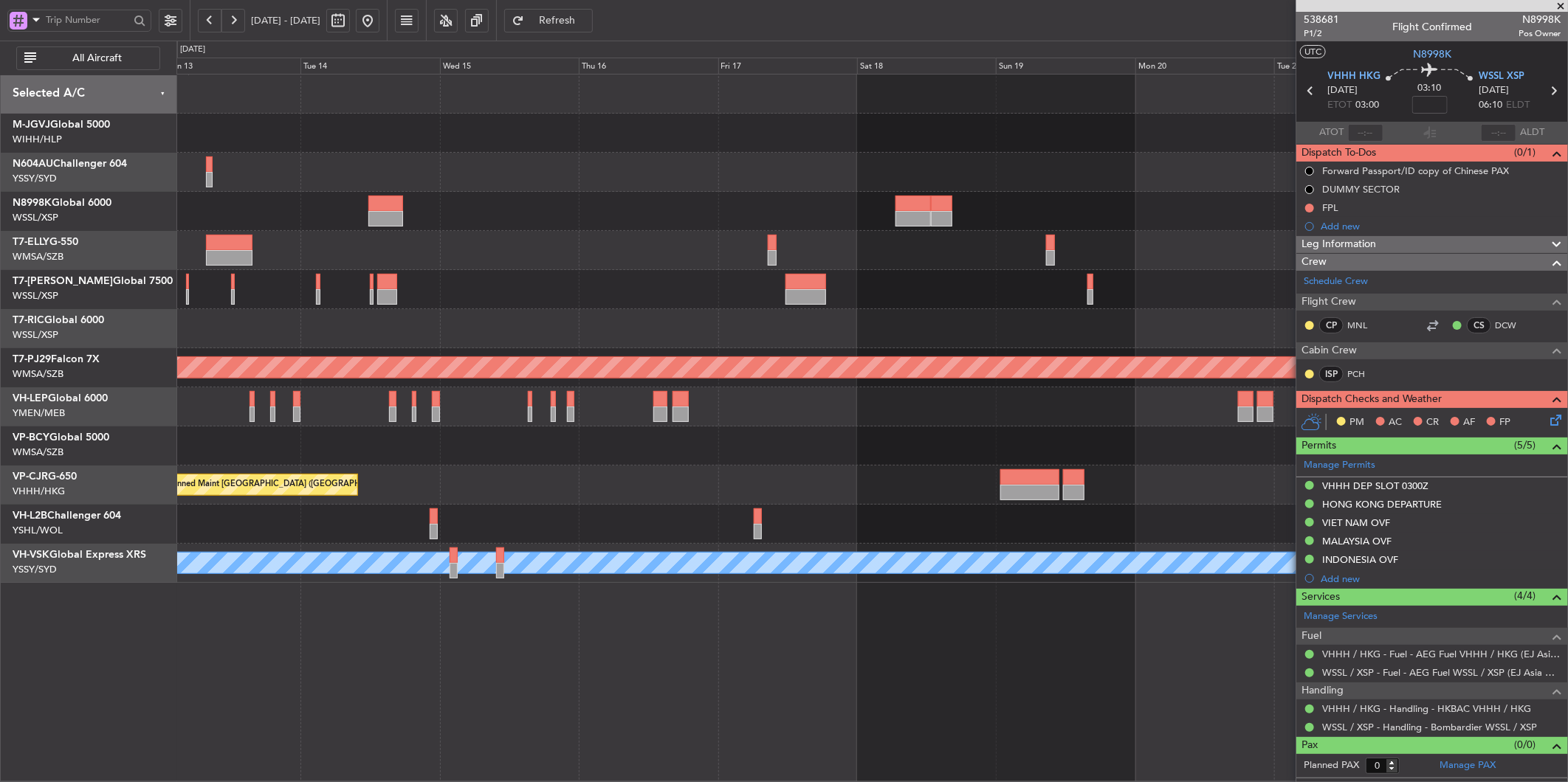
click at [750, 266] on div at bounding box center [872, 250] width 1391 height 39
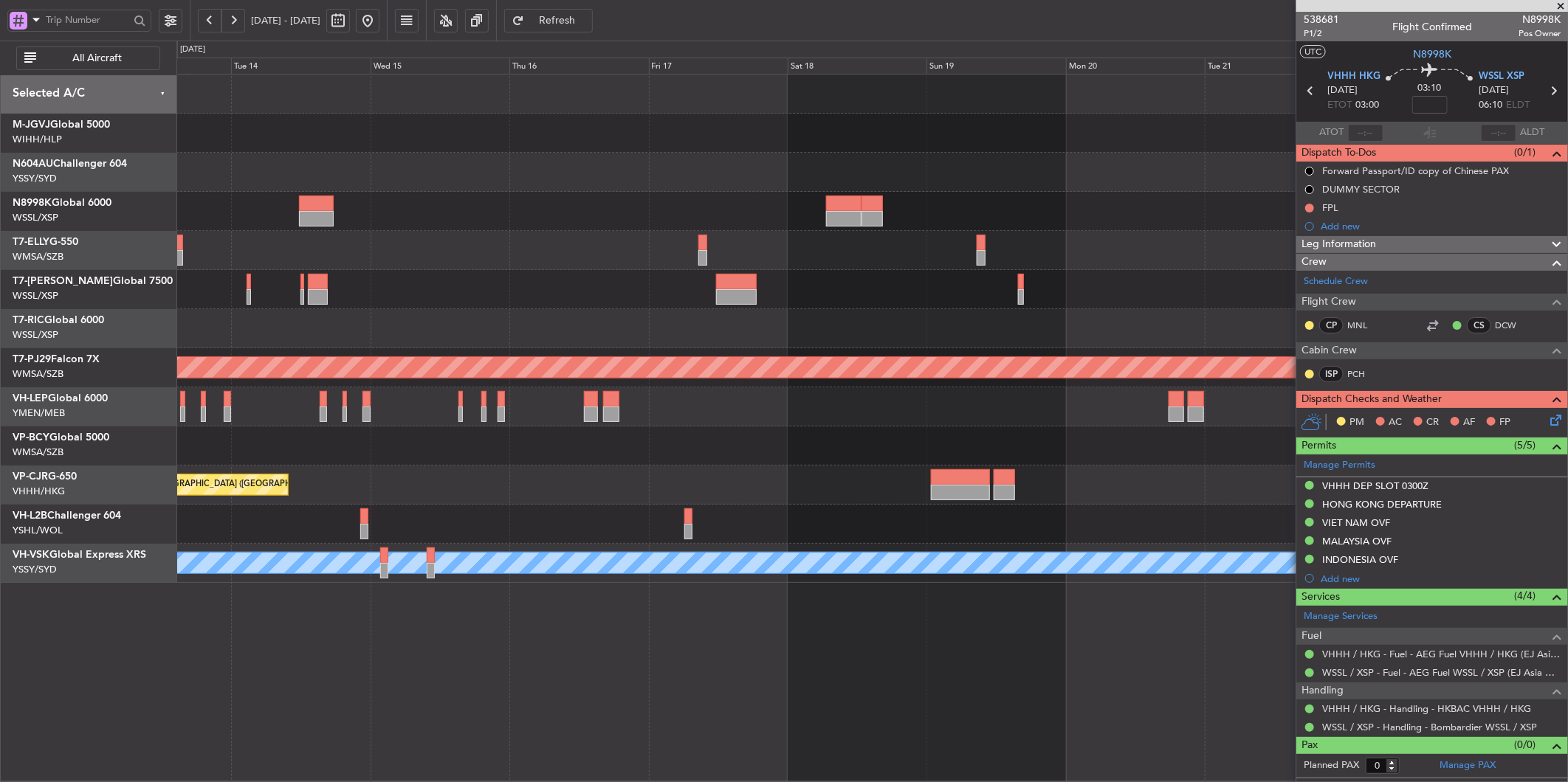
click at [351, 261] on div at bounding box center [872, 250] width 1391 height 39
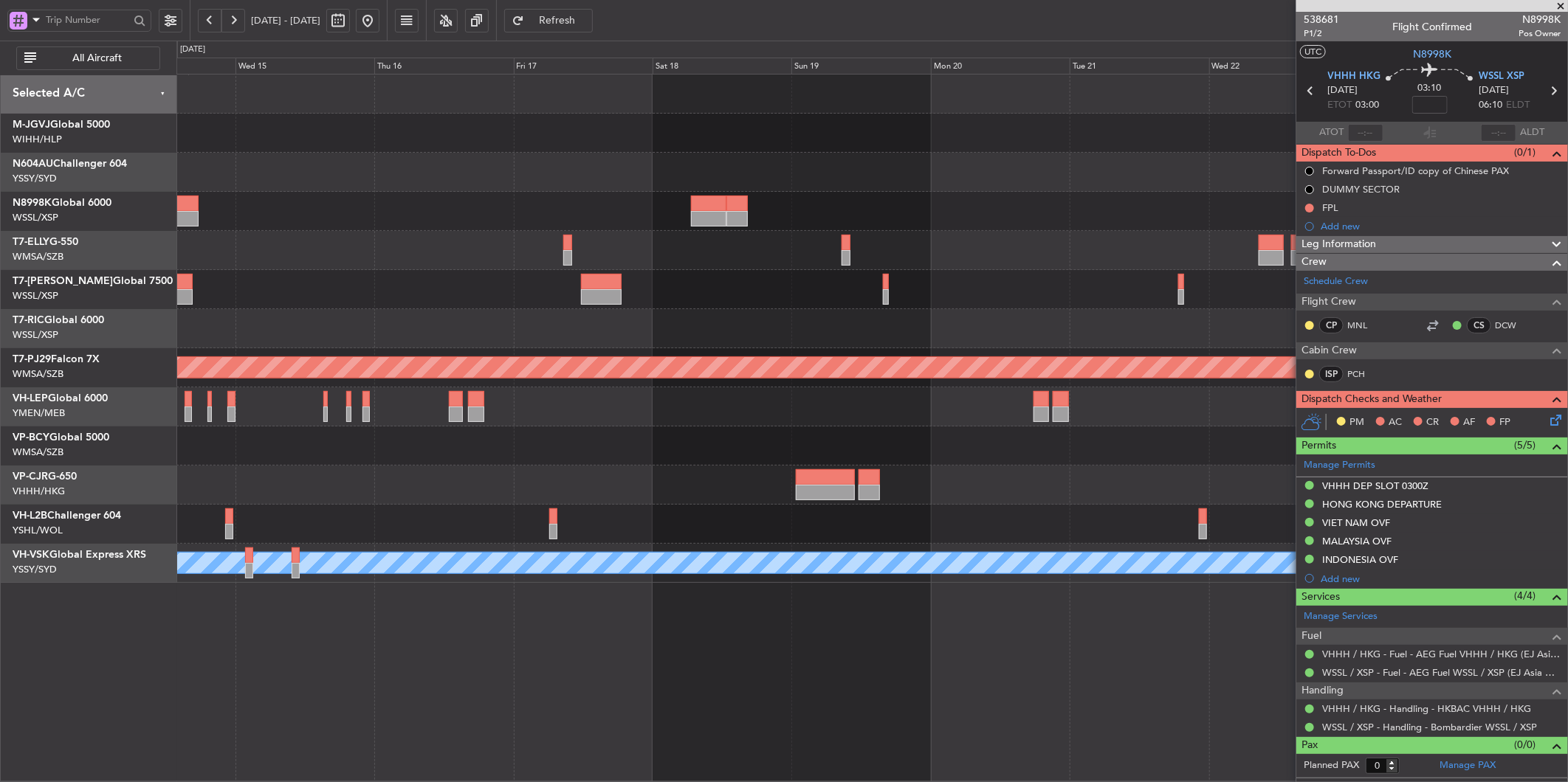
click at [521, 246] on div at bounding box center [872, 250] width 1391 height 39
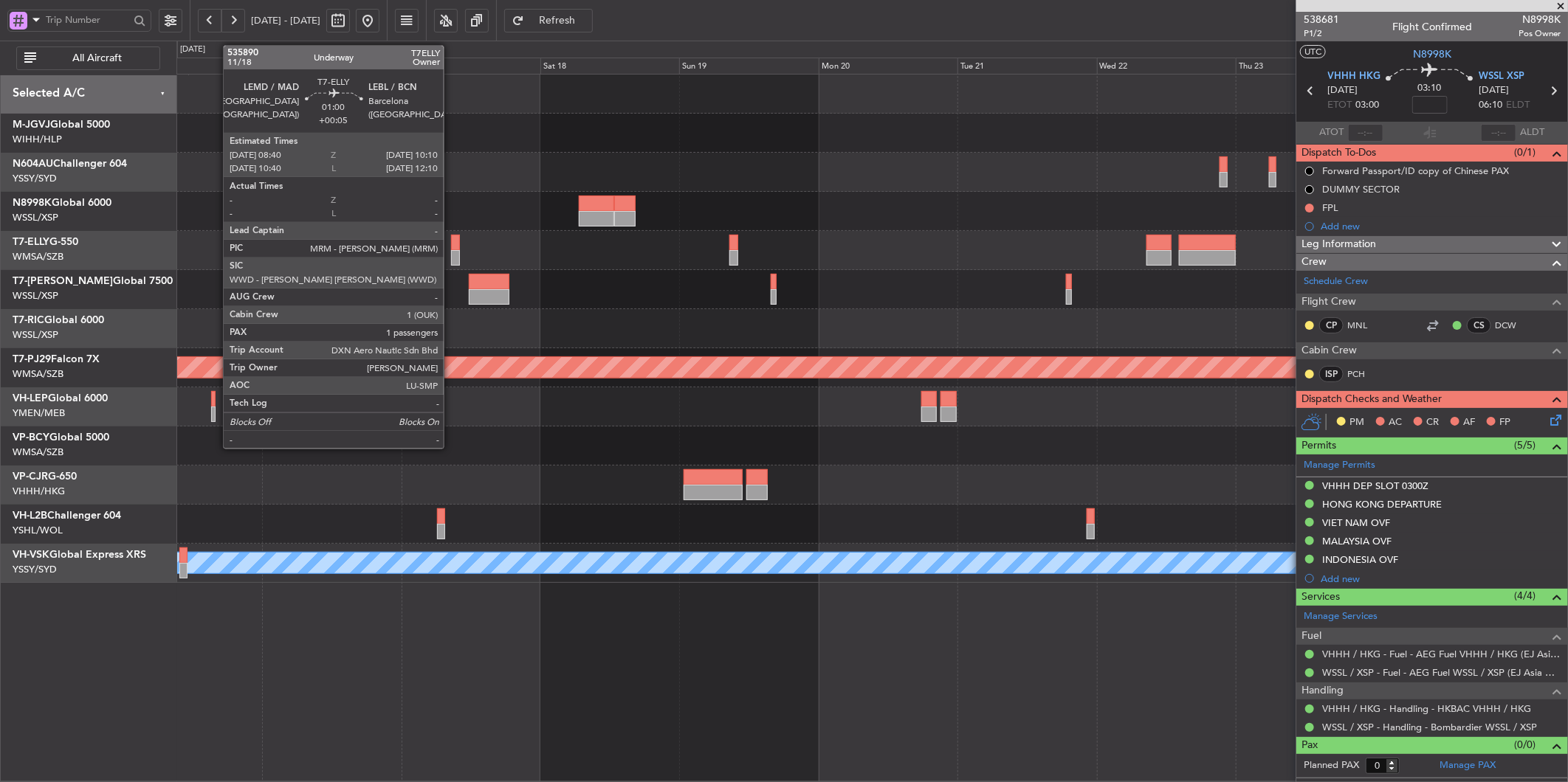
click at [451, 247] on div at bounding box center [456, 242] width 9 height 15
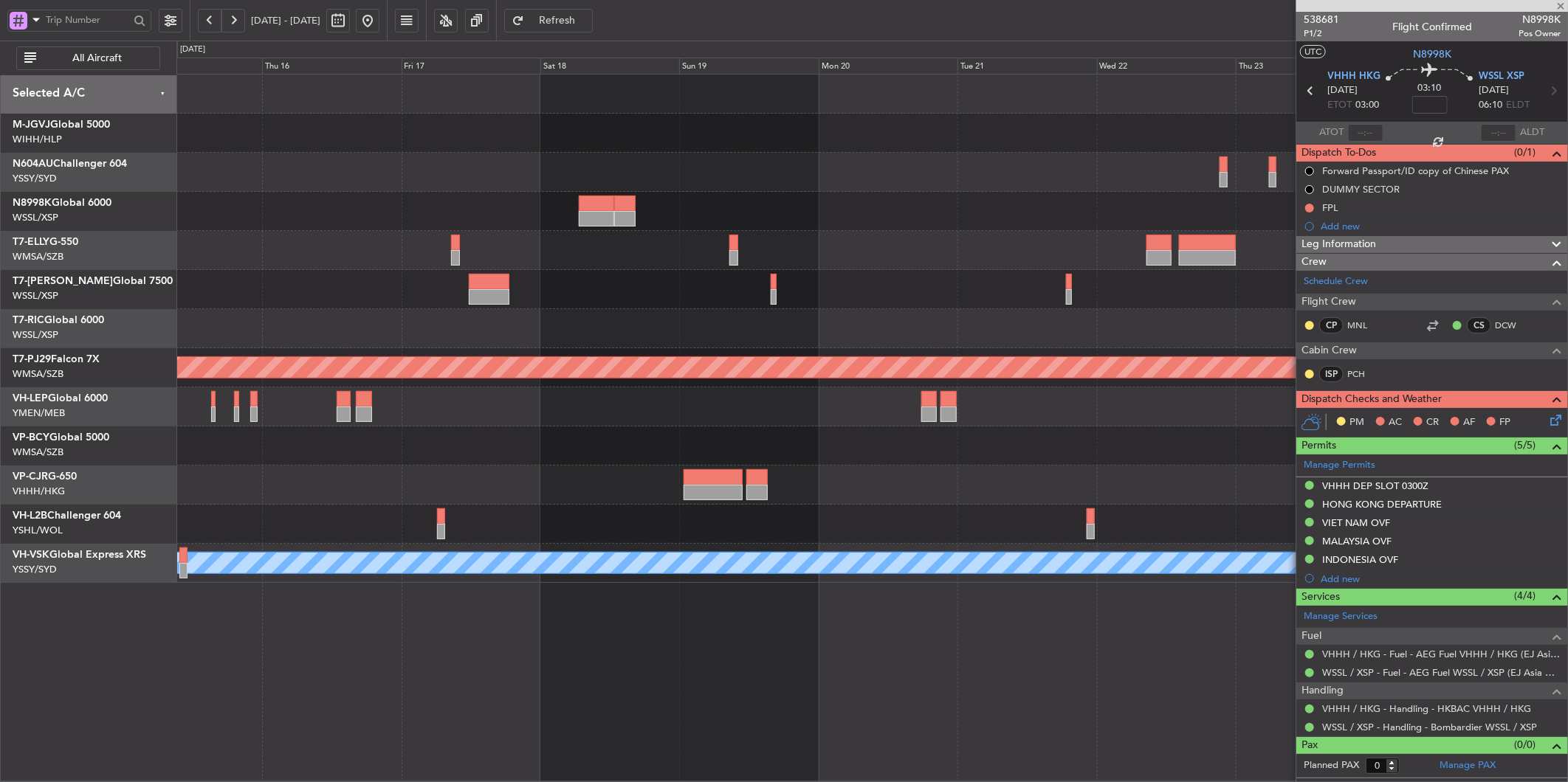
type input "+00:05"
type input "1"
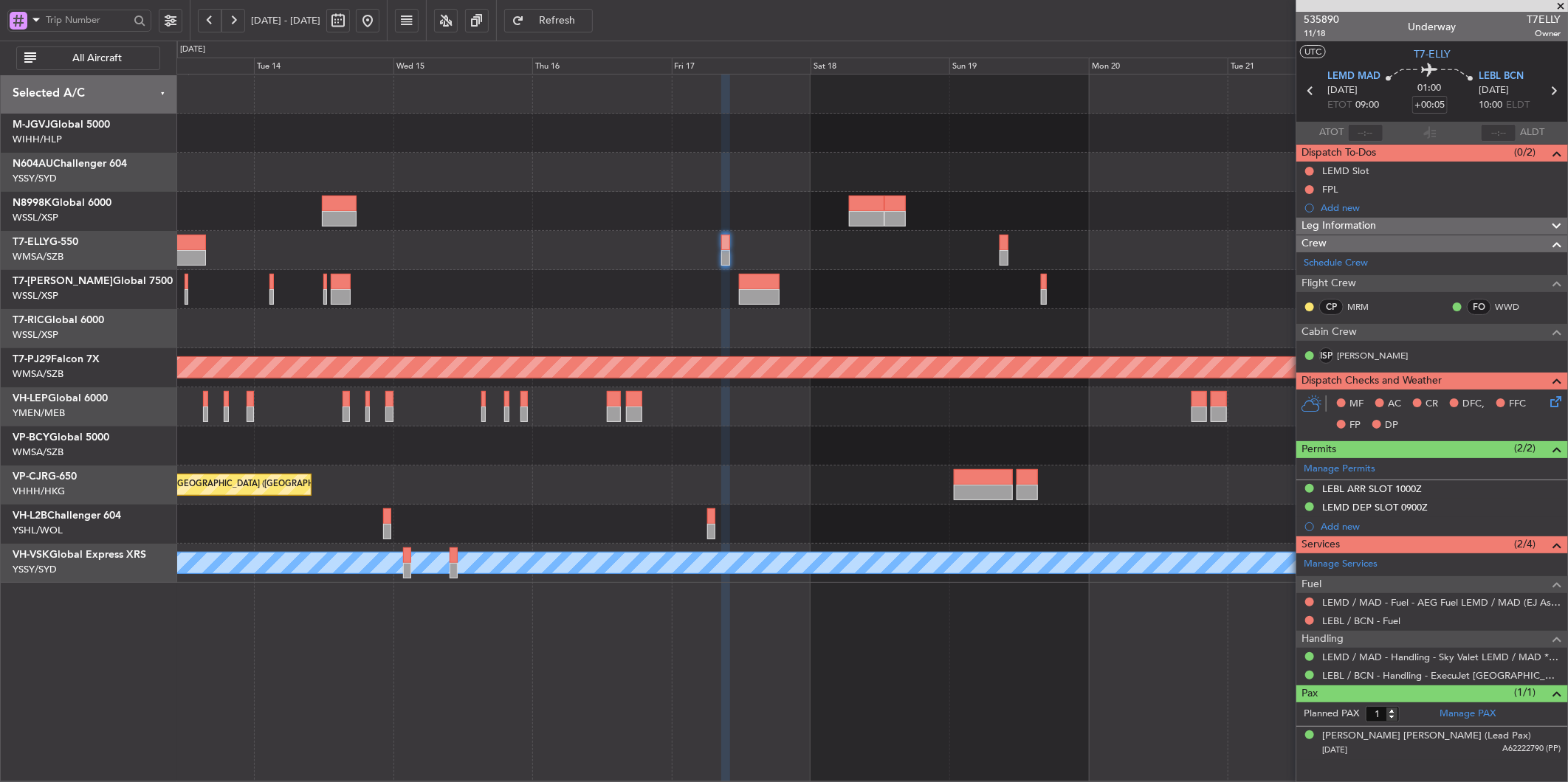
click at [888, 617] on div "Planned Maint [GEOGRAPHIC_DATA] (Sultan [PERSON_NAME] [PERSON_NAME] - Subang) U…" at bounding box center [872, 428] width 1391 height 708
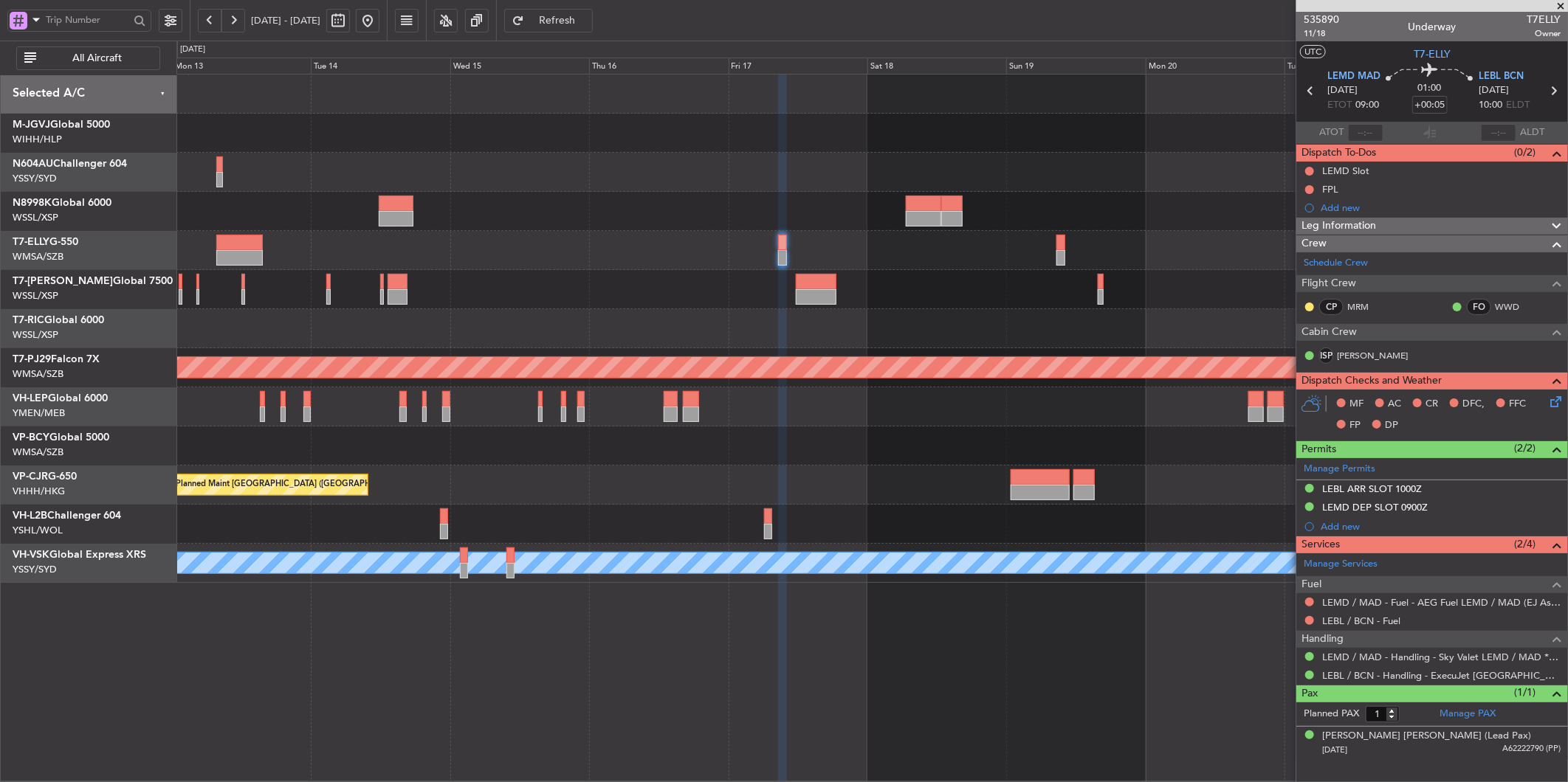
click at [1030, 514] on div at bounding box center [872, 524] width 1391 height 39
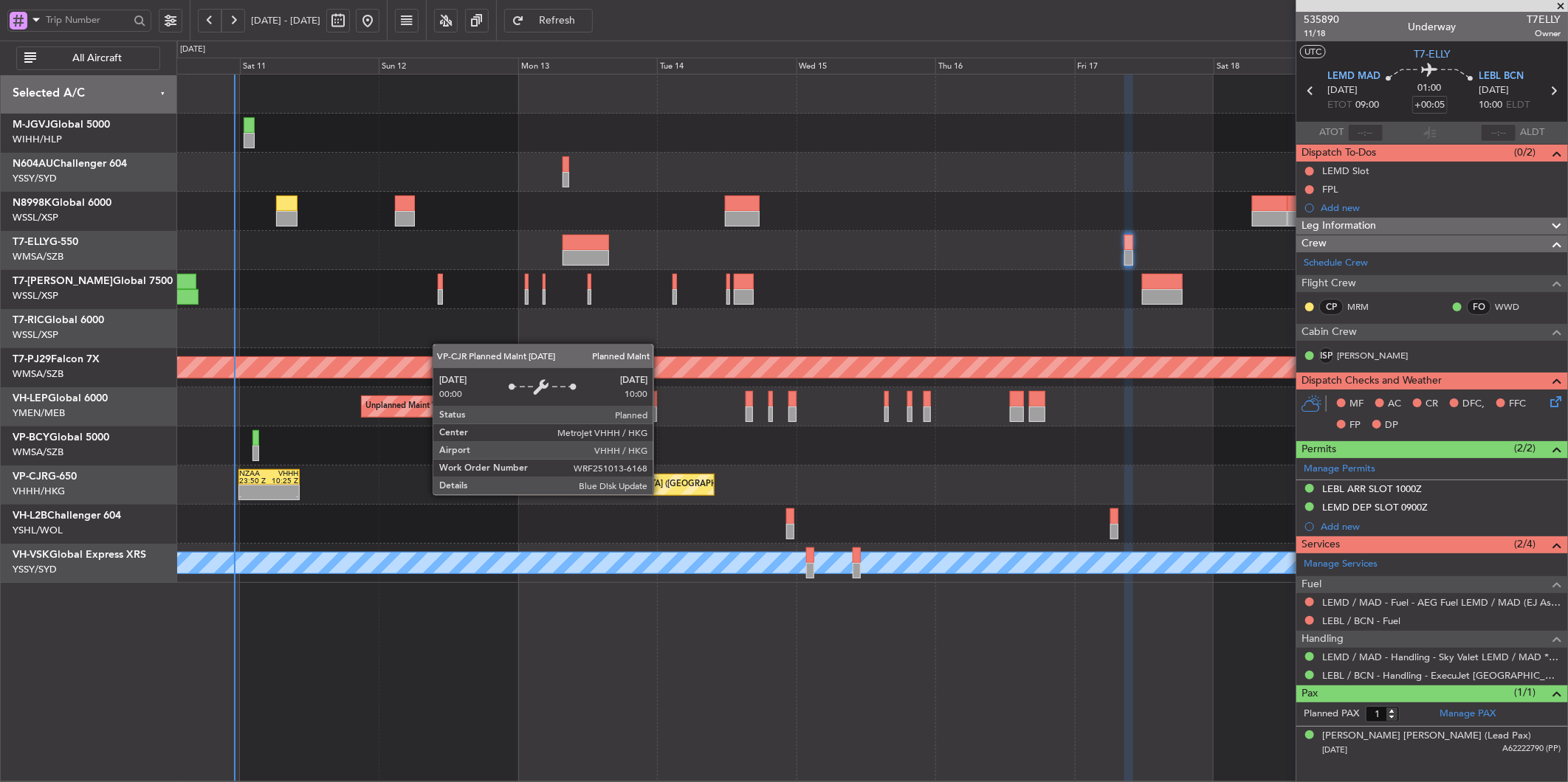
click at [862, 498] on div "Planned Maint [GEOGRAPHIC_DATA] ([GEOGRAPHIC_DATA] Intl) NZAA 23:50 Z VHHH 10:2…" at bounding box center [872, 485] width 1391 height 39
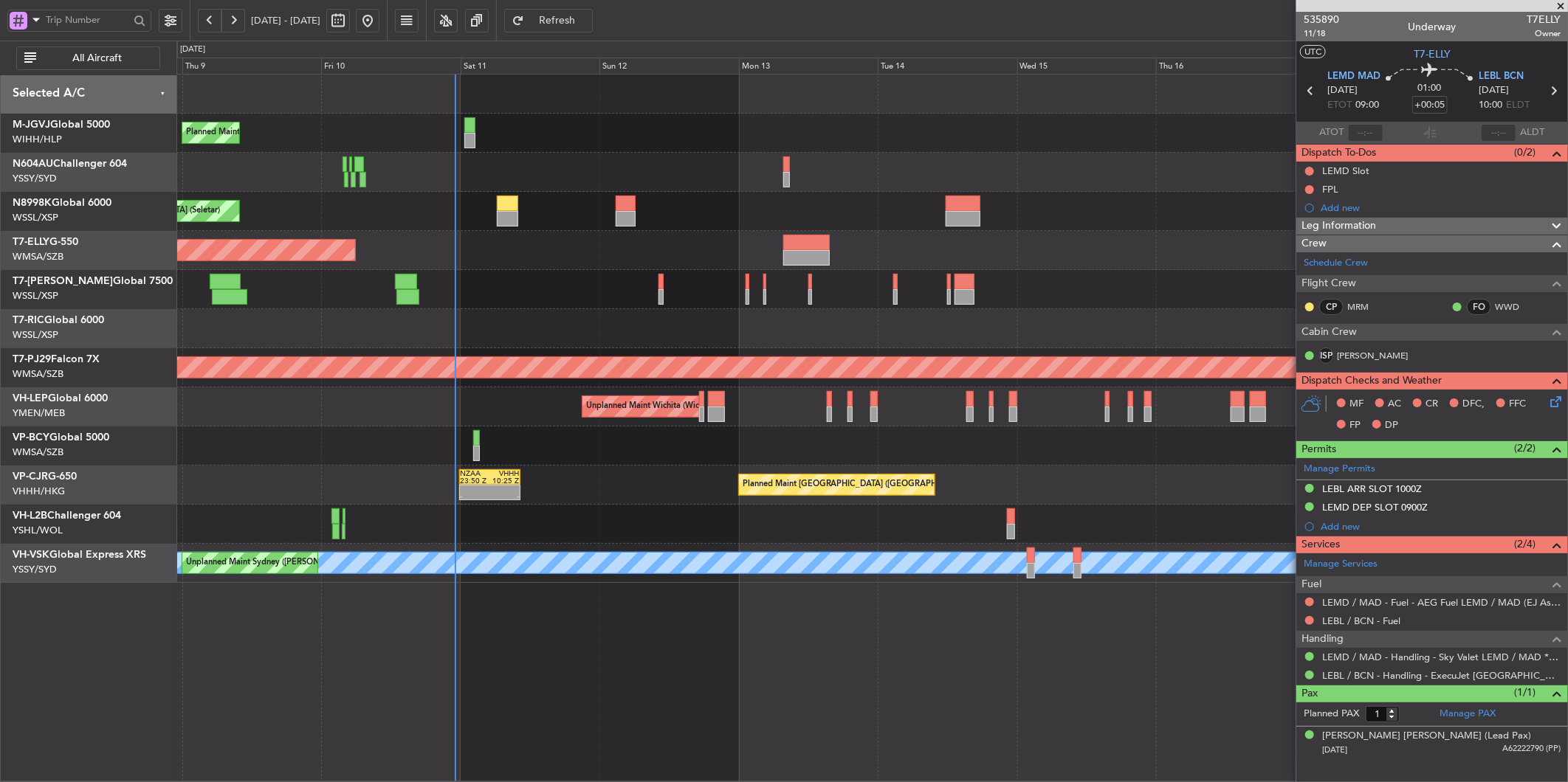
click at [694, 492] on div "Planned Maint [GEOGRAPHIC_DATA] ([GEOGRAPHIC_DATA] Intl) NZAA 23:50 Z VHHH 10:2…" at bounding box center [872, 485] width 1391 height 39
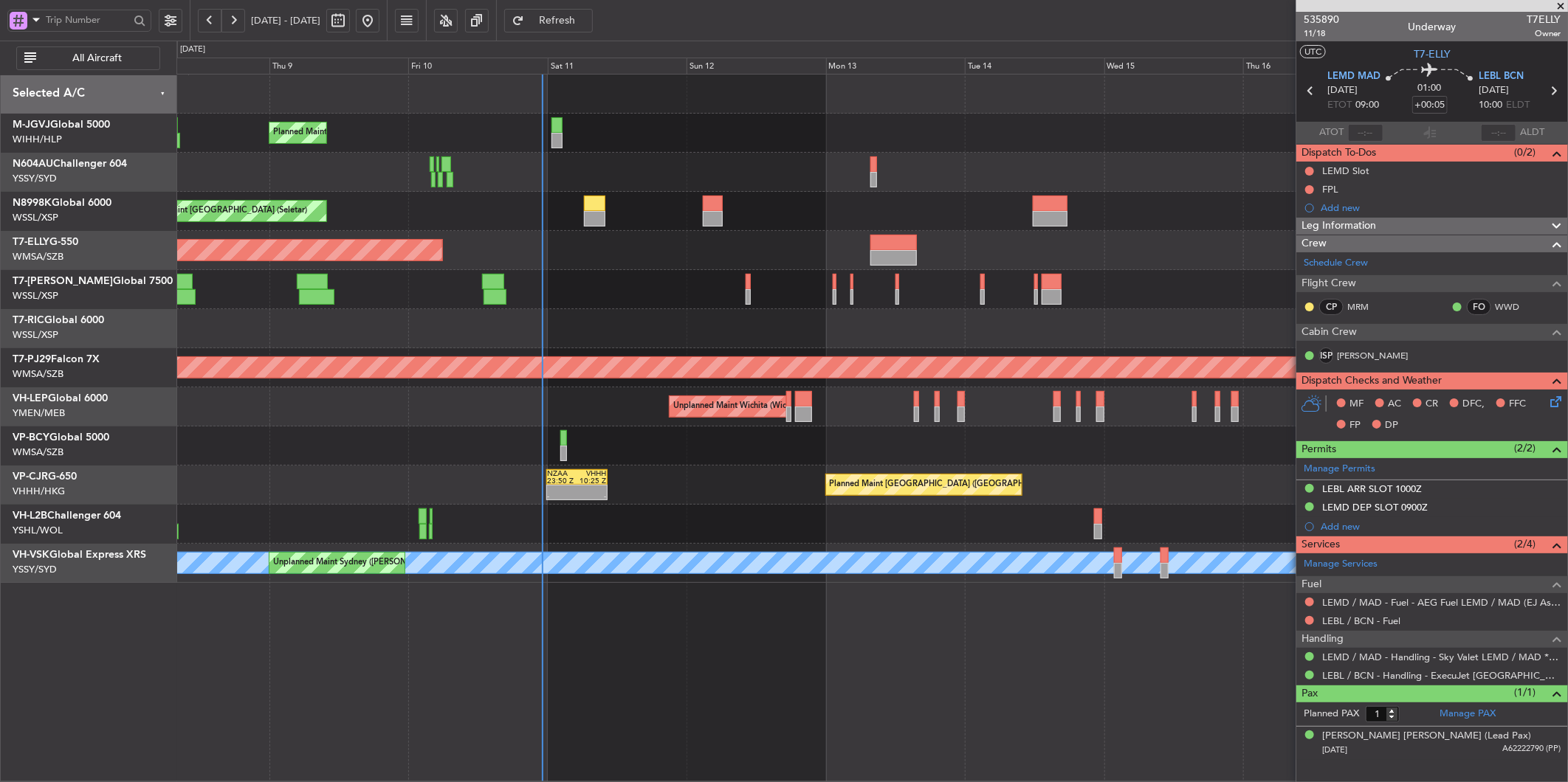
click at [643, 345] on div at bounding box center [872, 328] width 1391 height 39
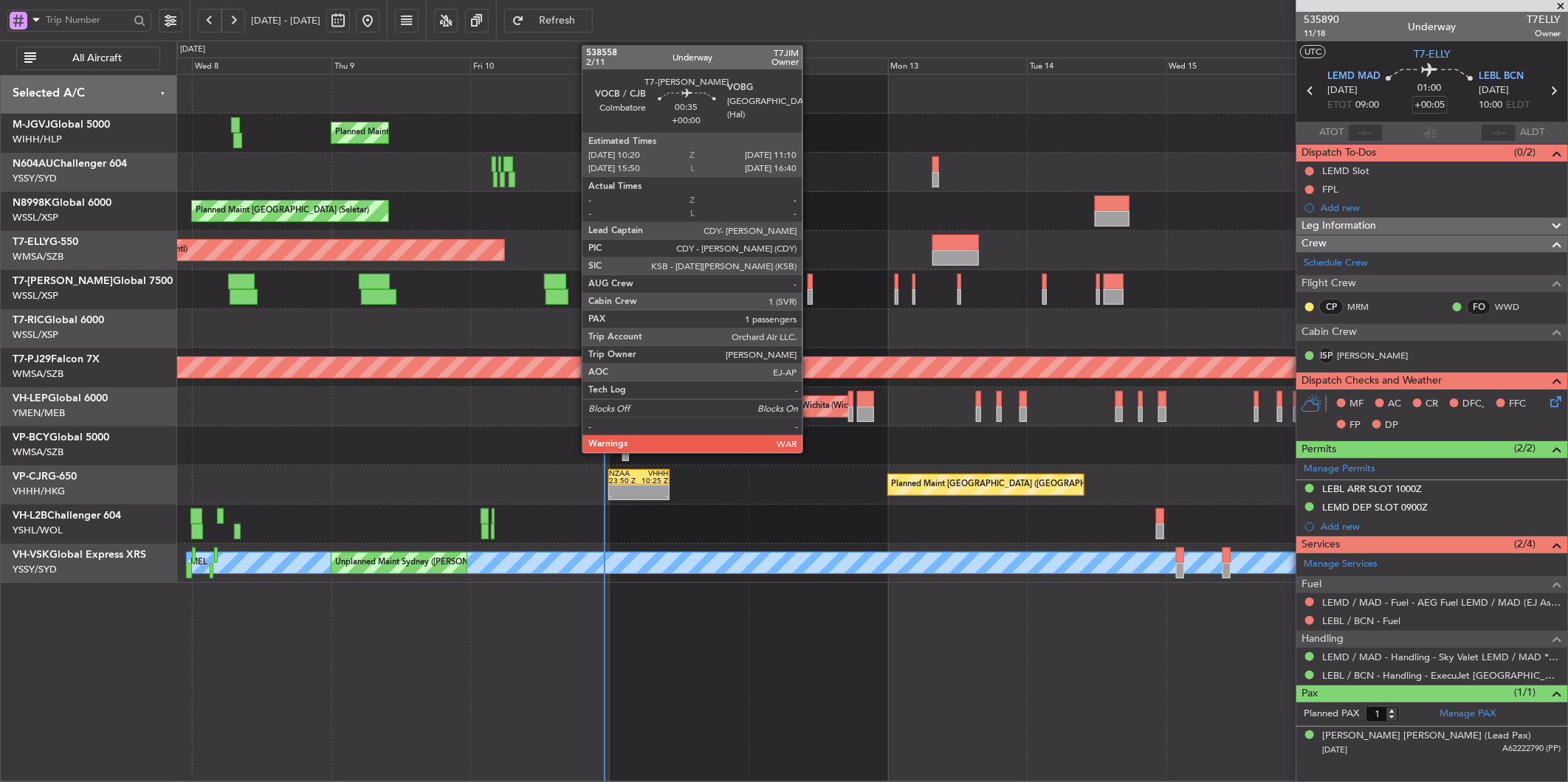
click at [810, 291] on div at bounding box center [810, 297] width 5 height 15
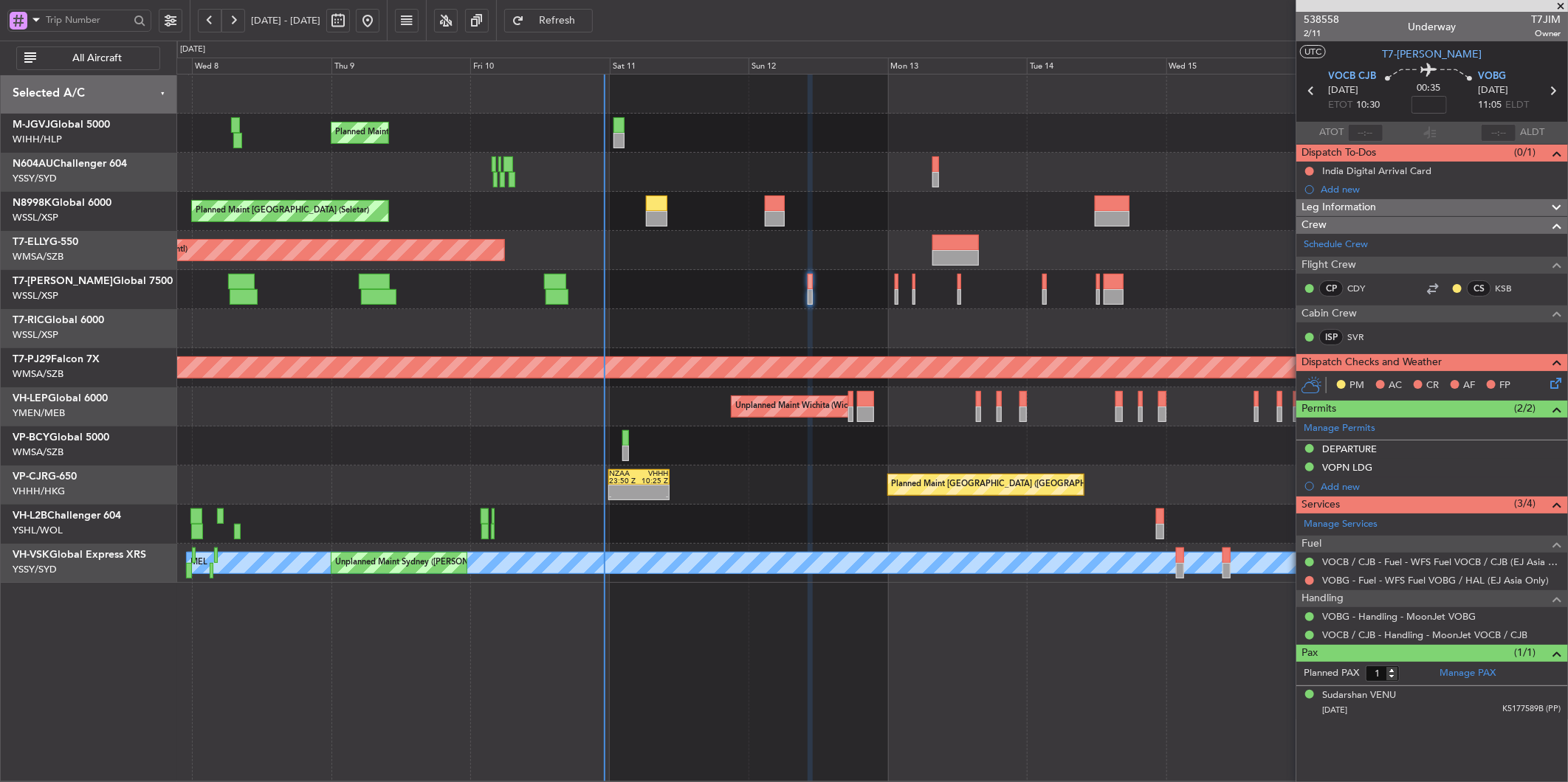
click at [746, 318] on div "Planned Maint [GEOGRAPHIC_DATA] (Seletar) Planned Maint [GEOGRAPHIC_DATA] (Sele…" at bounding box center [872, 328] width 1391 height 508
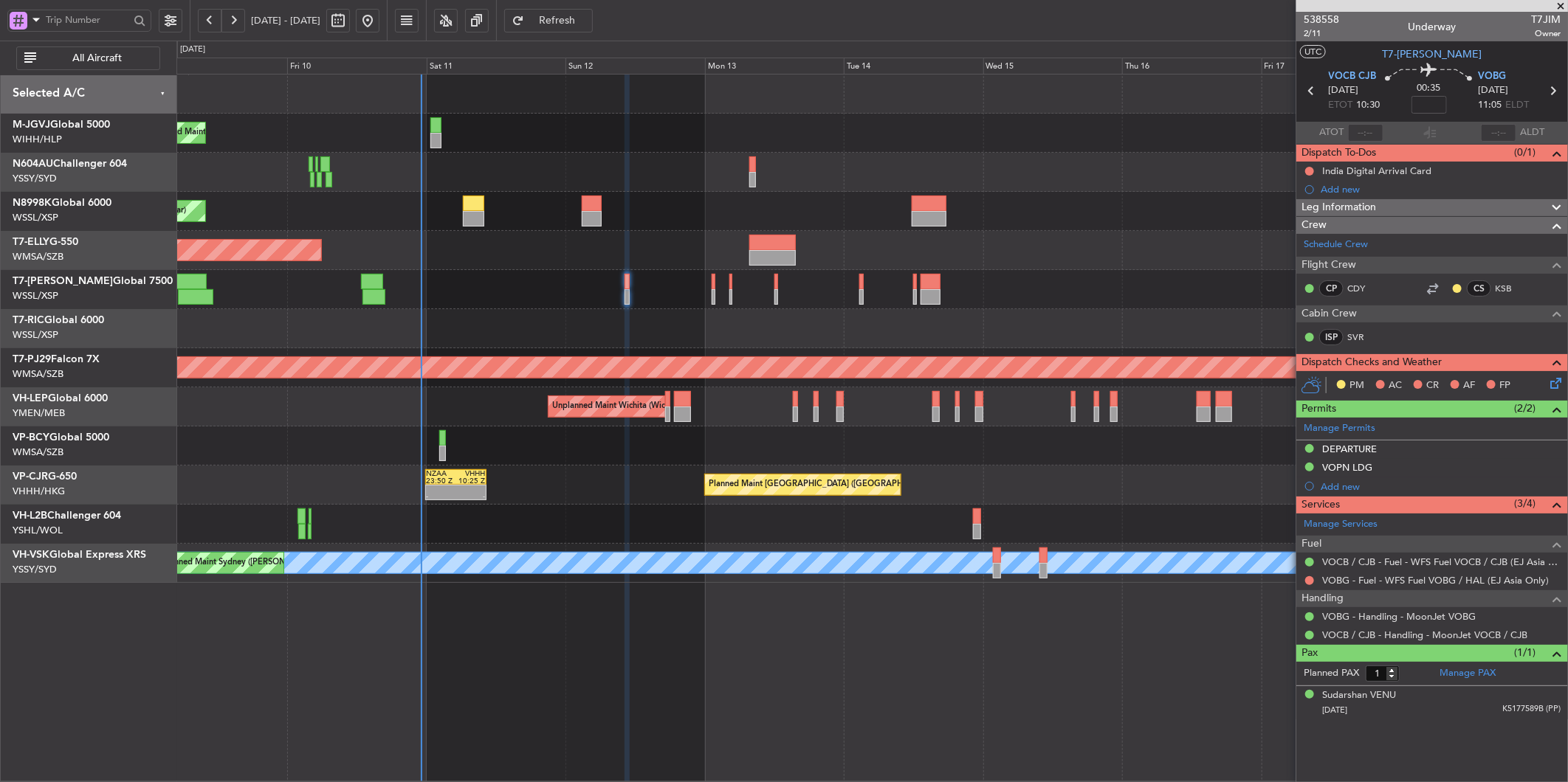
click at [610, 474] on div "Planned Maint [GEOGRAPHIC_DATA] ([GEOGRAPHIC_DATA] Intl) - - NZAA 23:50 Z VHHH …" at bounding box center [872, 485] width 1391 height 39
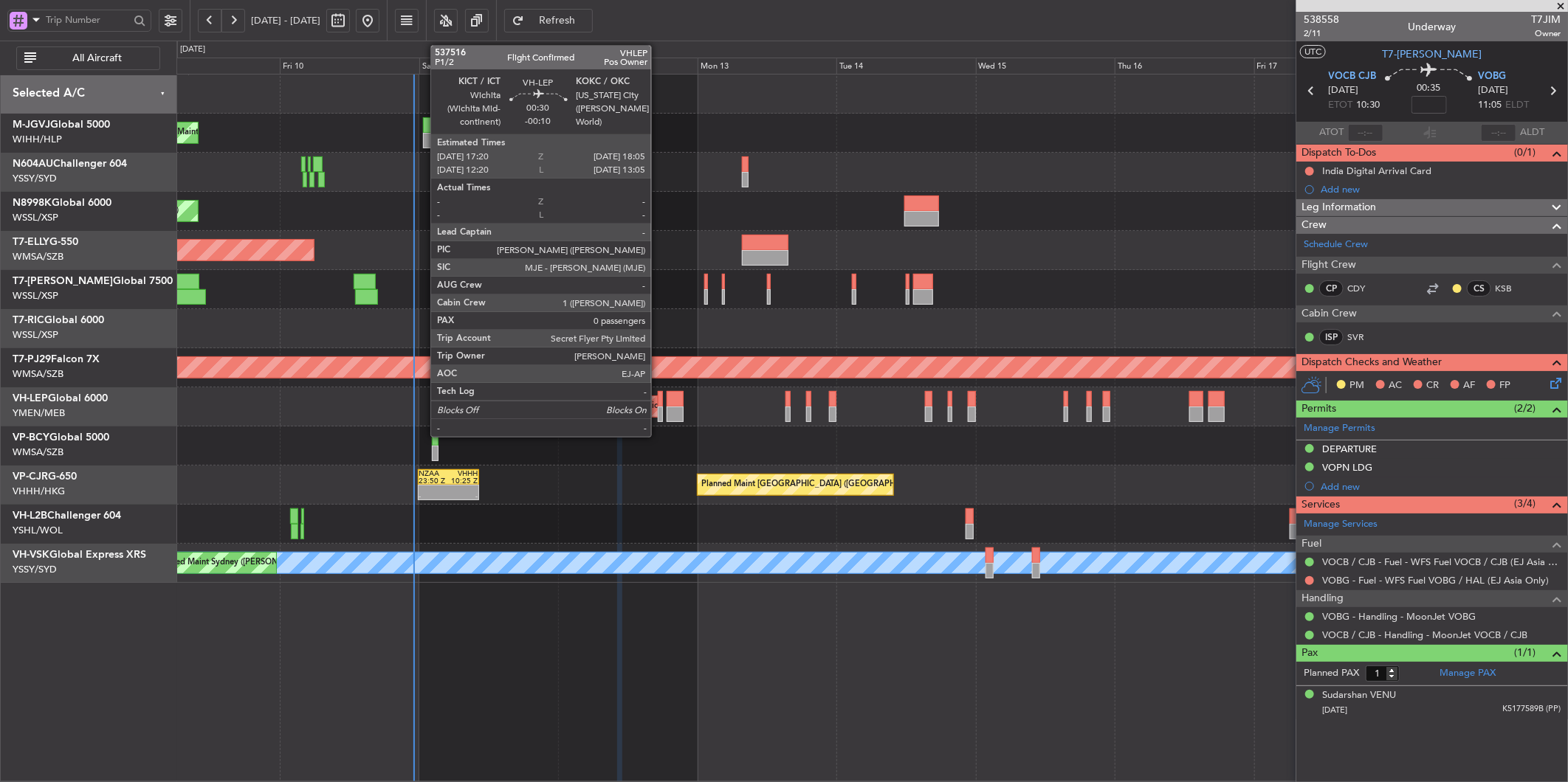
click at [659, 409] on div at bounding box center [660, 414] width 5 height 15
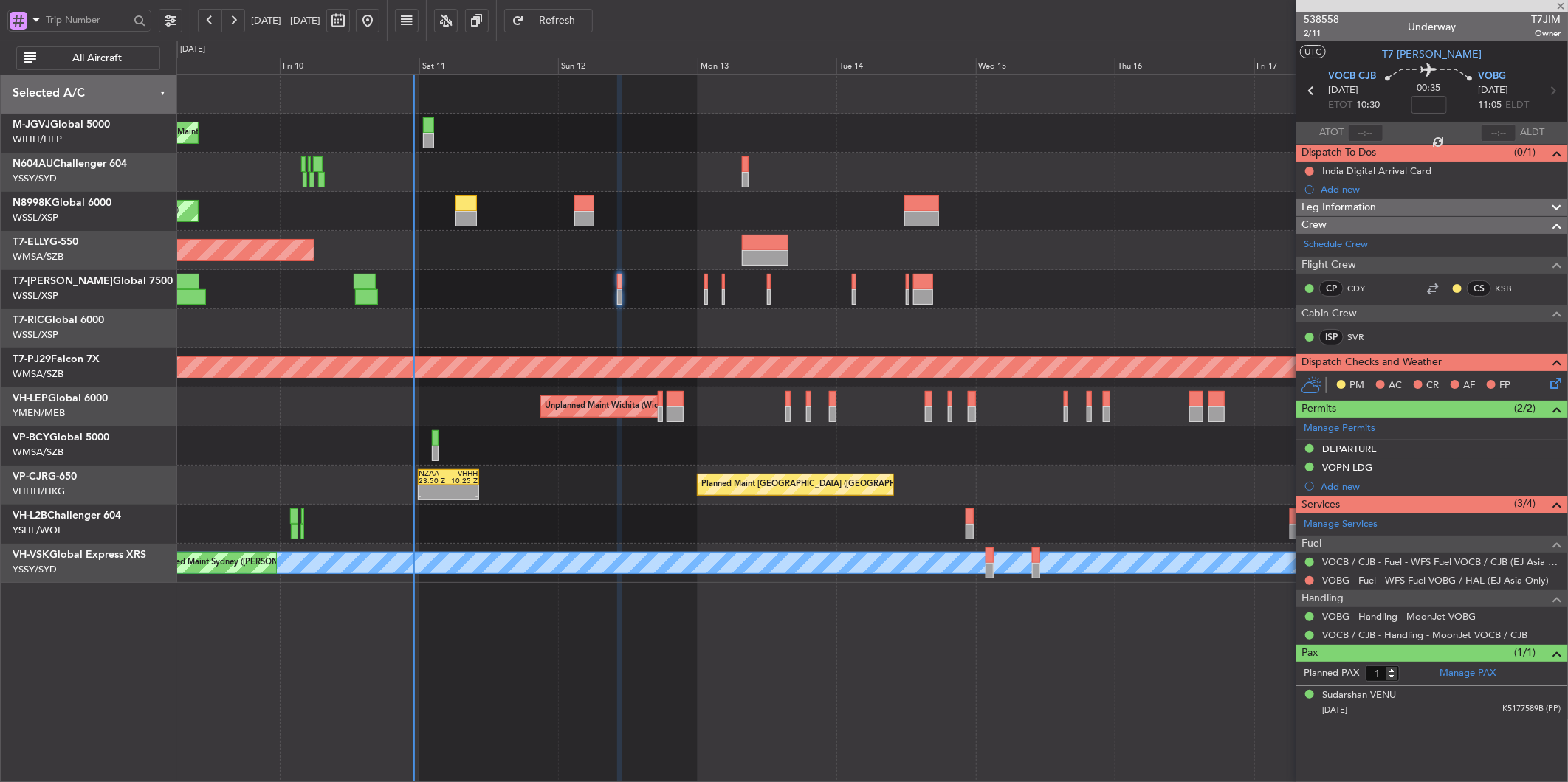
type input "-00:10"
type input "0"
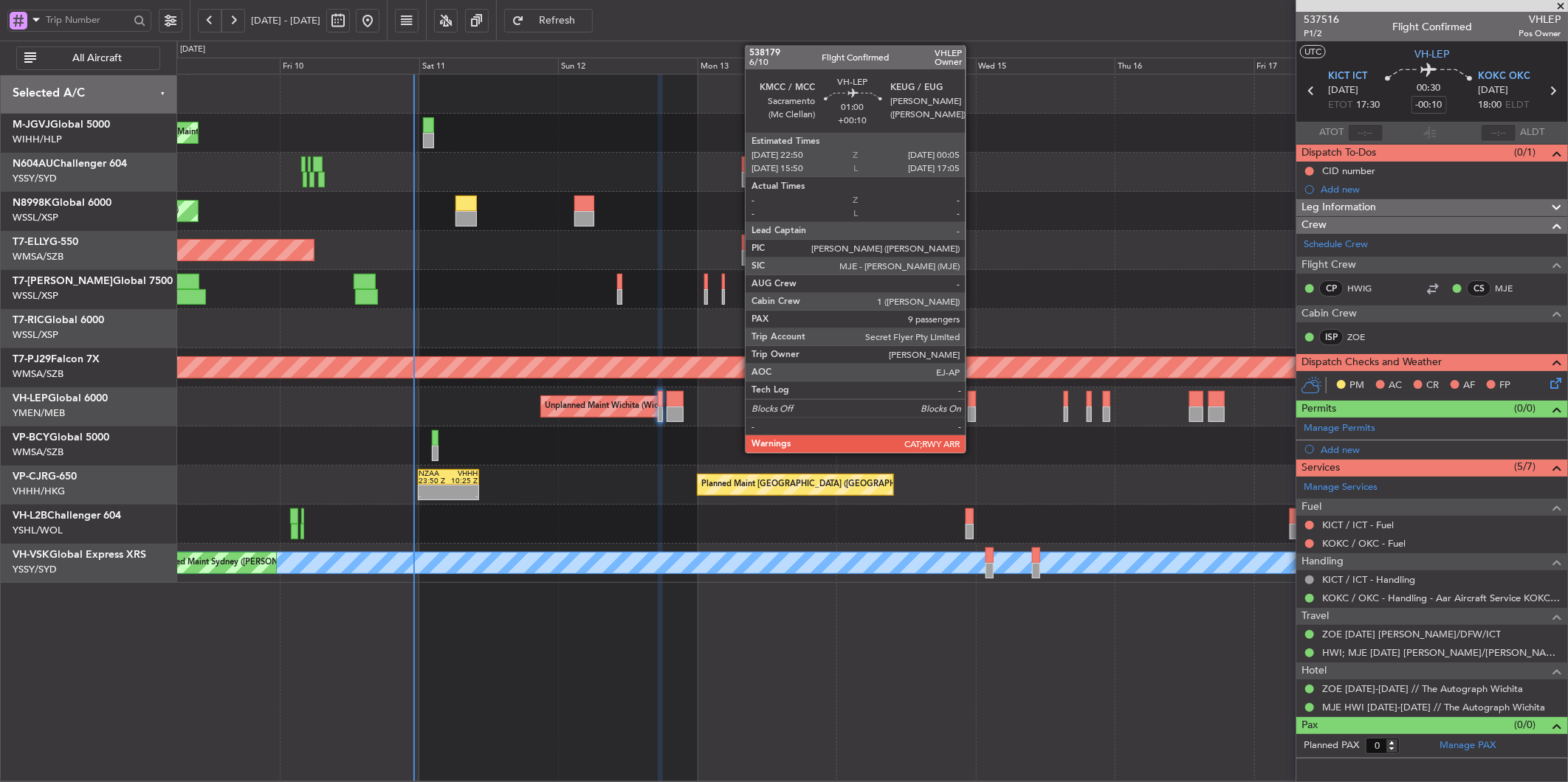
click at [973, 403] on div at bounding box center [971, 398] width 8 height 15
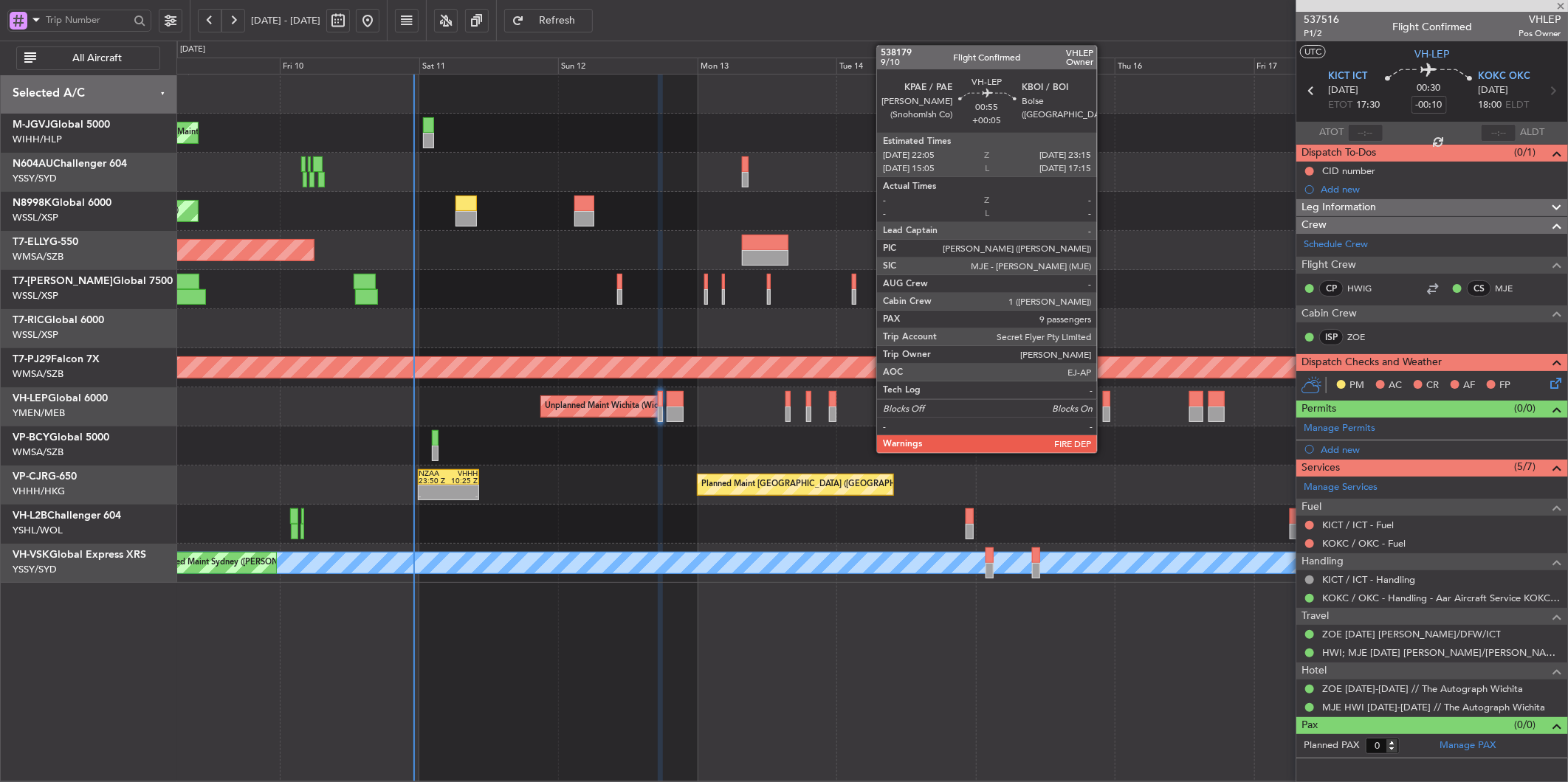
type input "+00:10"
type input "9"
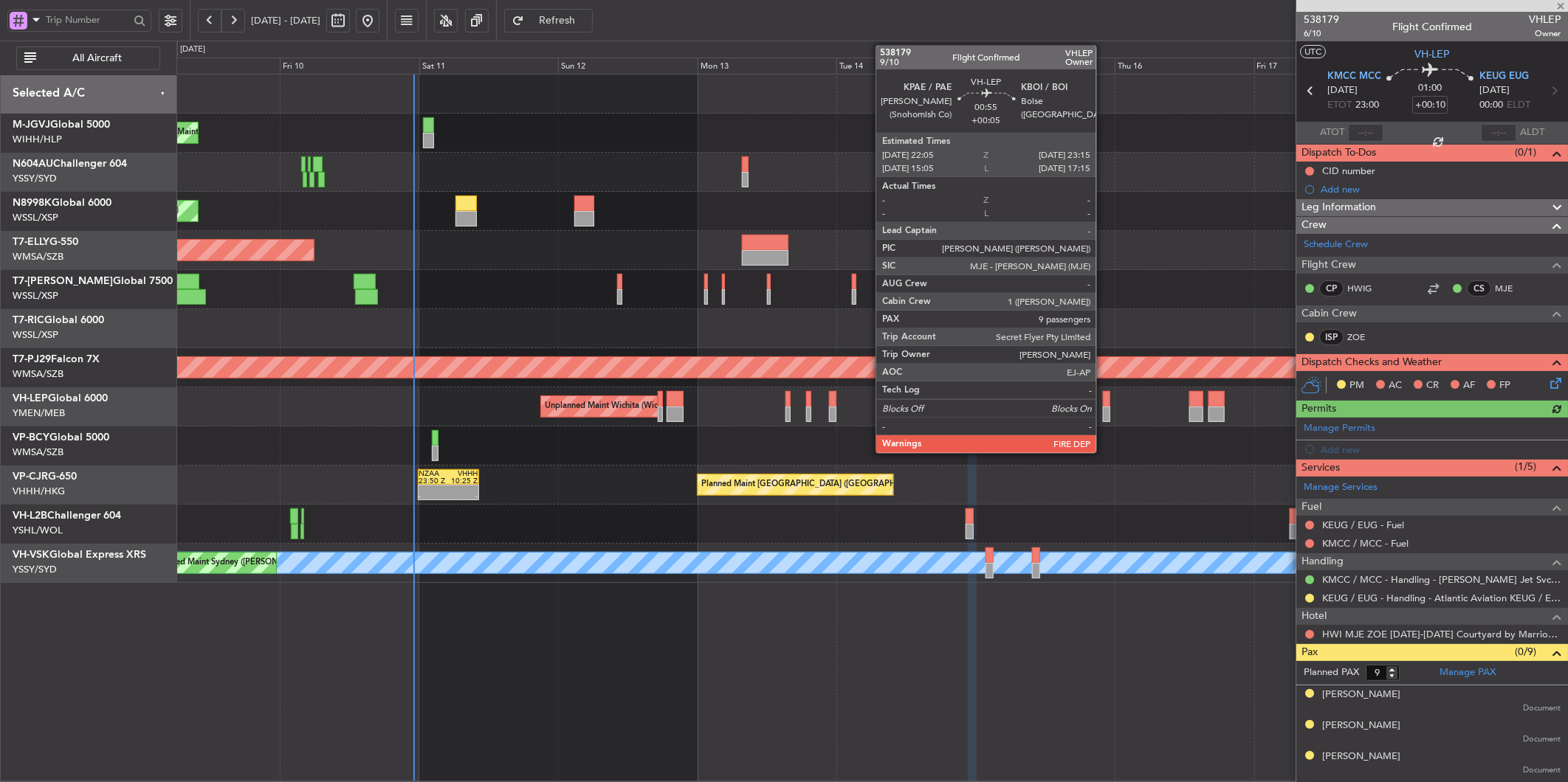
click at [1104, 407] on div at bounding box center [1107, 414] width 8 height 15
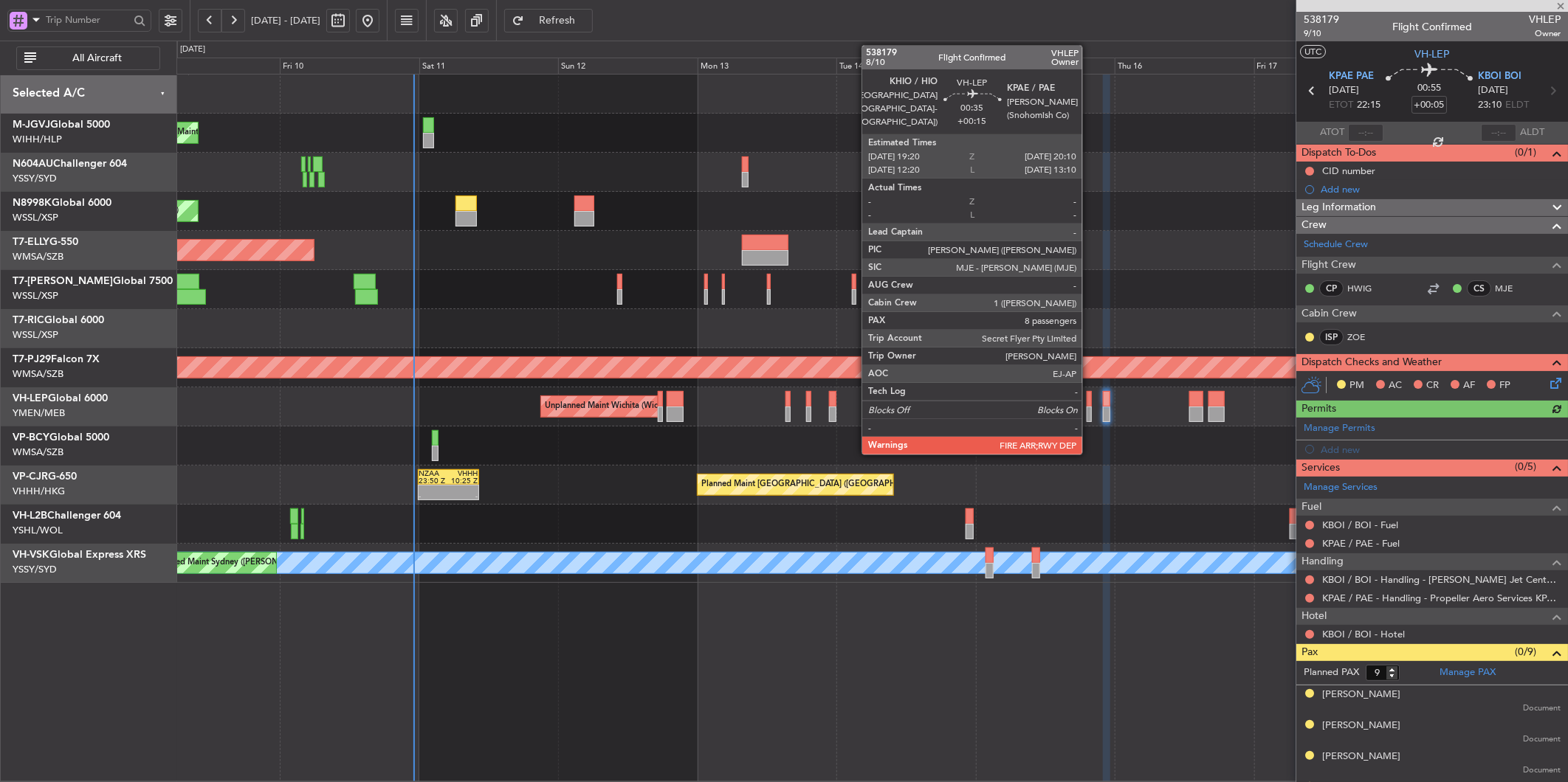
click at [1090, 400] on div at bounding box center [1089, 398] width 5 height 15
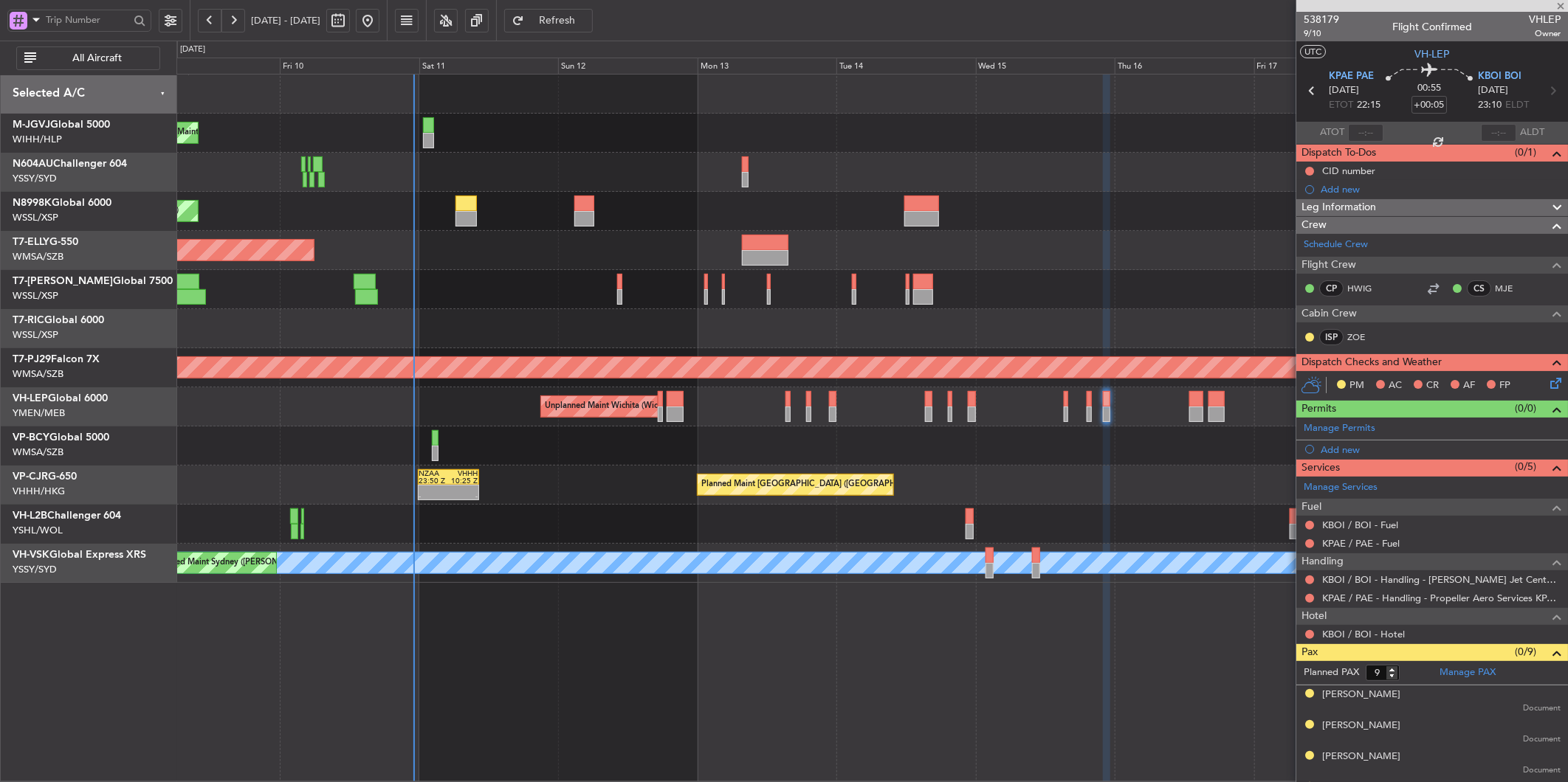
type input "+00:15"
type input "8"
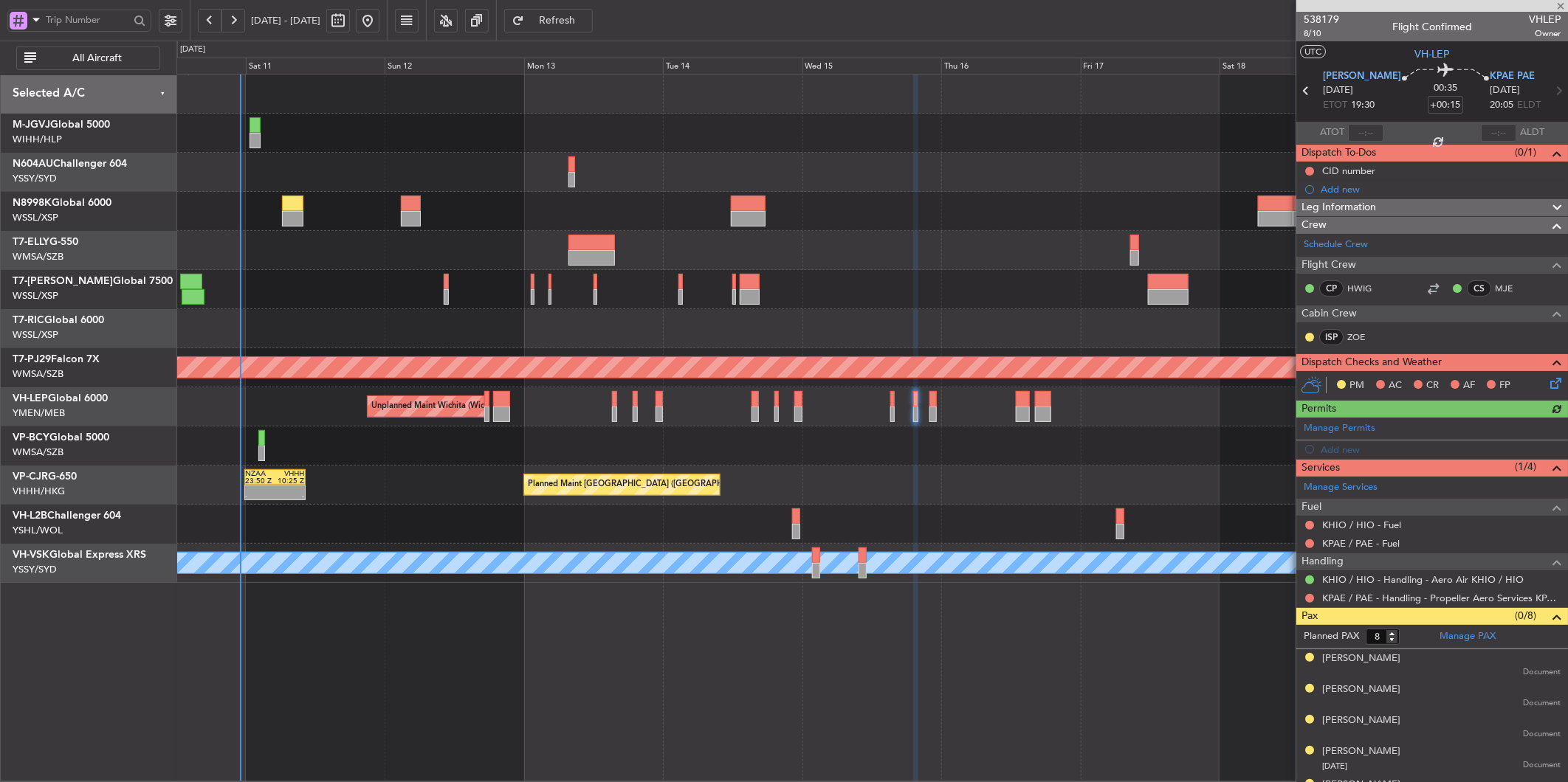
click at [875, 470] on div "Planned Maint [GEOGRAPHIC_DATA] ([GEOGRAPHIC_DATA] Intl) - - NZAA 23:50 Z VHHH …" at bounding box center [872, 485] width 1391 height 39
click at [932, 471] on div "Planned Maint [GEOGRAPHIC_DATA] ([GEOGRAPHIC_DATA] Intl) - - NZAA 23:50 Z VHHH …" at bounding box center [872, 485] width 1391 height 39
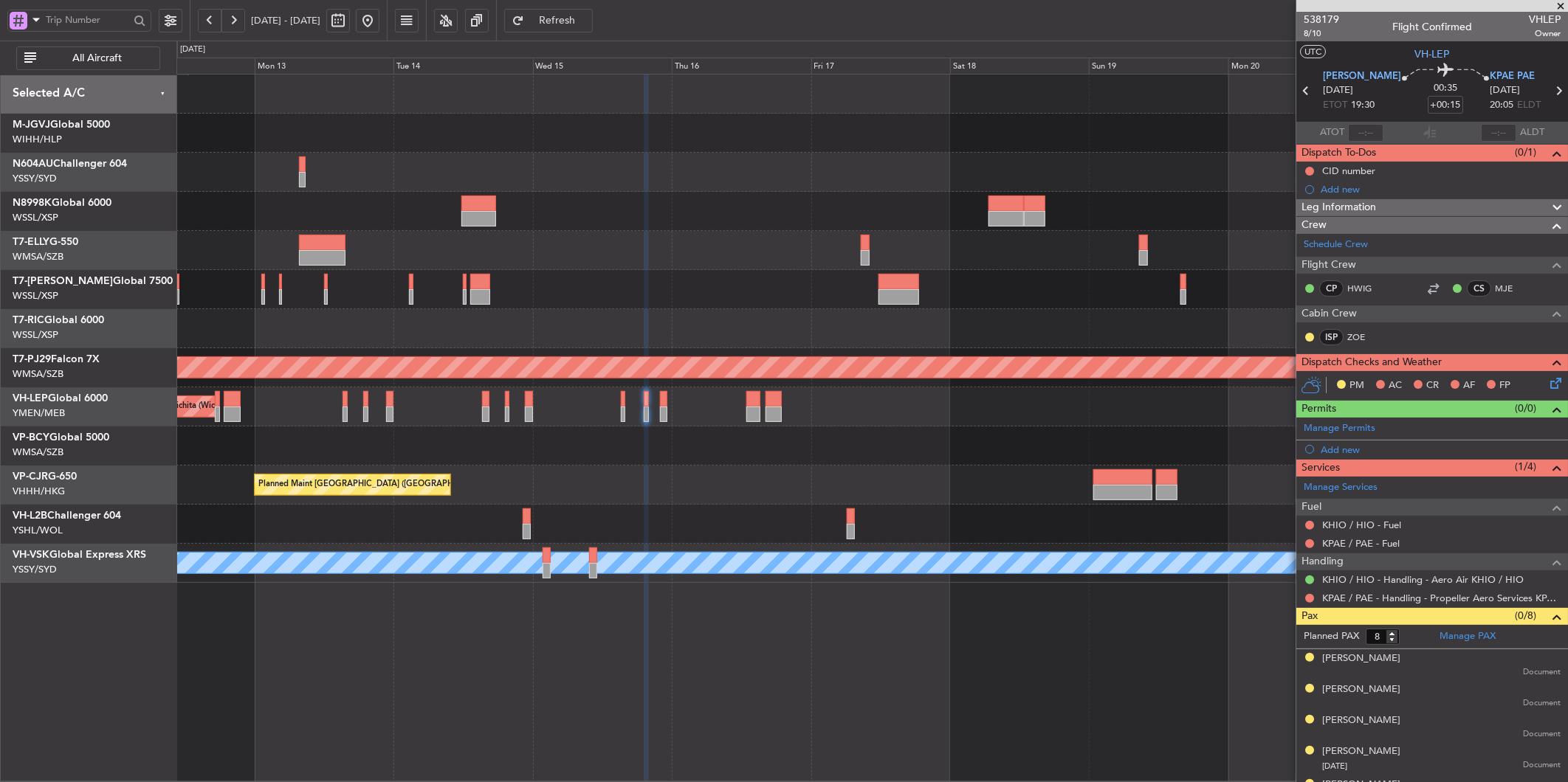
click at [986, 439] on div "Planned Maint [GEOGRAPHIC_DATA] ([GEOGRAPHIC_DATA] Intl) Planned Maint [GEOGRAP…" at bounding box center [872, 328] width 1391 height 508
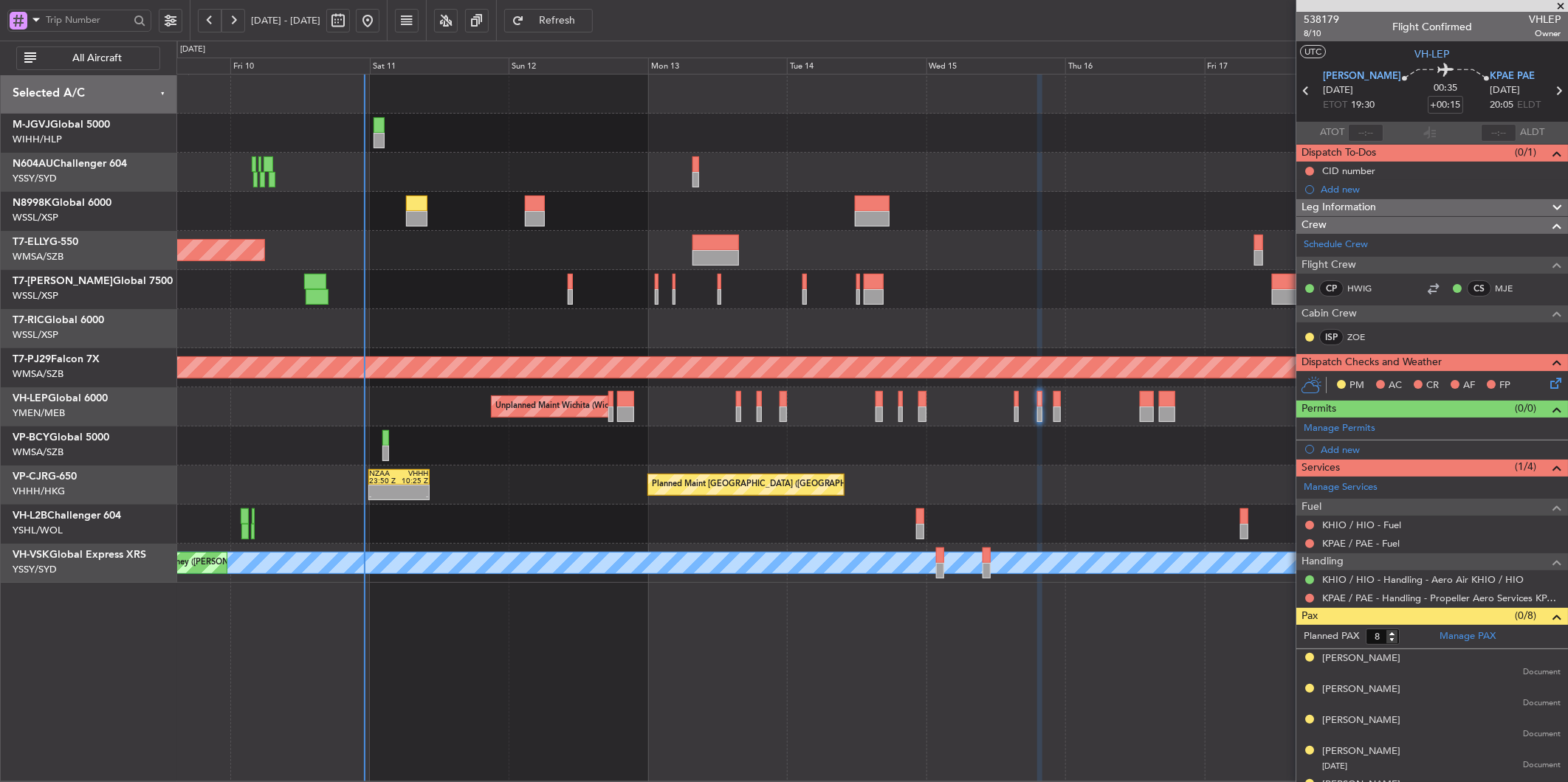
click at [559, 504] on div "Planned Maint [GEOGRAPHIC_DATA] (Seletar) Planned Maint [GEOGRAPHIC_DATA] (Sele…" at bounding box center [872, 328] width 1391 height 508
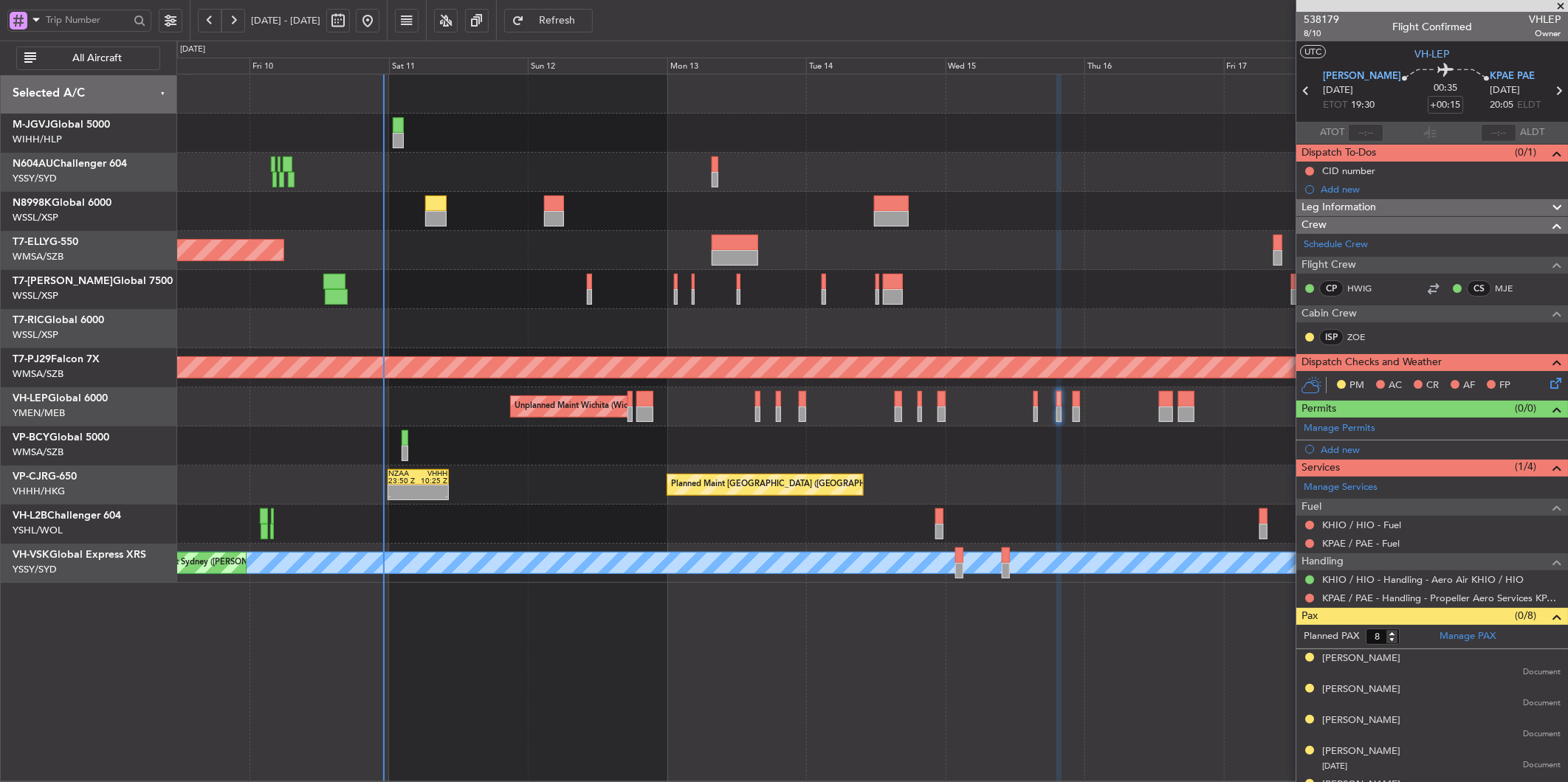
click at [547, 495] on div "Planned Maint [GEOGRAPHIC_DATA] ([GEOGRAPHIC_DATA] Intl) NZAA 23:50 Z VHHH 10:2…" at bounding box center [872, 485] width 1391 height 39
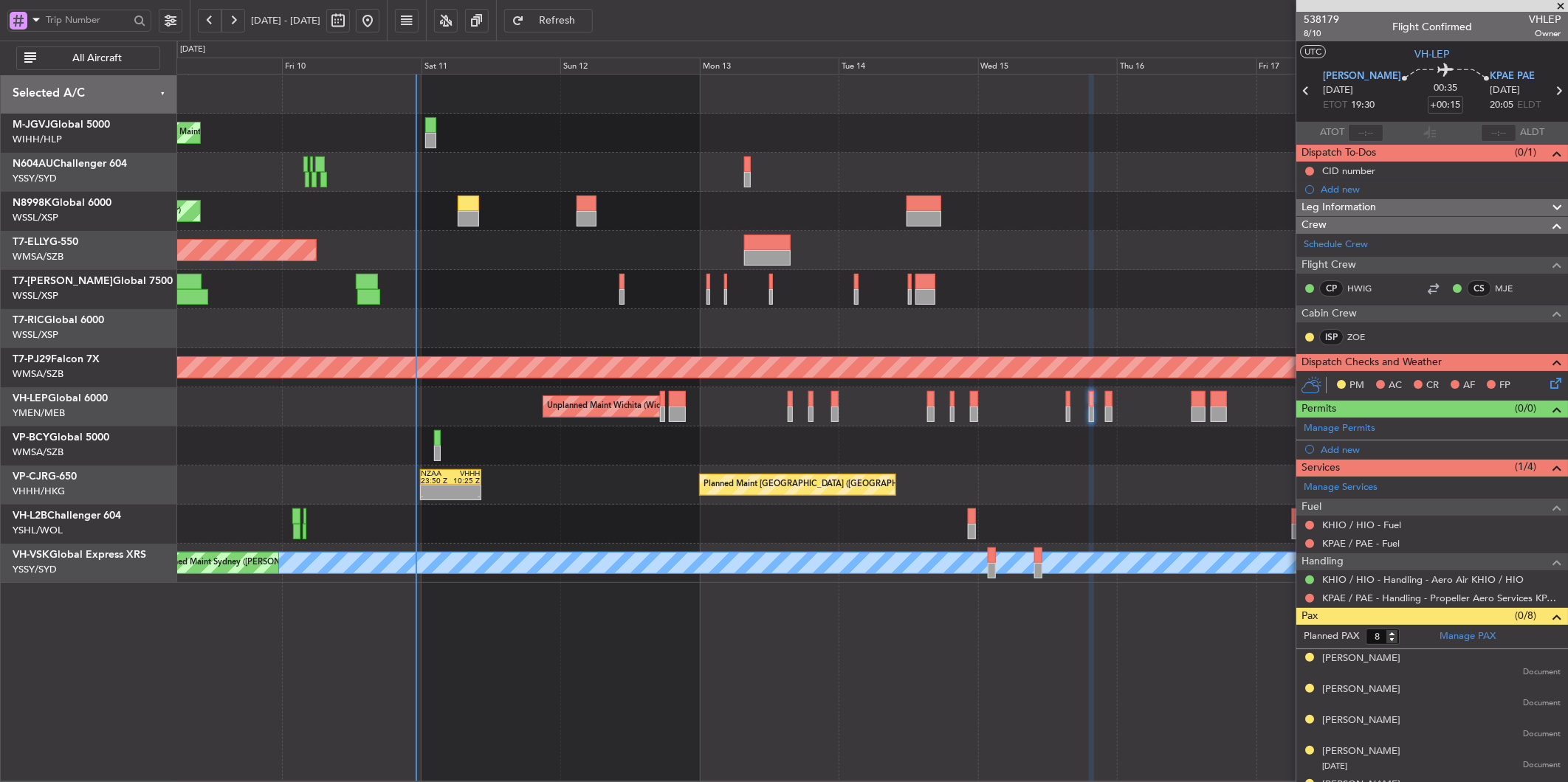
click at [593, 432] on div at bounding box center [872, 446] width 1391 height 39
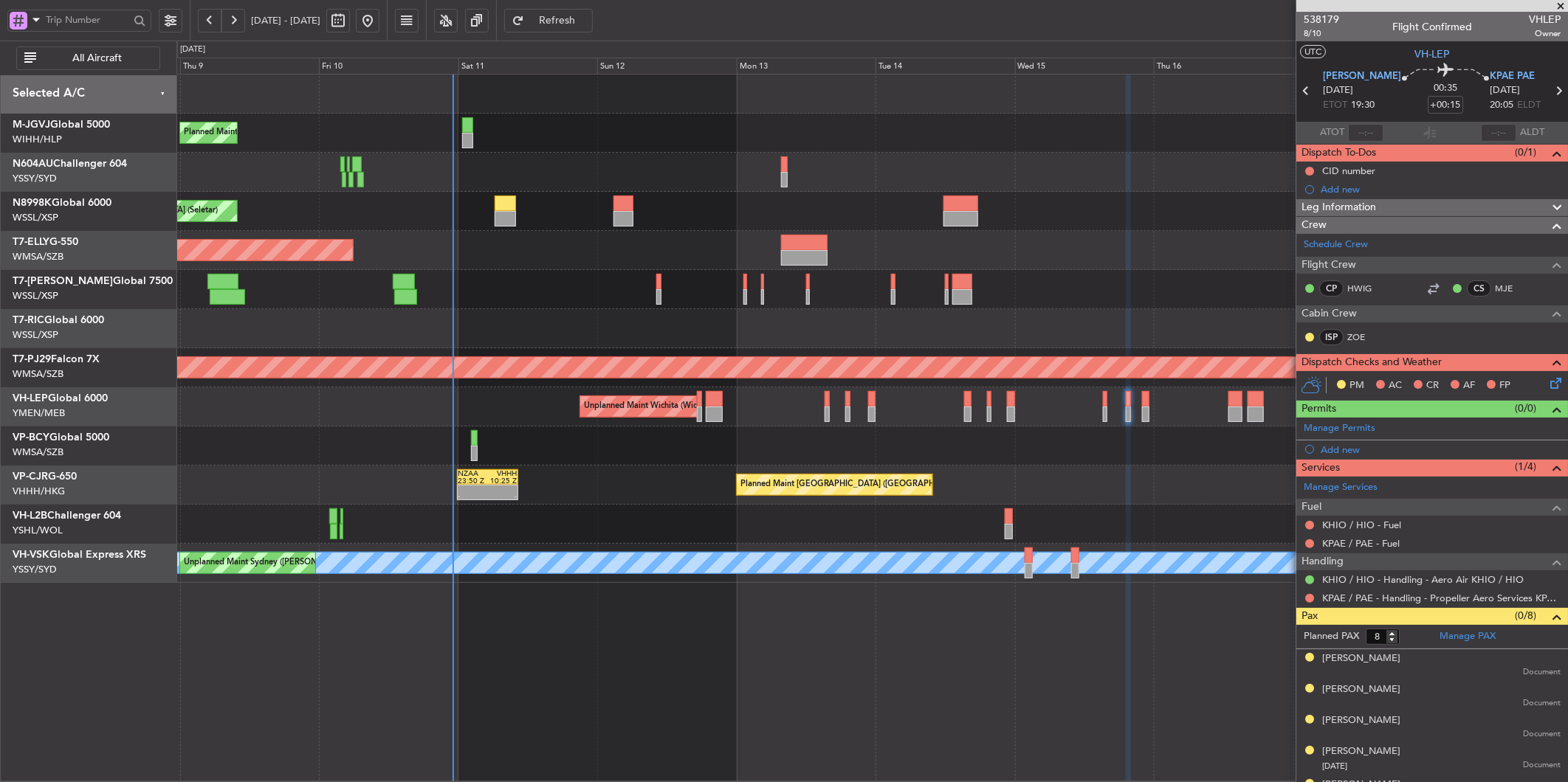
click at [609, 438] on div at bounding box center [872, 446] width 1391 height 39
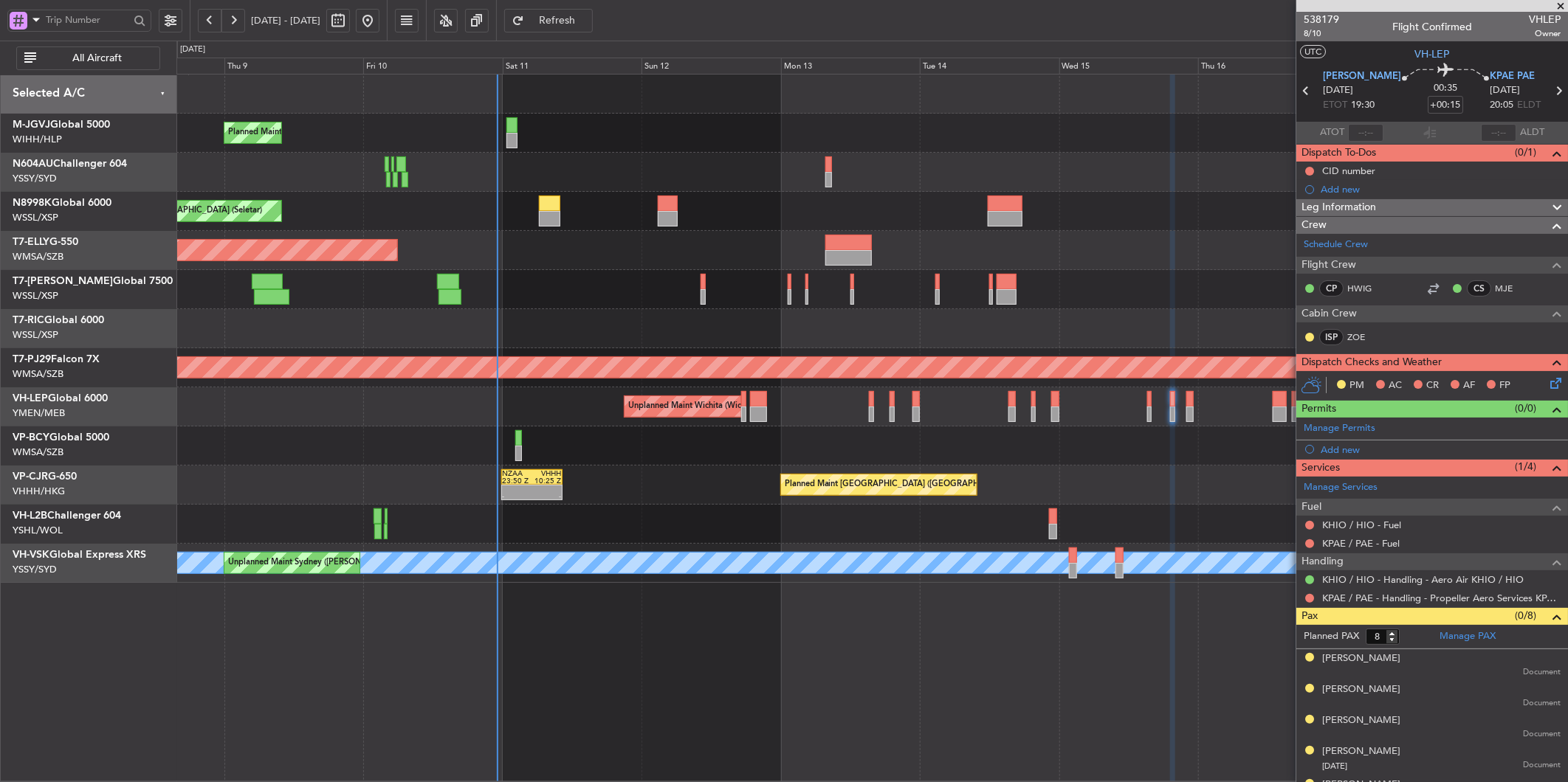
click at [780, 476] on div "Planned Maint [GEOGRAPHIC_DATA] ([GEOGRAPHIC_DATA] Intl) NZAA 23:50 Z VHHH 10:2…" at bounding box center [872, 485] width 1391 height 39
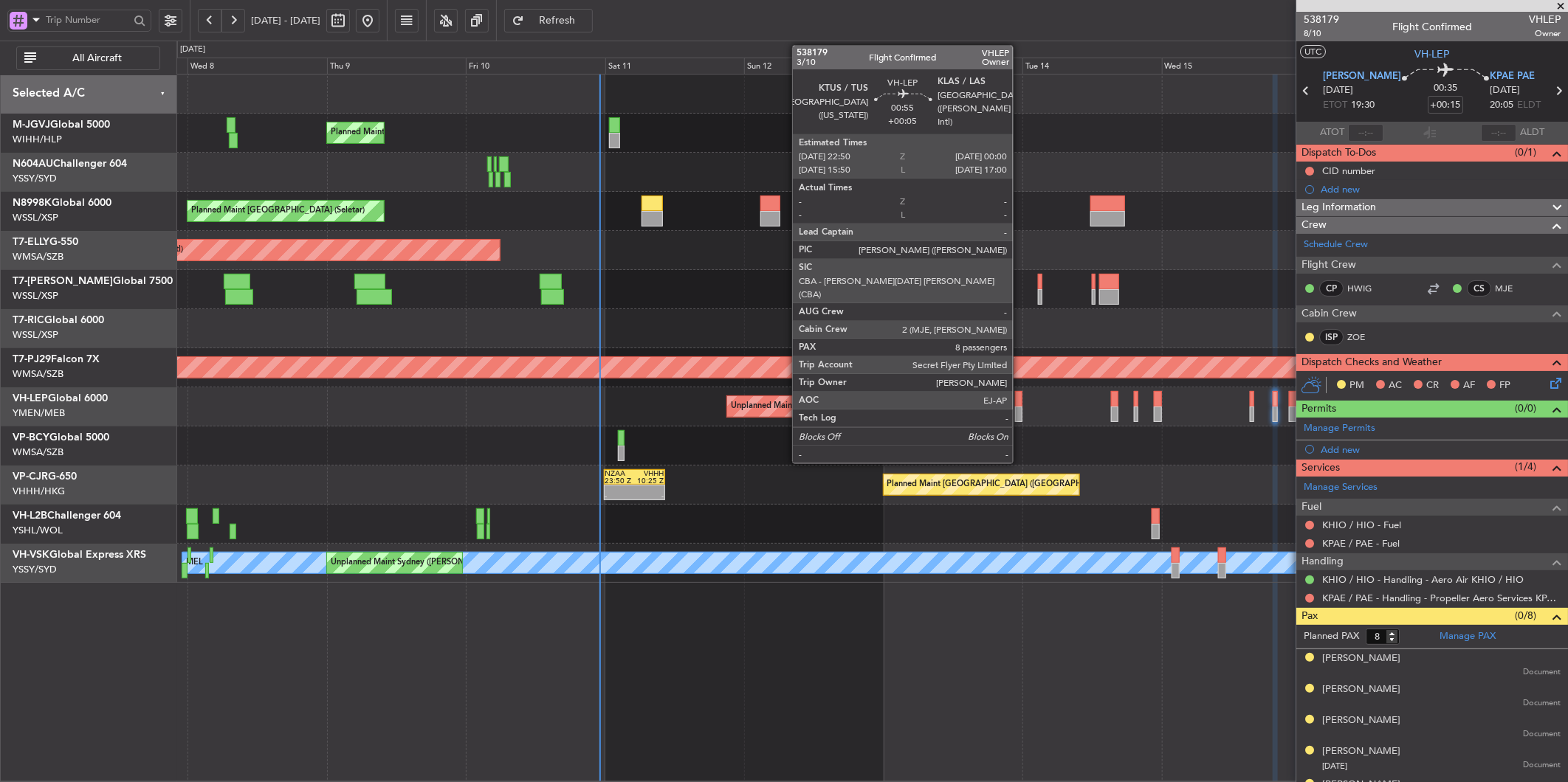
click at [1020, 404] on div at bounding box center [1019, 398] width 8 height 15
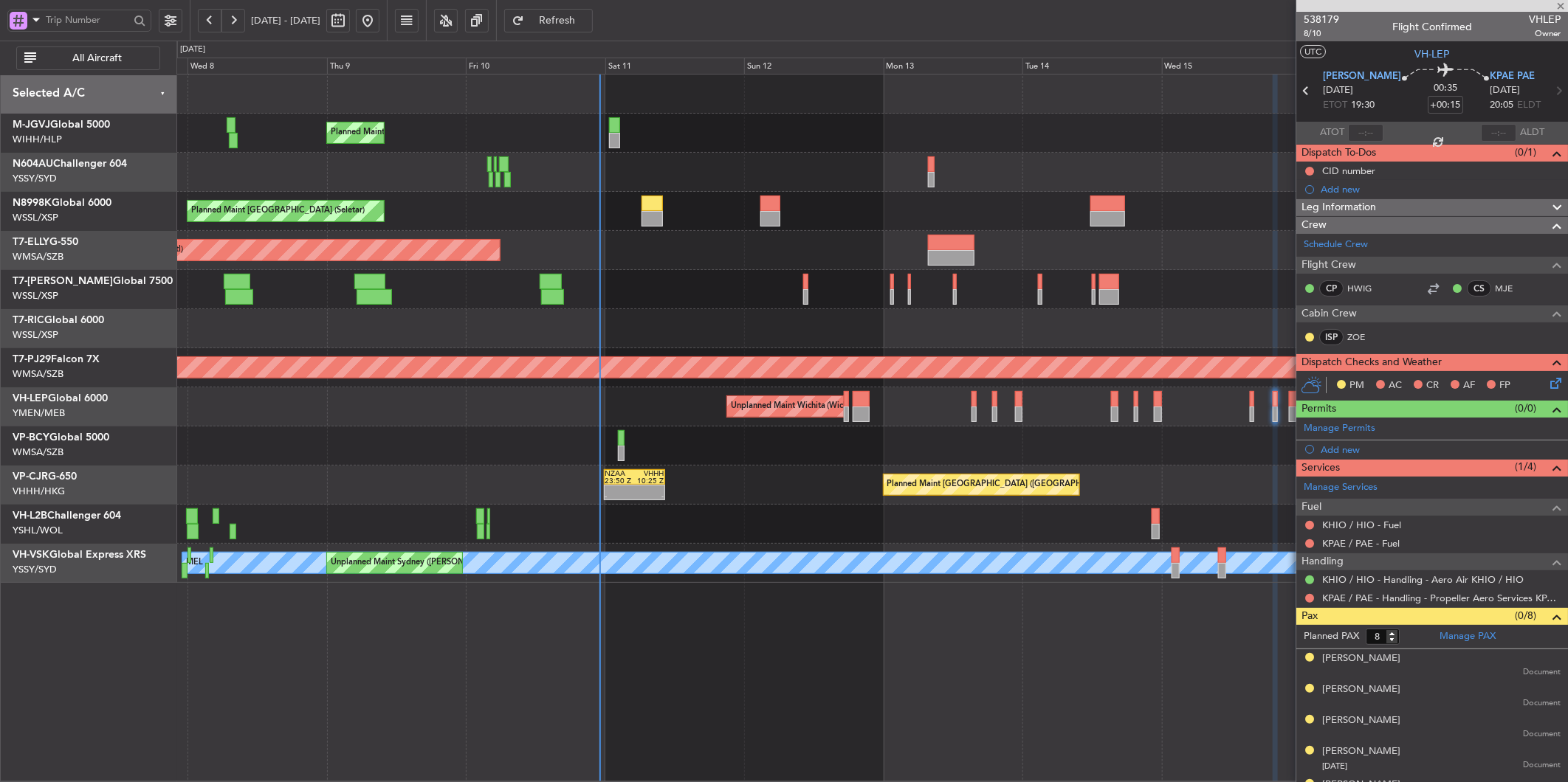
click at [845, 444] on div at bounding box center [872, 446] width 1391 height 39
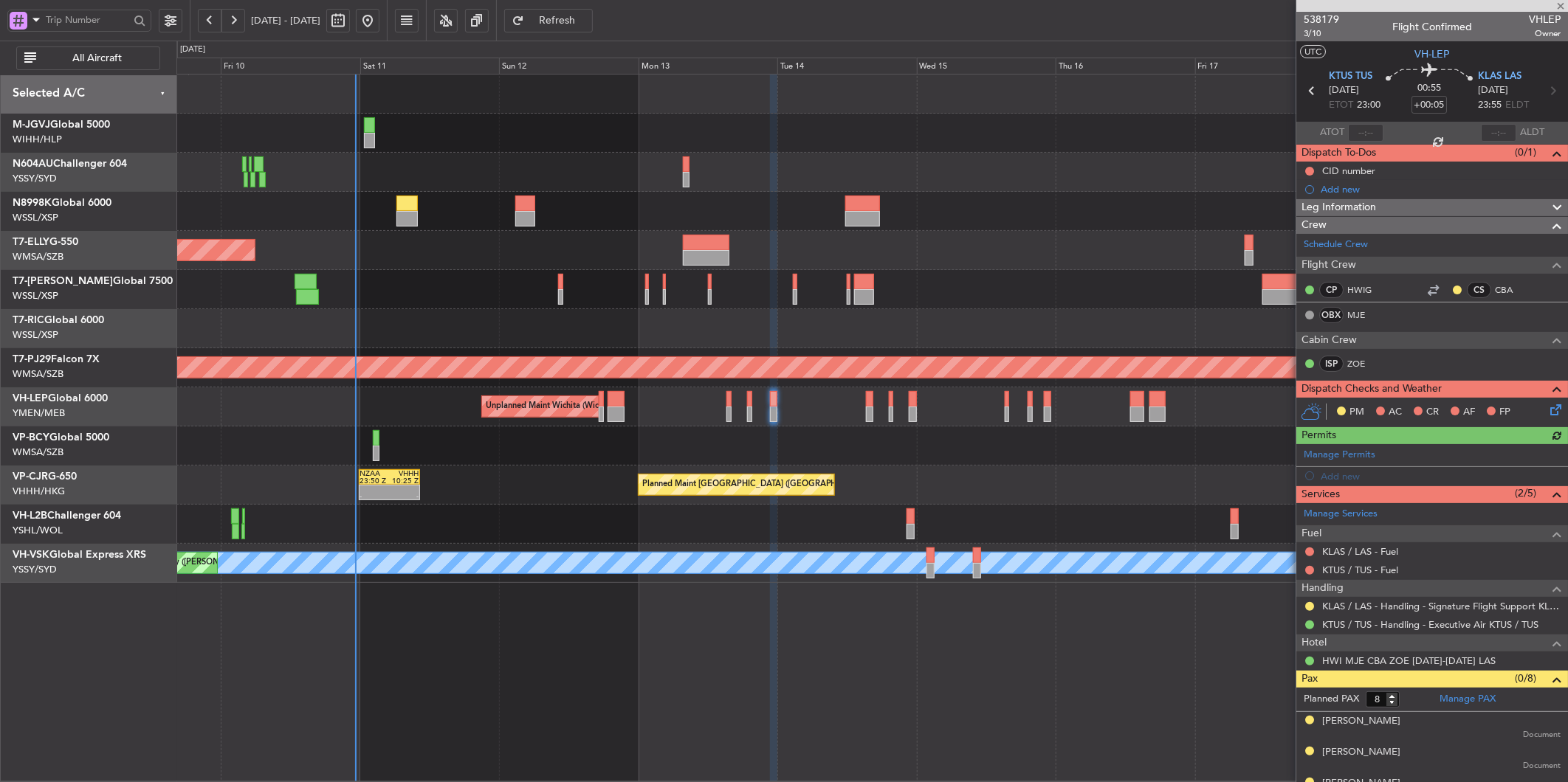
click at [542, 493] on div "Planned Maint [GEOGRAPHIC_DATA] ([GEOGRAPHIC_DATA] Intl) - - NZAA 23:50 Z VHHH …" at bounding box center [872, 485] width 1391 height 39
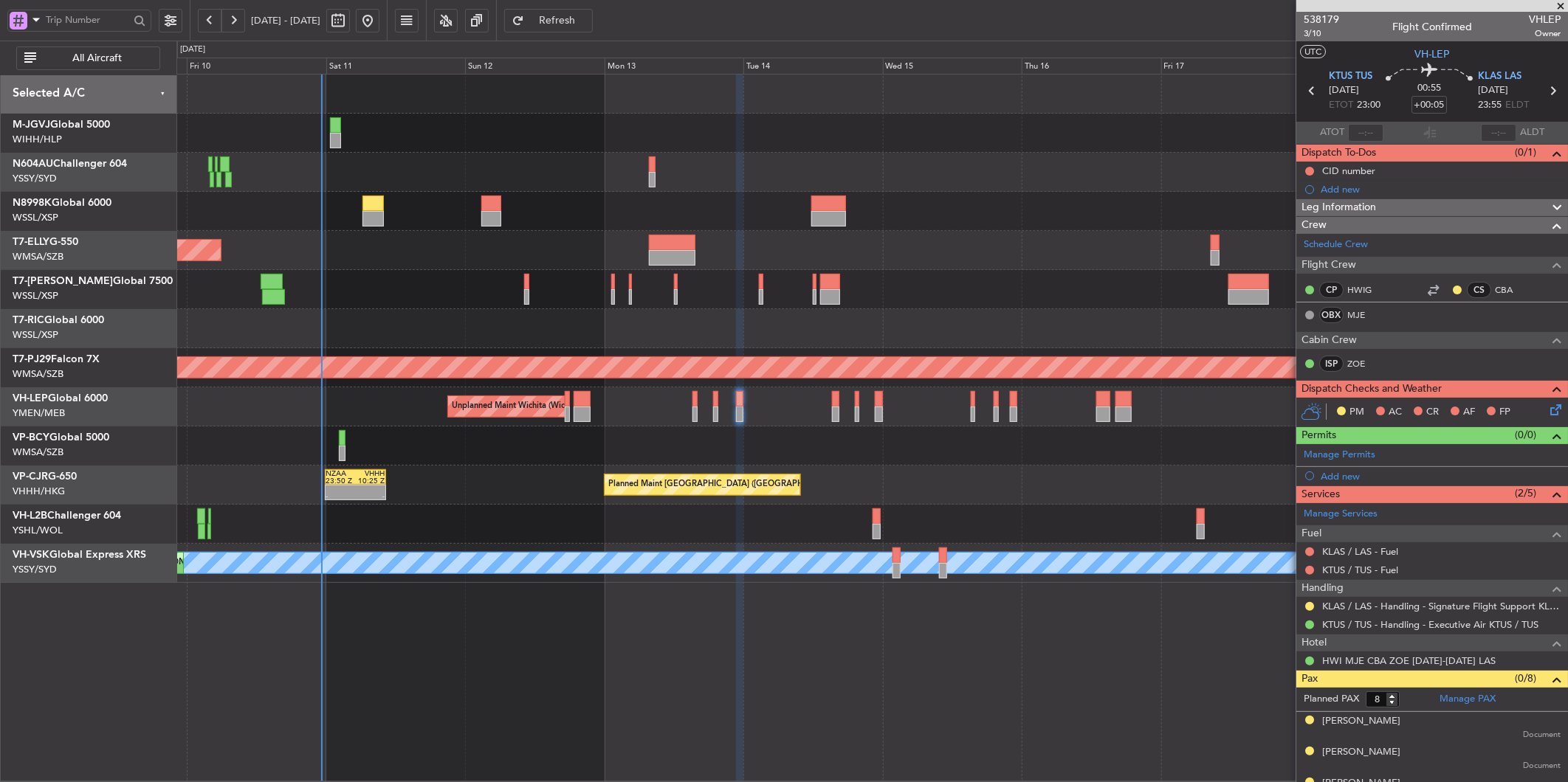
click at [506, 495] on div "Planned Maint [GEOGRAPHIC_DATA] ([GEOGRAPHIC_DATA] Intl) - - NZAA 23:50 Z VHHH …" at bounding box center [872, 485] width 1391 height 39
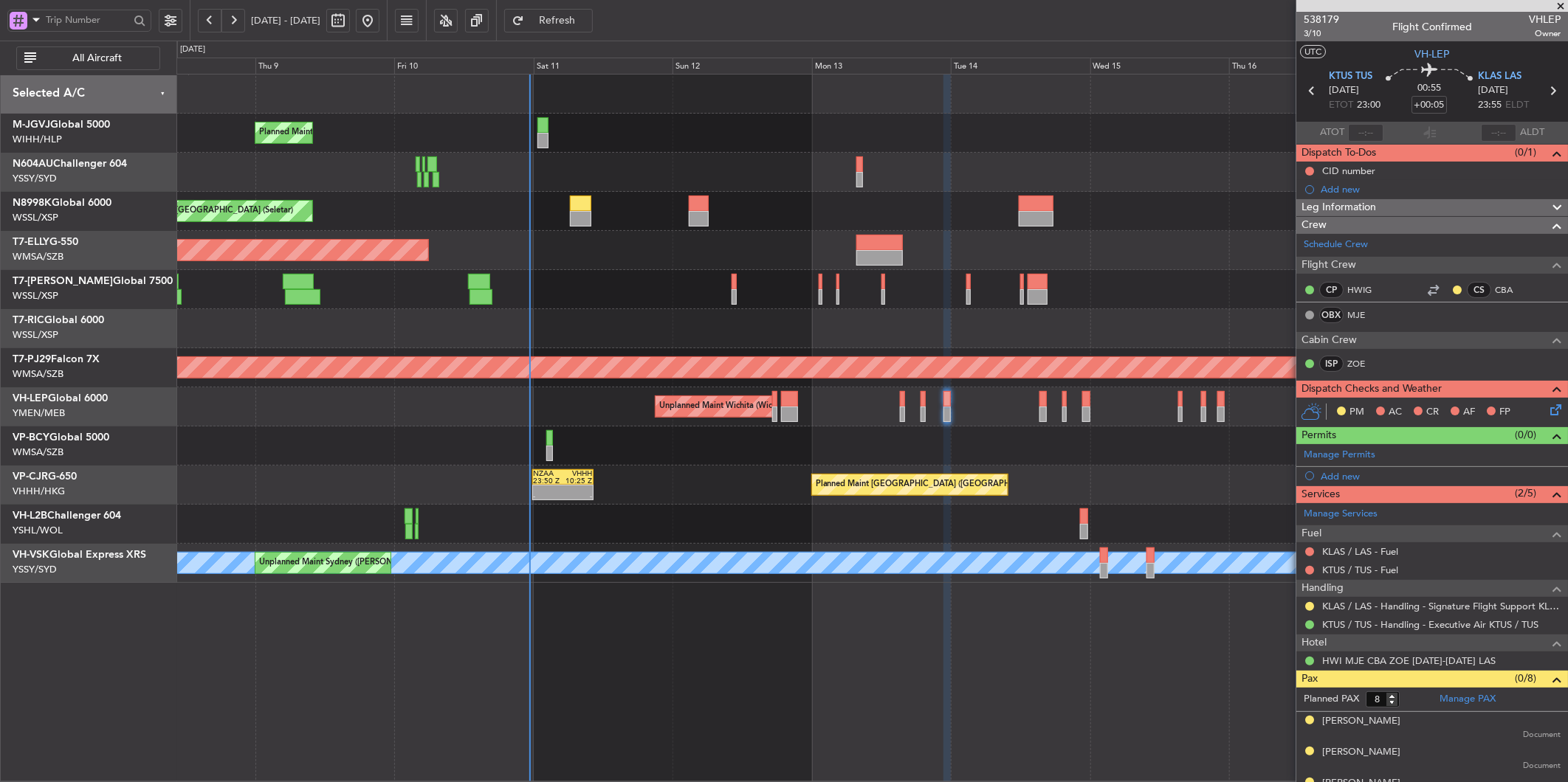
click at [730, 230] on div "Planned Maint [GEOGRAPHIC_DATA] (Seletar) Planned Maint [GEOGRAPHIC_DATA] (Sele…" at bounding box center [872, 328] width 1391 height 508
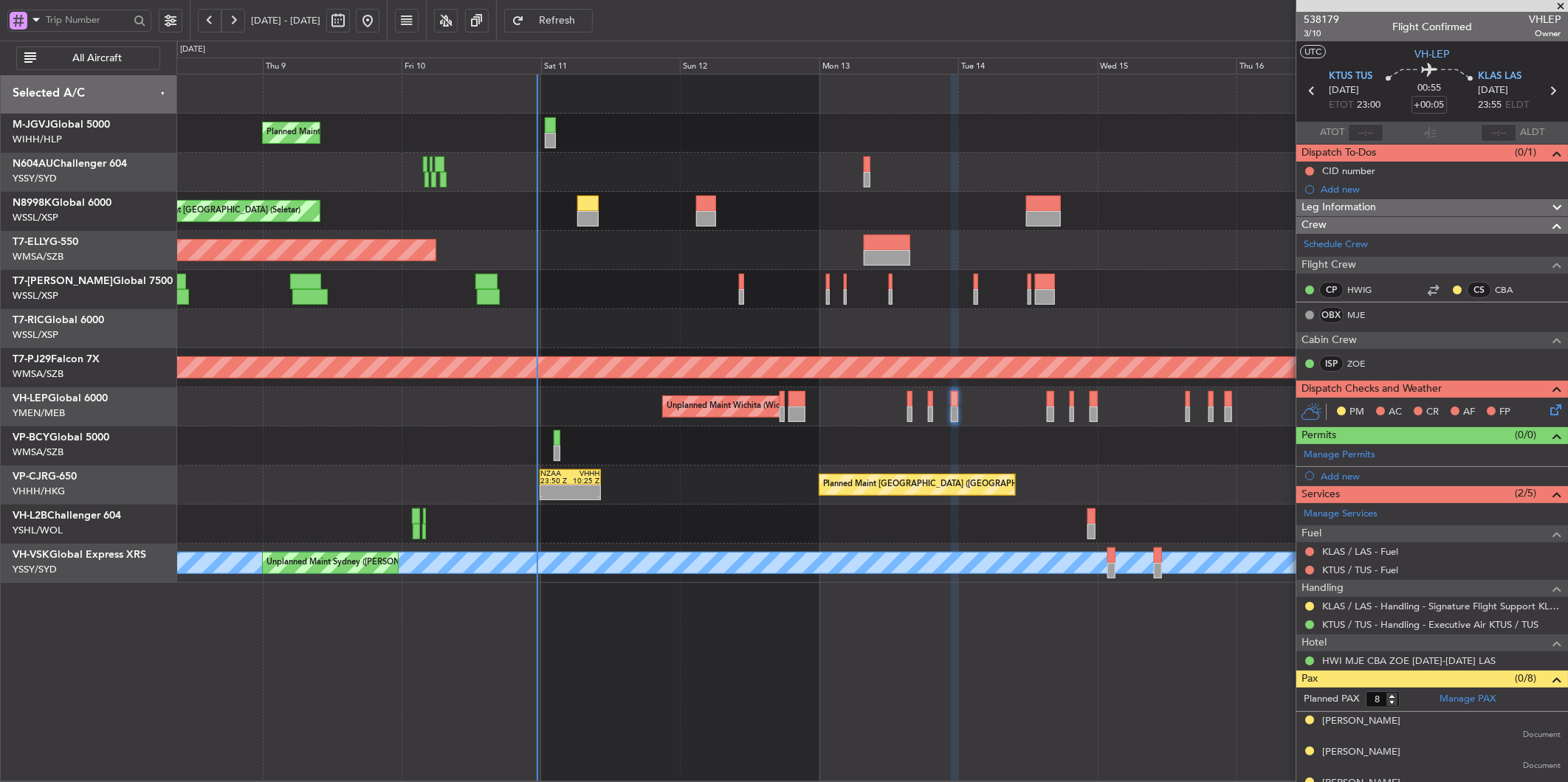
click at [756, 167] on div at bounding box center [872, 172] width 1391 height 39
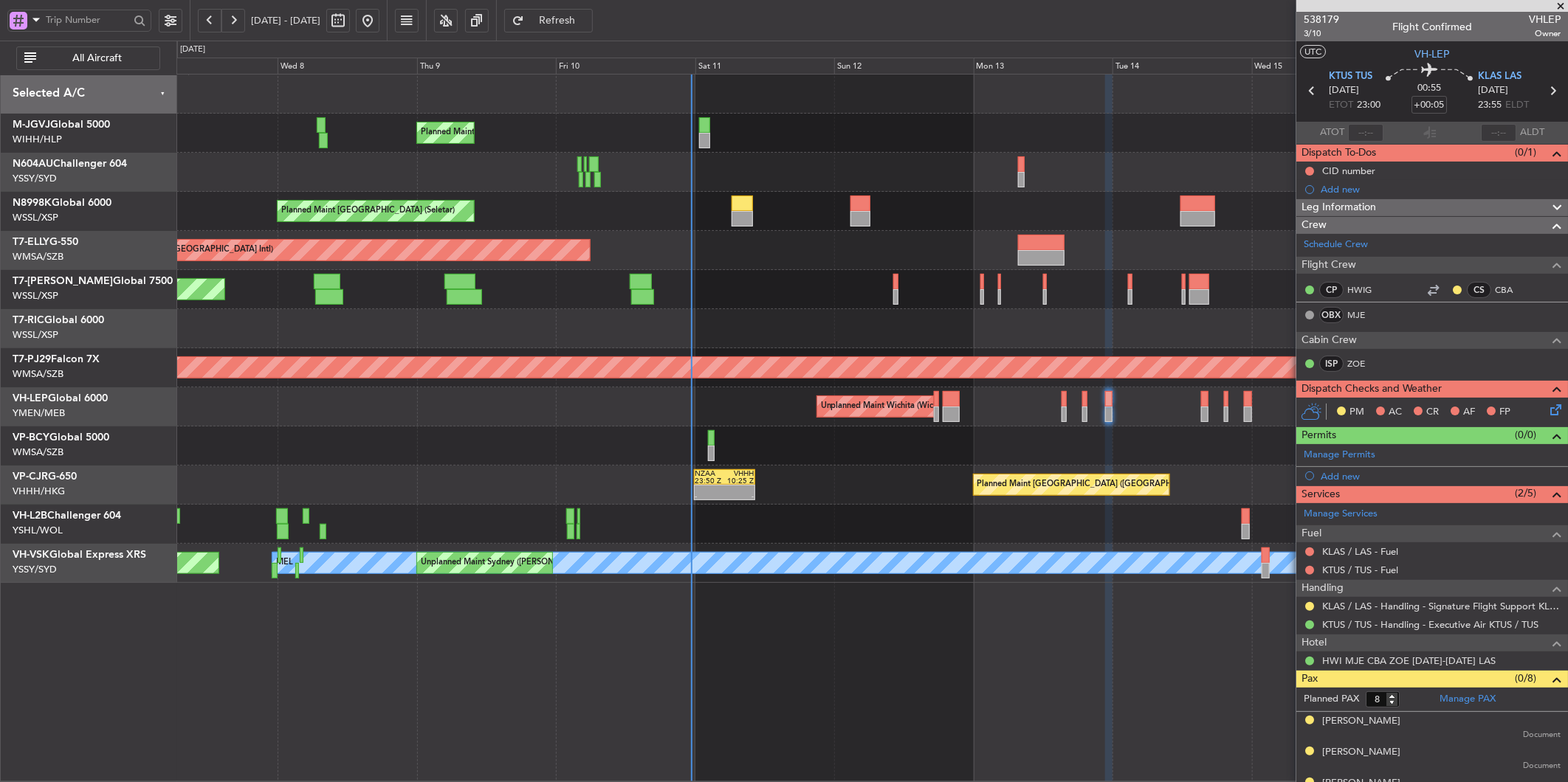
click at [764, 140] on div "Planned Maint [GEOGRAPHIC_DATA] (Seletar)" at bounding box center [872, 133] width 1391 height 39
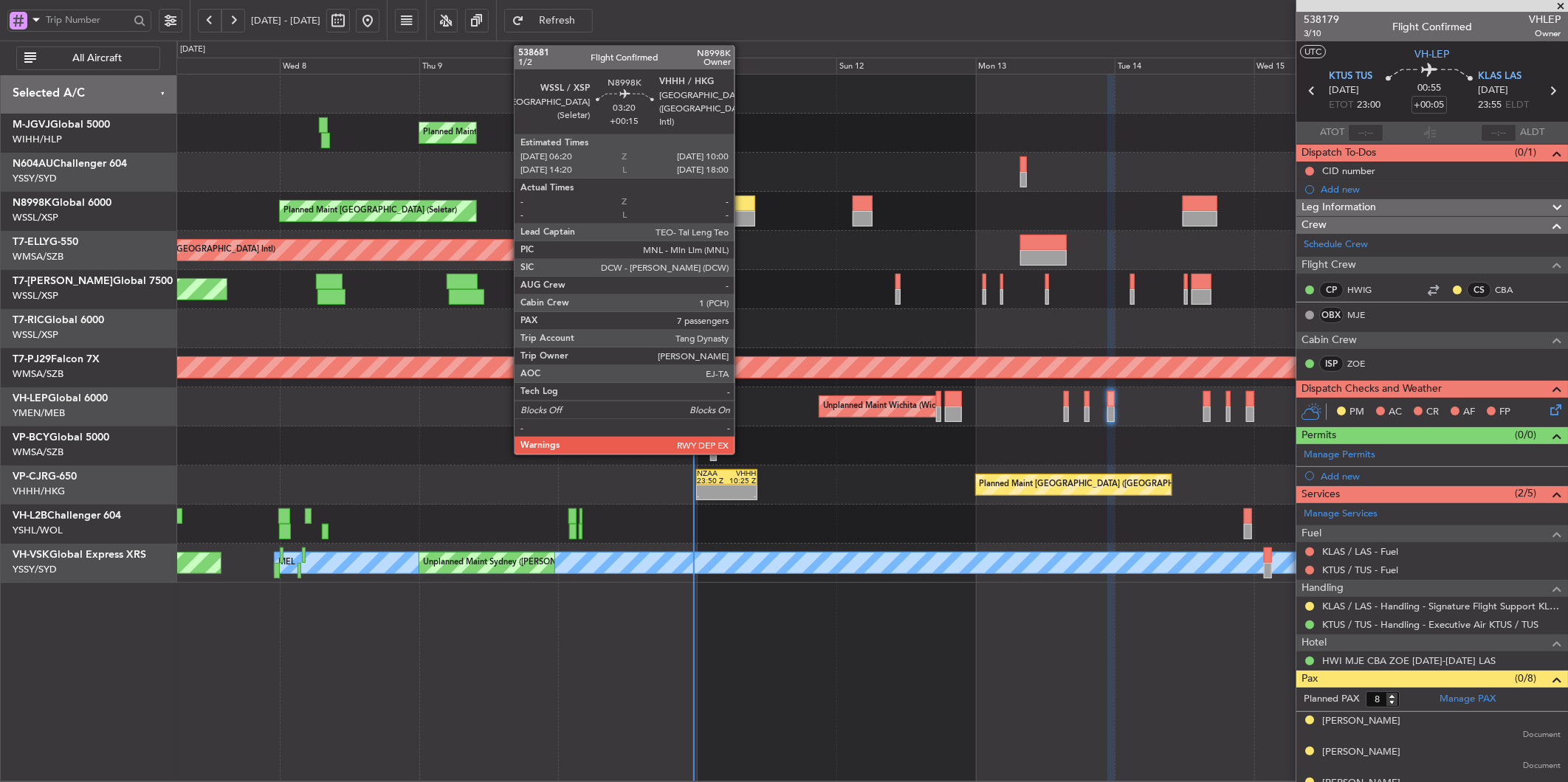
click at [742, 208] on div at bounding box center [744, 203] width 21 height 15
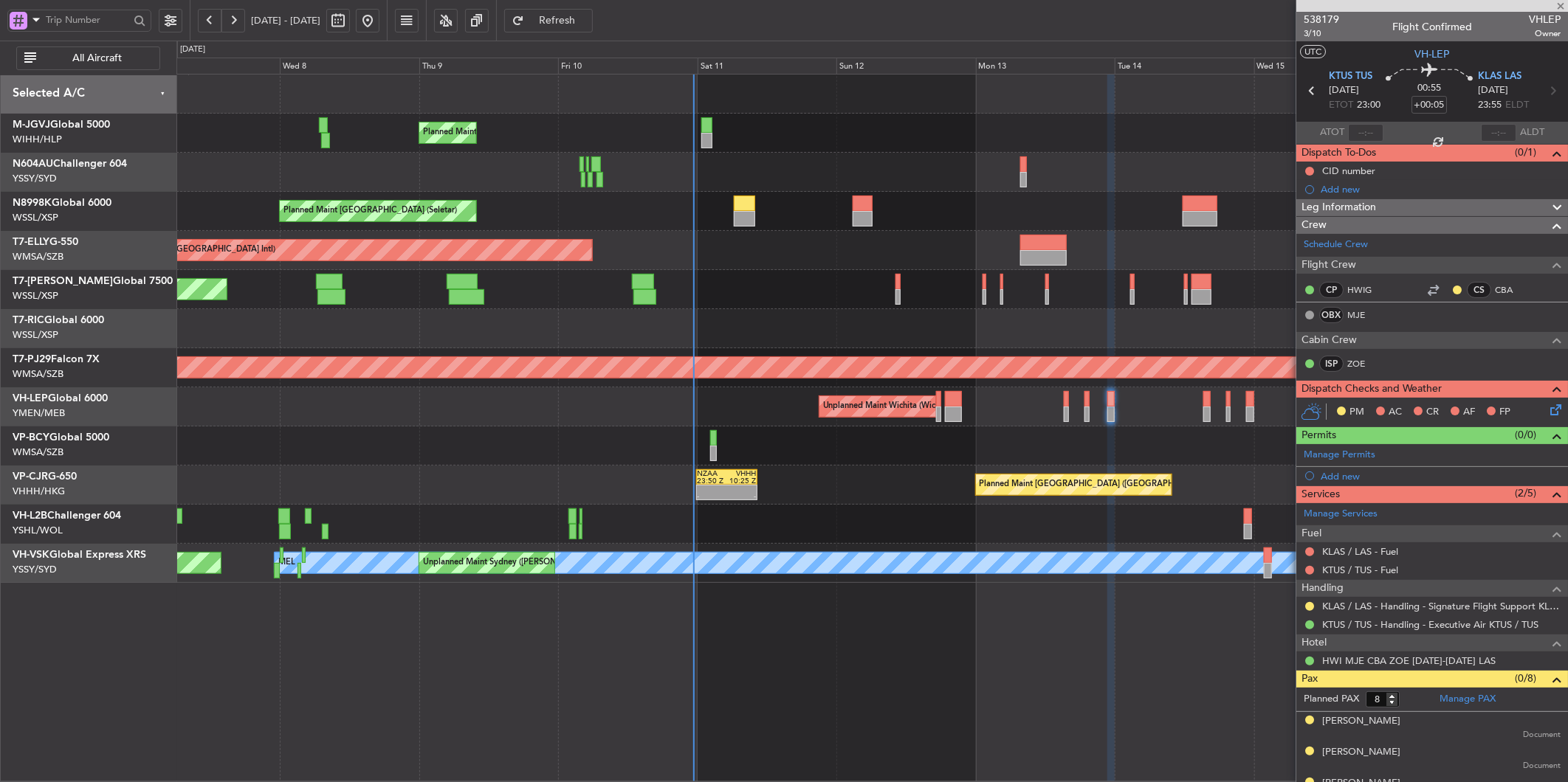
type input "+00:15"
type input "7"
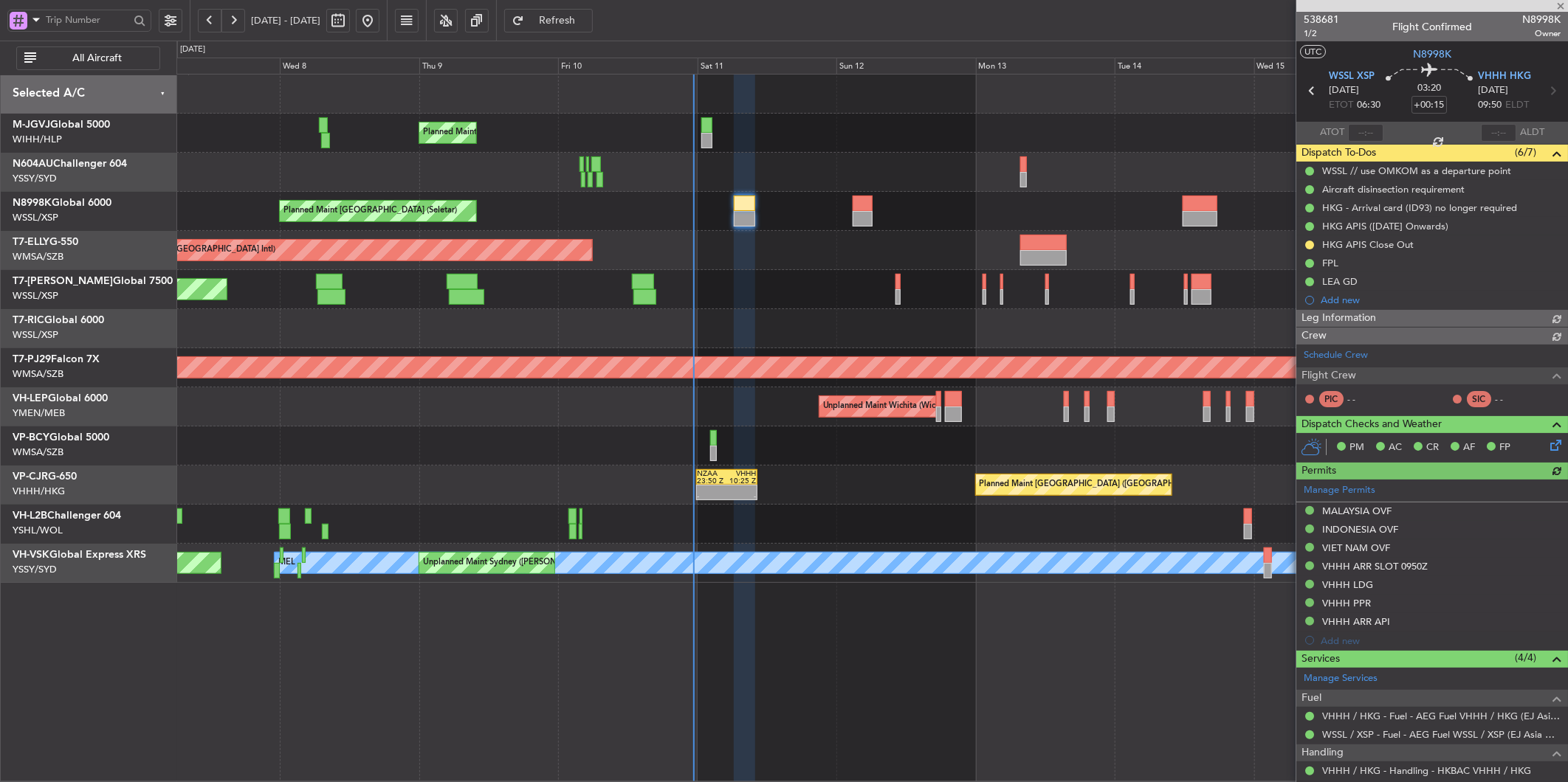
type input "[PERSON_NAME] (HHAFI)"
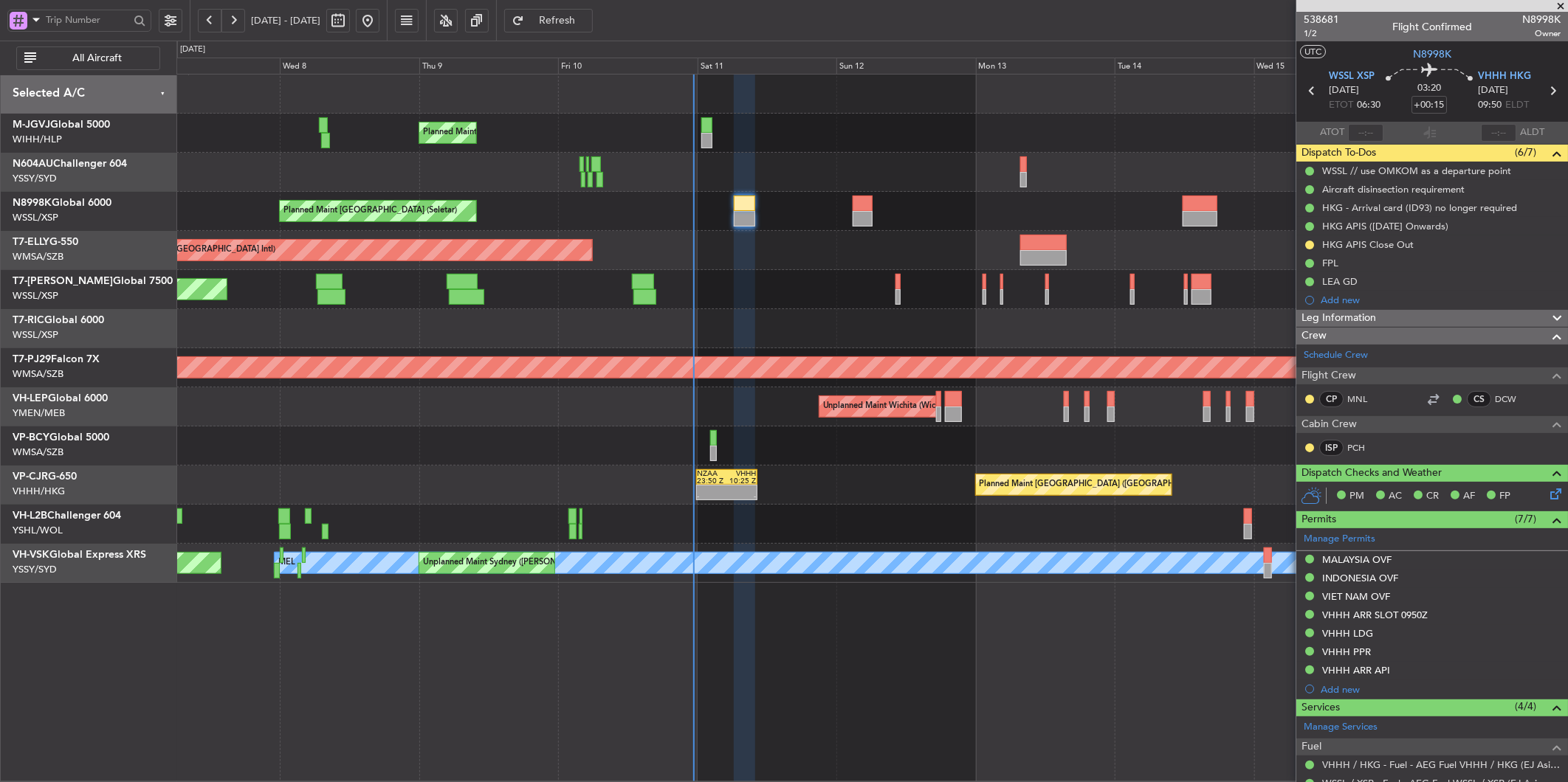
click at [818, 284] on div "Planned Maint [GEOGRAPHIC_DATA] (Seletar)" at bounding box center [872, 289] width 1391 height 39
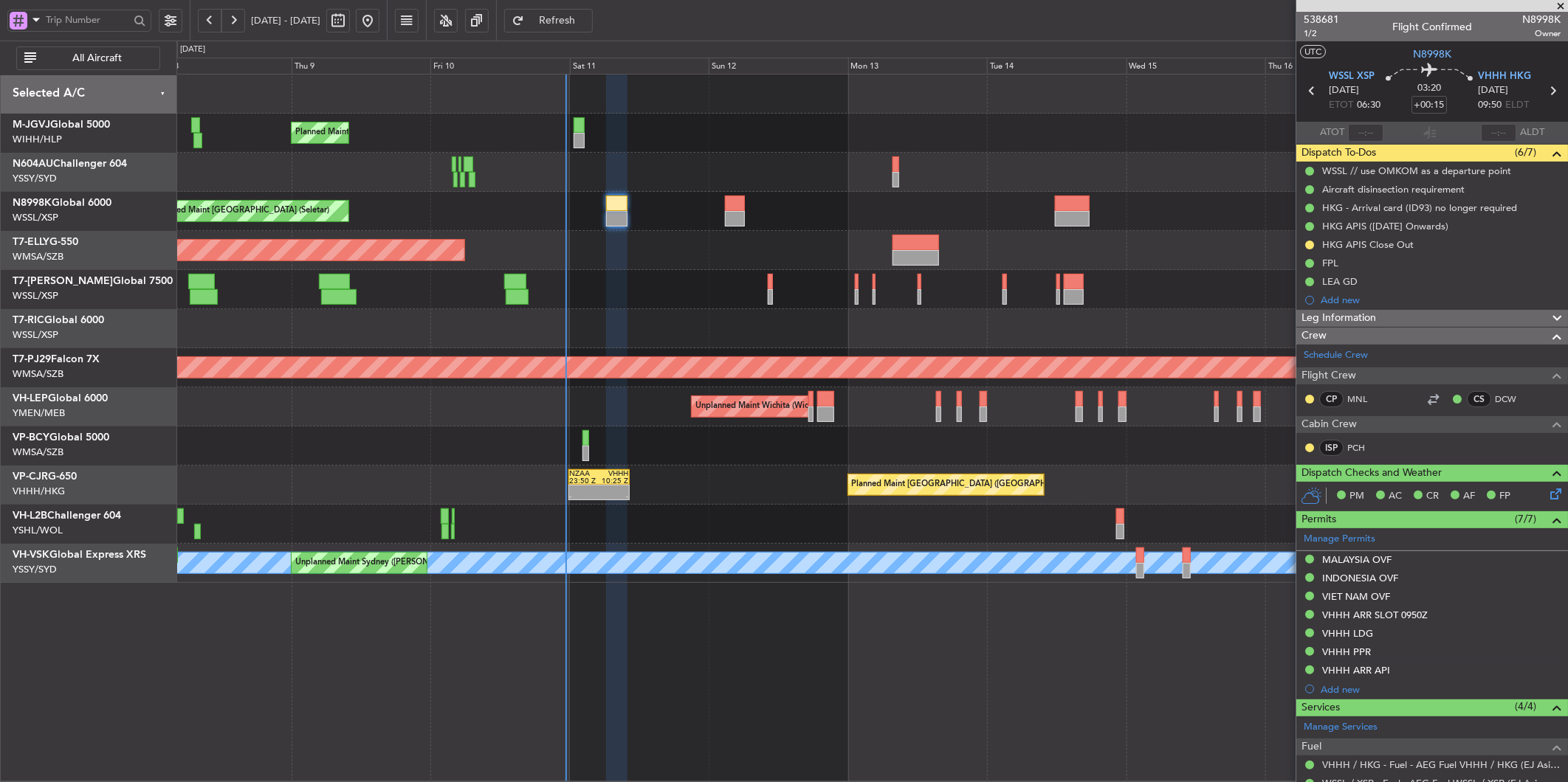
click at [757, 468] on div "Planned Maint [GEOGRAPHIC_DATA] (Seletar) Planned Maint [GEOGRAPHIC_DATA] (Sele…" at bounding box center [872, 328] width 1391 height 508
type input "[PERSON_NAME] (HHAFI)"
click at [740, 448] on div at bounding box center [872, 446] width 1391 height 39
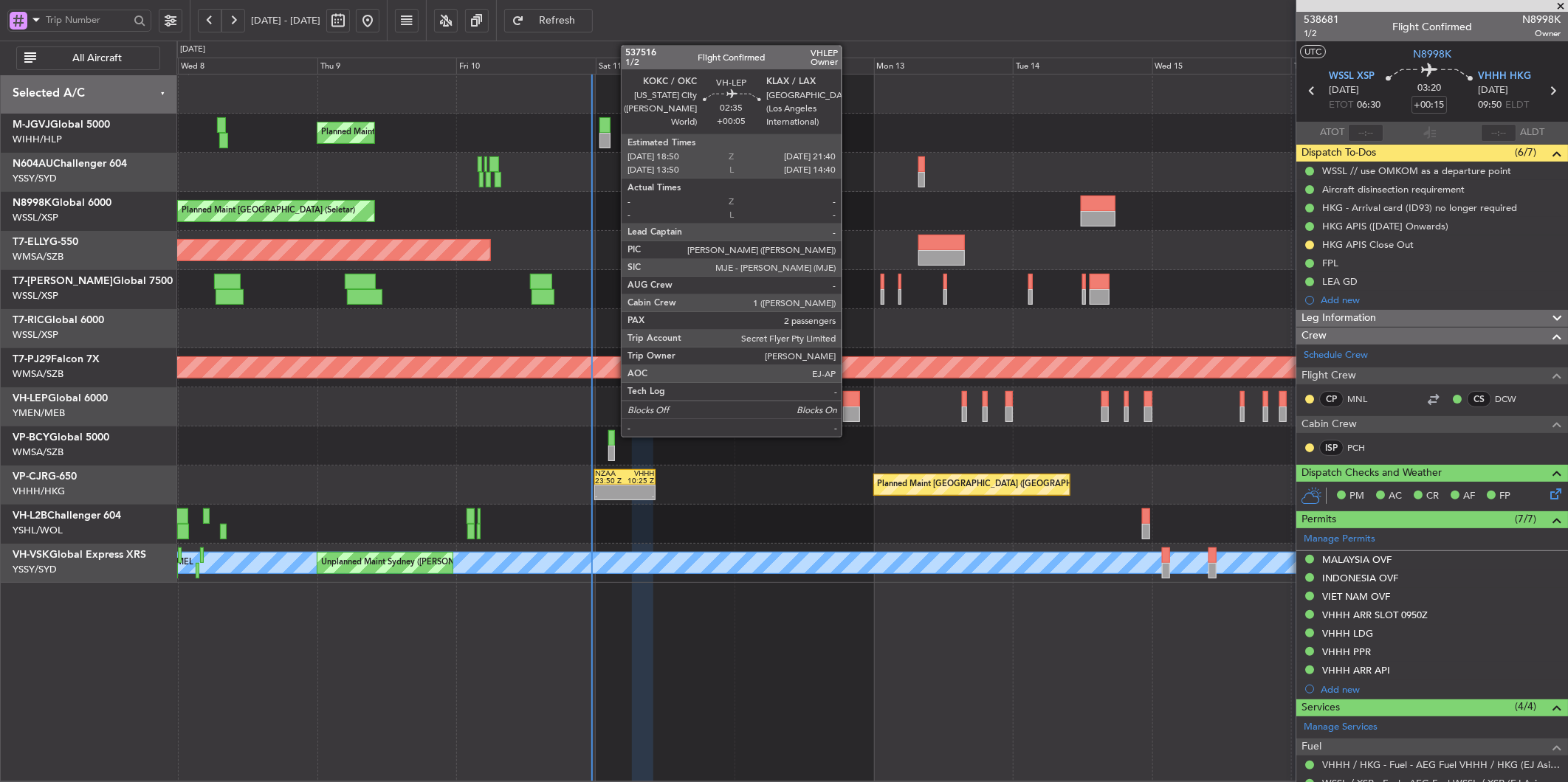
click at [849, 407] on div at bounding box center [851, 414] width 17 height 15
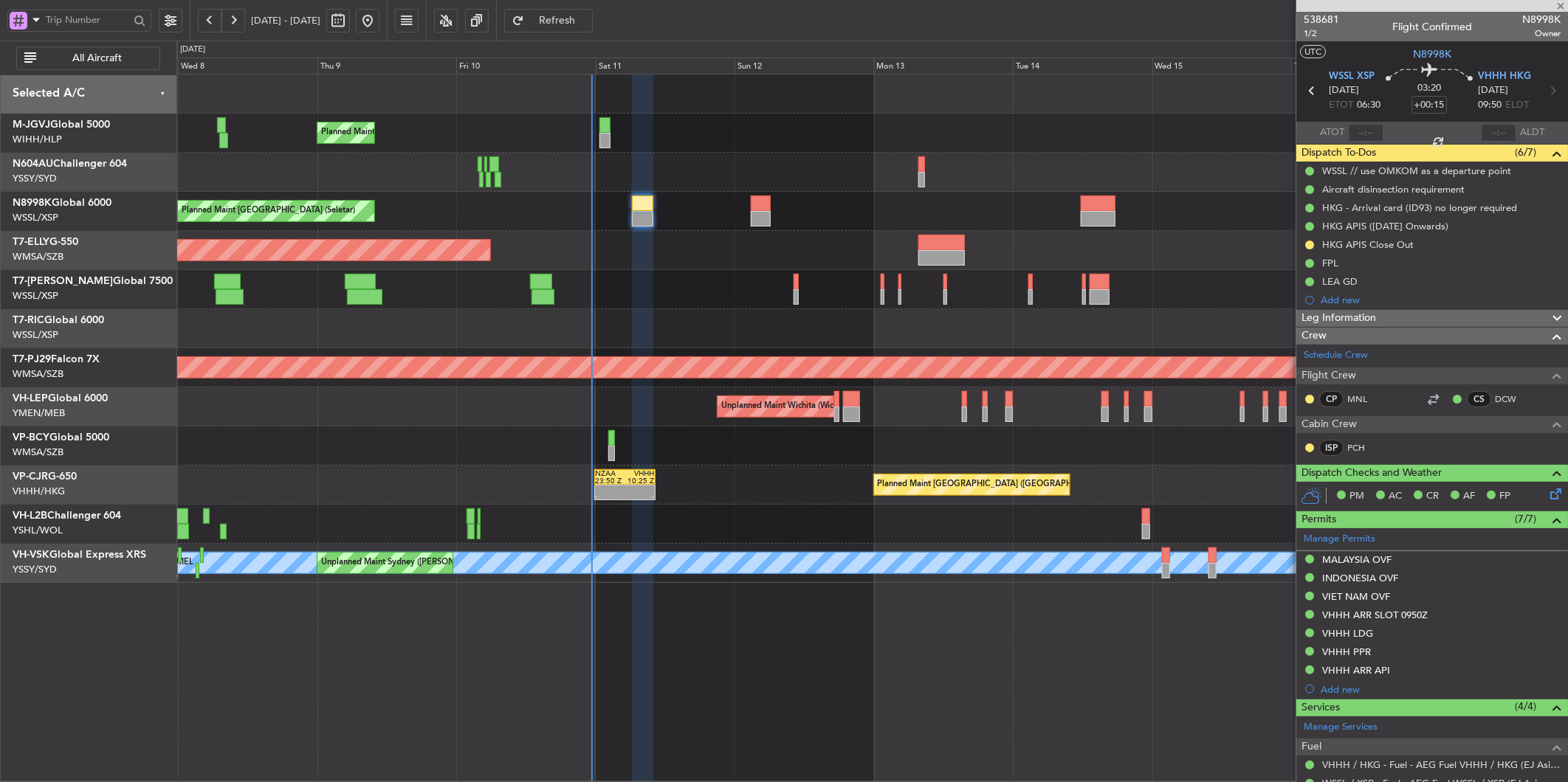
type input "+00:05"
type input "2"
